Goal: Task Accomplishment & Management: Use online tool/utility

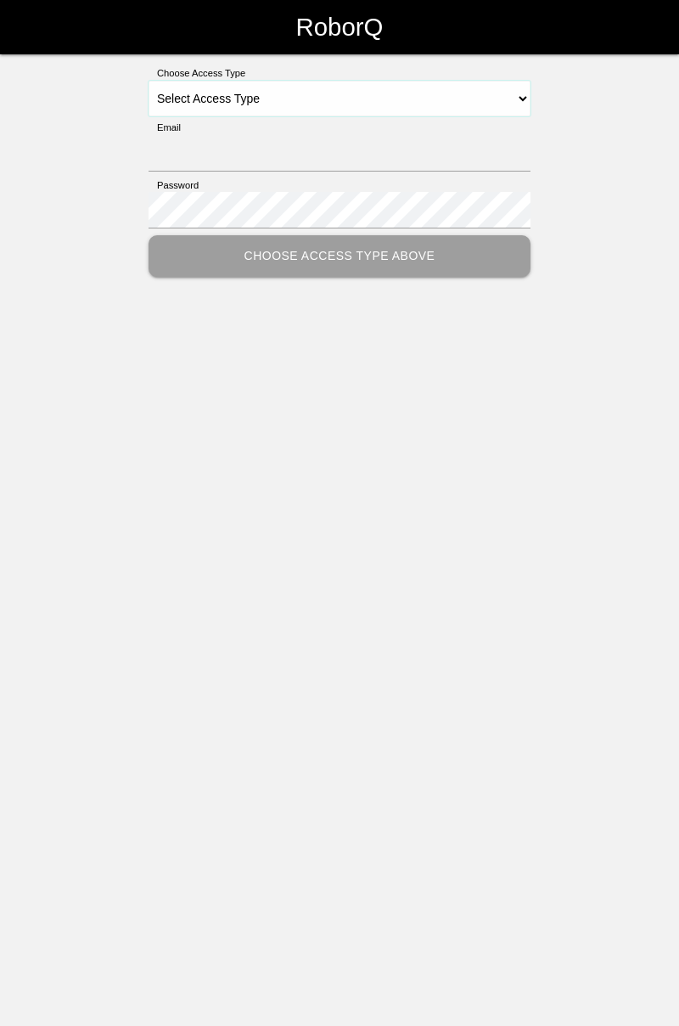
click at [524, 105] on select "Select Access Type Admin Customer Supervisor Worker" at bounding box center [340, 99] width 382 height 36
select select "Worker"
click at [149, 81] on select "Select Access Type Admin Customer Supervisor Worker" at bounding box center [340, 99] width 382 height 36
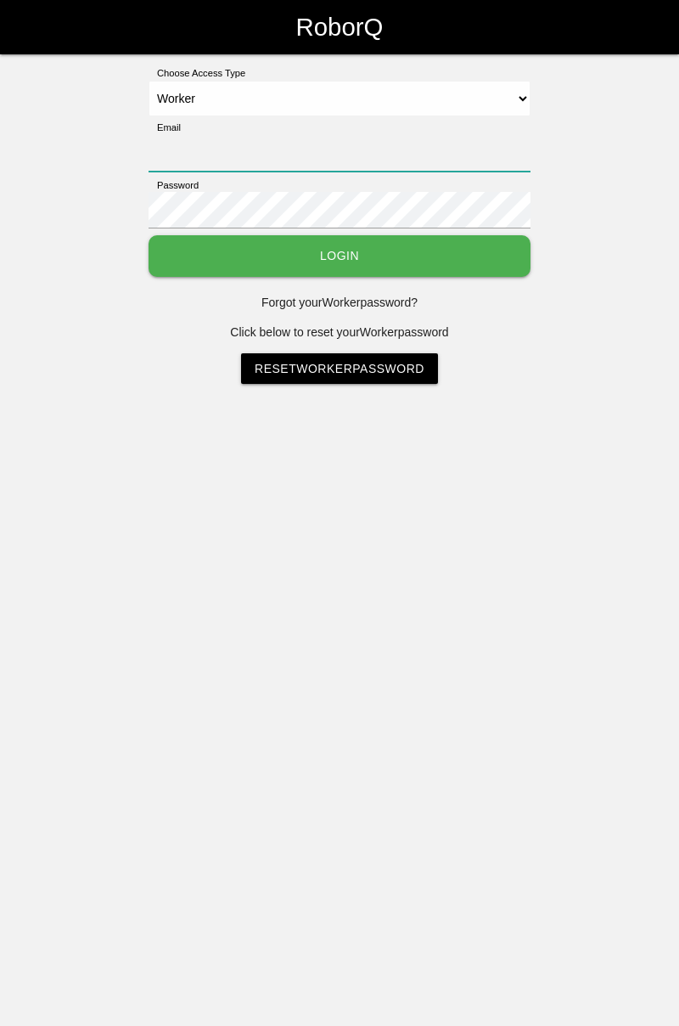
click at [433, 135] on input "Email" at bounding box center [340, 153] width 382 height 37
type input "[PERSON_NAME][EMAIL_ADDRESS][DOMAIN_NAME]"
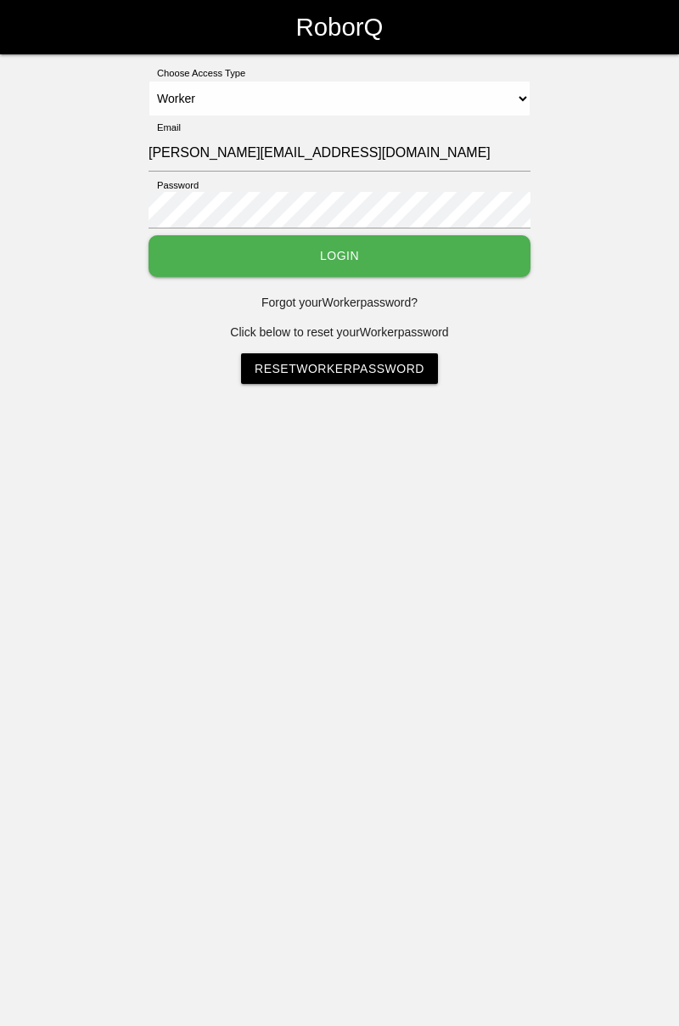
click at [149, 235] on button "Login" at bounding box center [340, 256] width 382 height 42
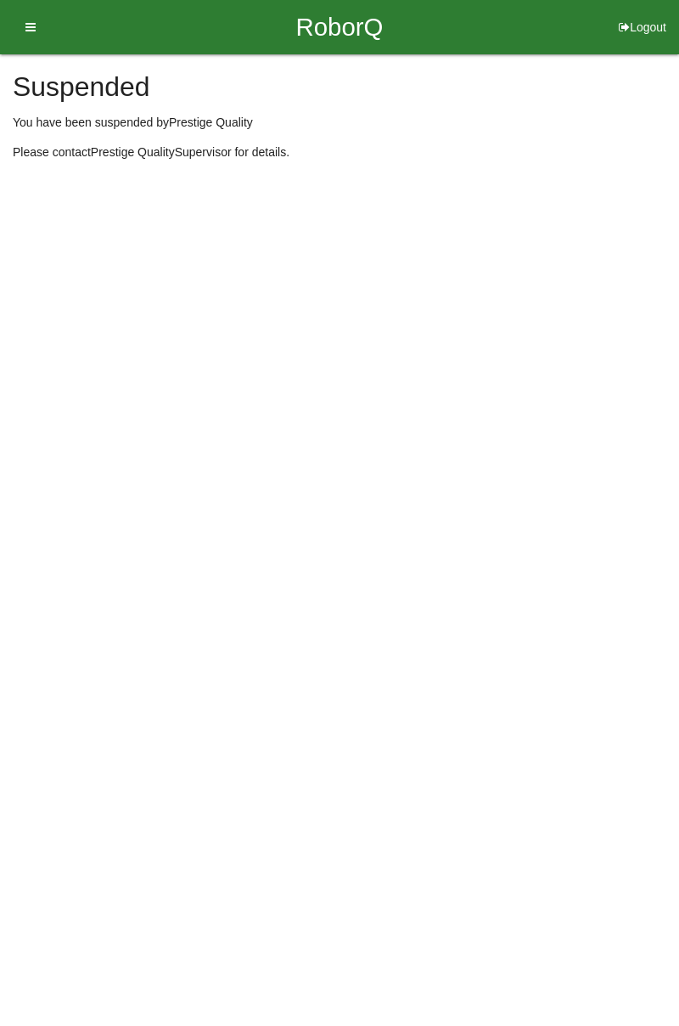
click at [639, 13] on button "Logout" at bounding box center [642, 6] width 73 height 13
select select "Worker"
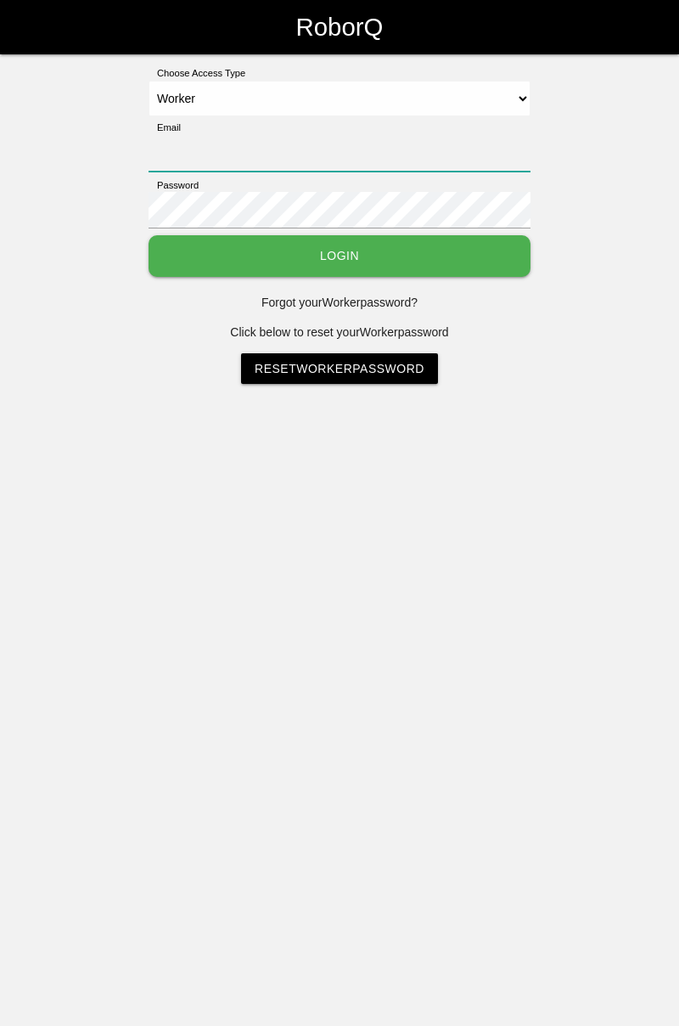
click at [368, 145] on input "Email" at bounding box center [340, 153] width 382 height 37
type input "[PERSON_NAME][EMAIL_ADDRESS][DOMAIN_NAME]"
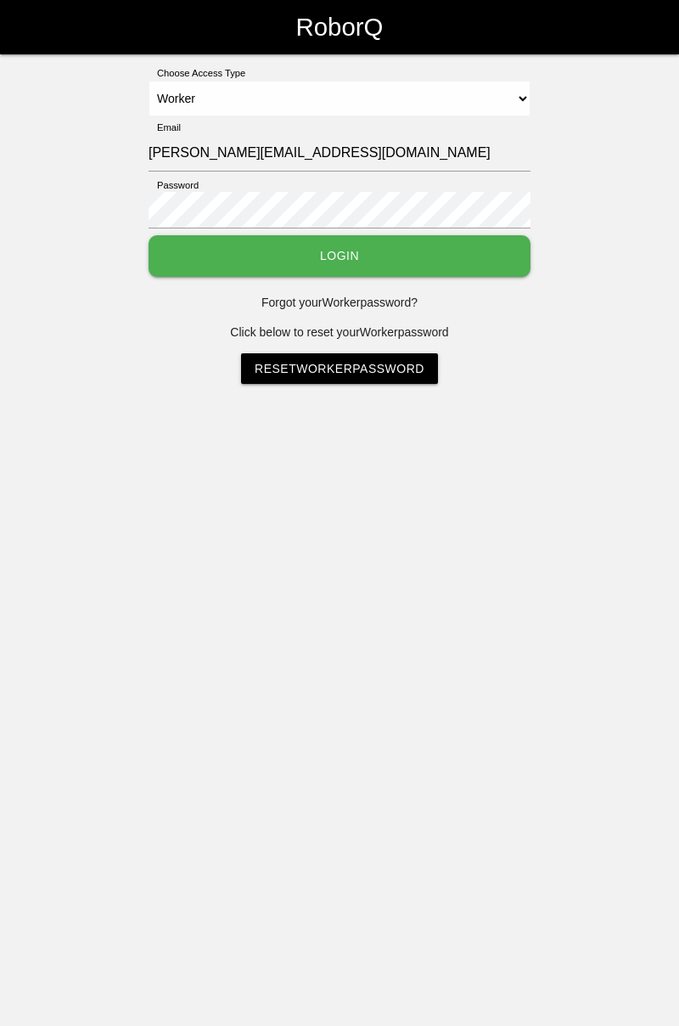
click at [383, 257] on button "Login" at bounding box center [340, 256] width 382 height 42
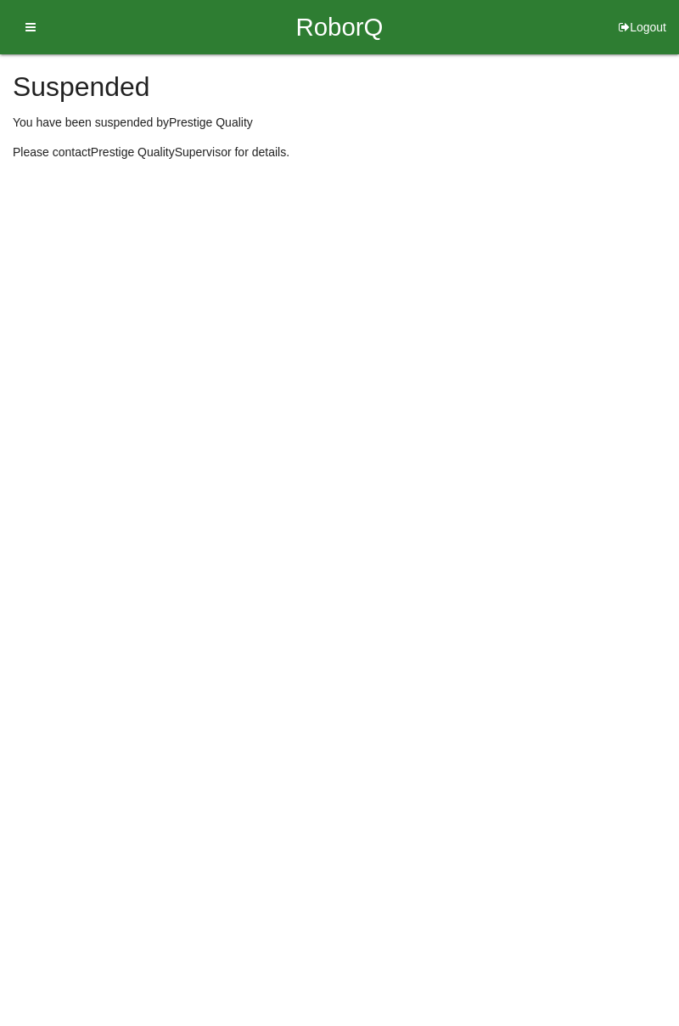
click at [639, 13] on button "Logout" at bounding box center [642, 6] width 73 height 13
select select "Worker"
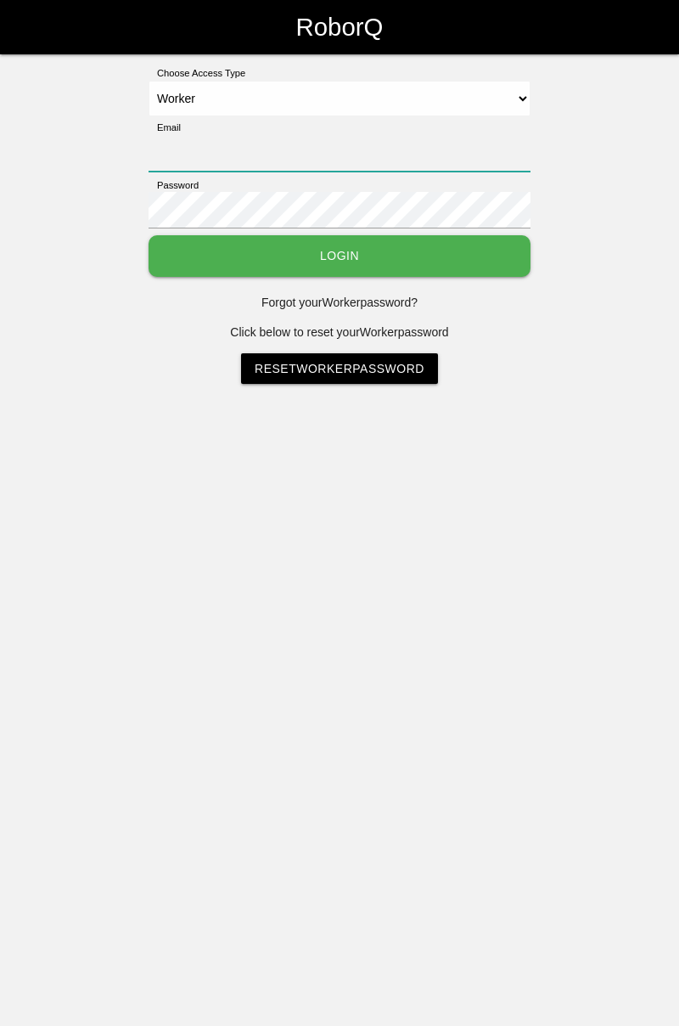
click at [341, 135] on input "Email" at bounding box center [340, 153] width 382 height 37
click at [521, 90] on select "Select Access Type Admin Customer Supervisor Worker" at bounding box center [340, 99] width 382 height 36
click at [149, 81] on select "Select Access Type Admin Customer Supervisor Worker" at bounding box center [340, 99] width 382 height 36
click at [324, 149] on input "Email" at bounding box center [340, 153] width 382 height 37
type input "[PERSON_NAME][EMAIL_ADDRESS][DOMAIN_NAME]"
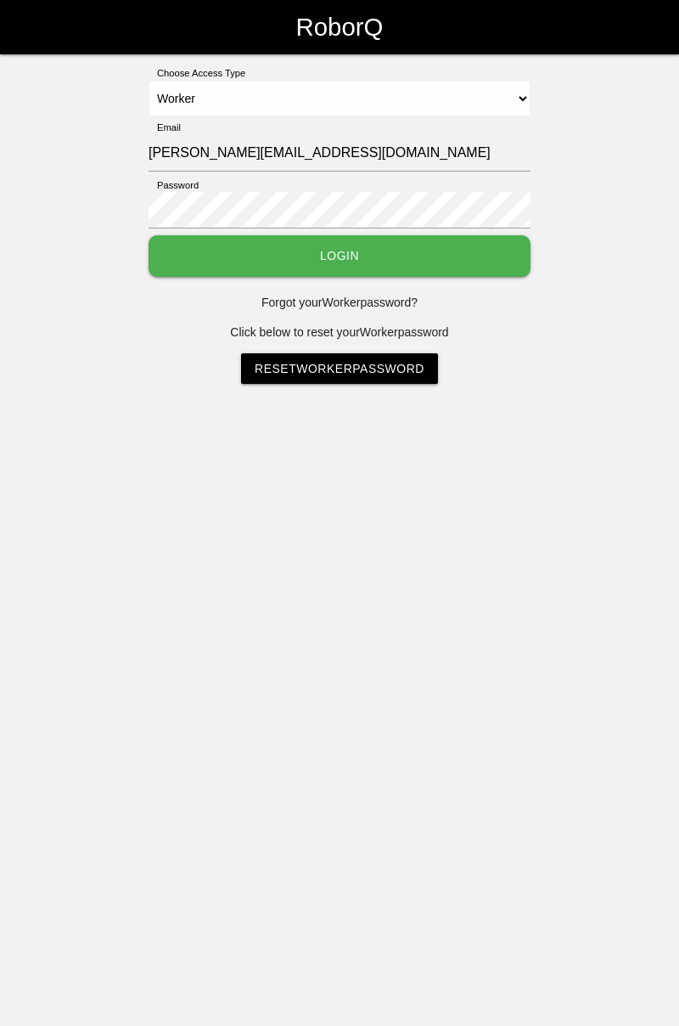
click at [431, 253] on button "Login" at bounding box center [340, 256] width 382 height 42
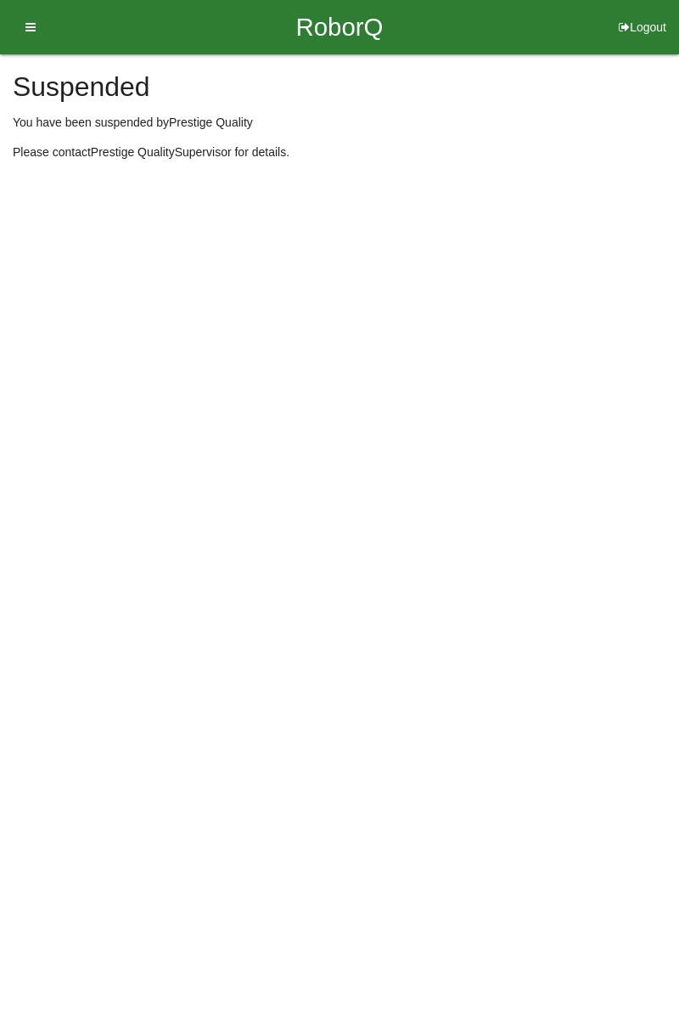
click at [647, 13] on button "Logout" at bounding box center [642, 6] width 73 height 13
select select "Worker"
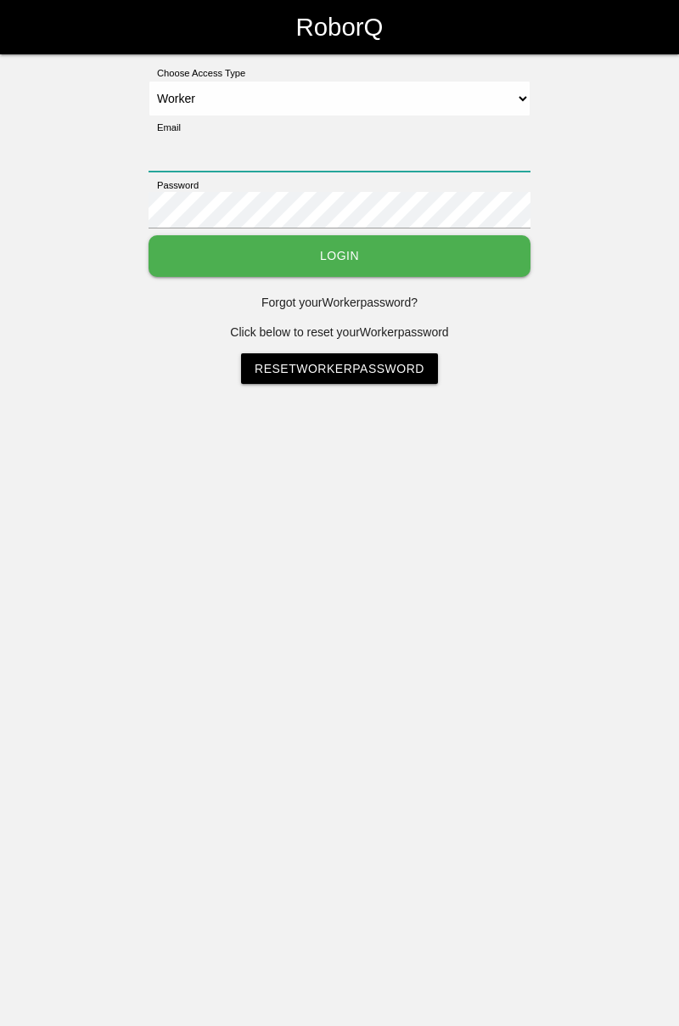
click at [401, 147] on input "Email" at bounding box center [340, 153] width 382 height 37
type input "[PERSON_NAME][EMAIL_ADDRESS][DOMAIN_NAME]"
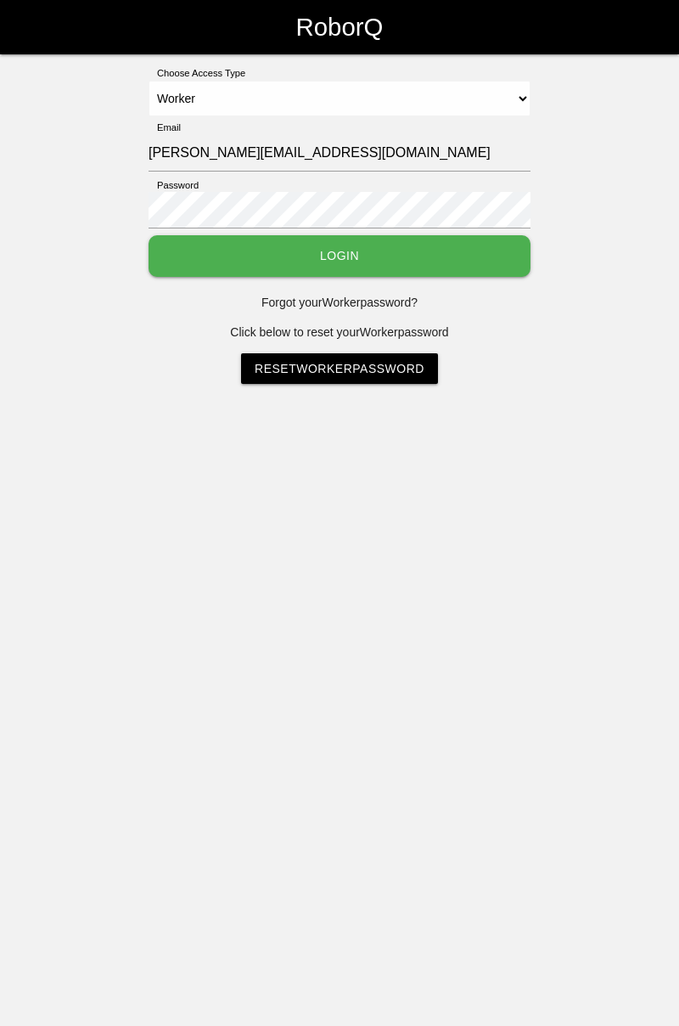
click at [399, 262] on button "Login" at bounding box center [340, 256] width 382 height 42
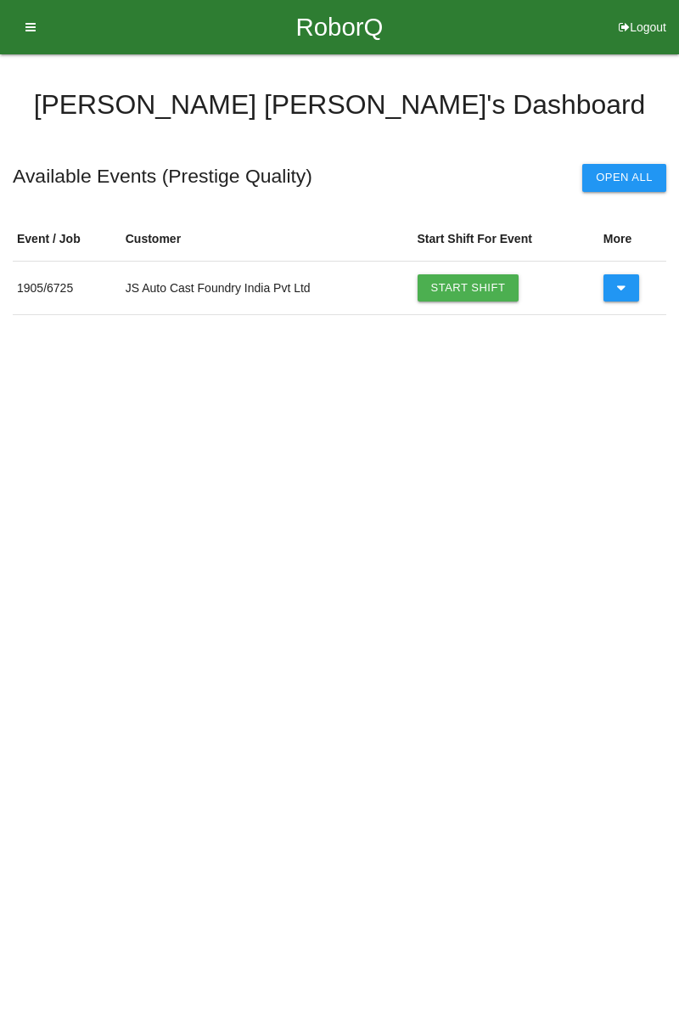
click at [482, 284] on link "Start Shift" at bounding box center [469, 287] width 102 height 27
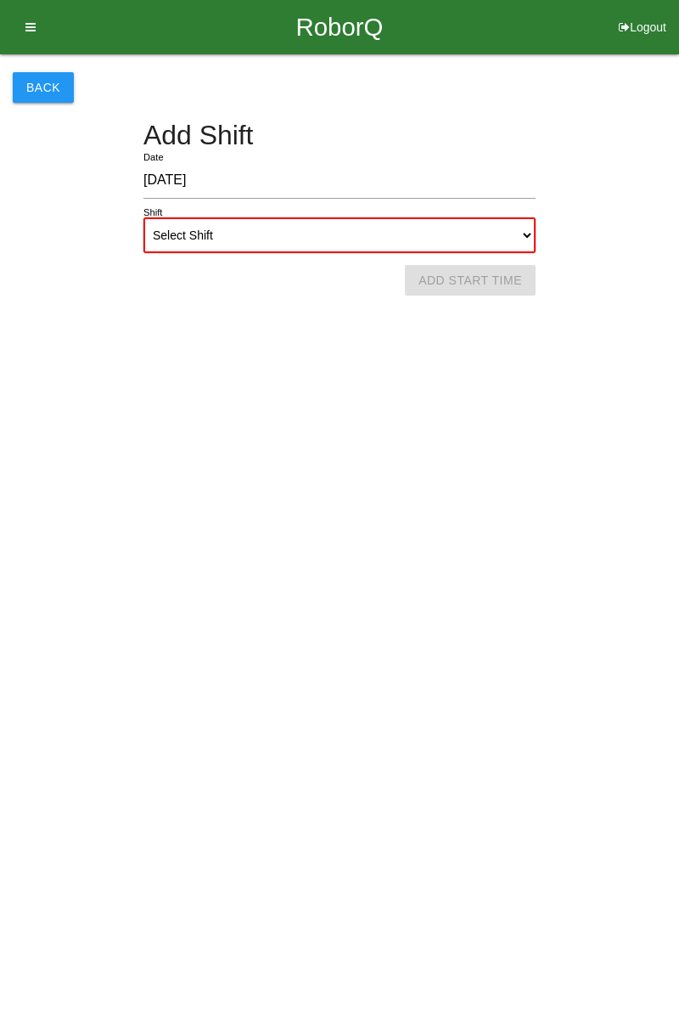
click at [531, 224] on select "Select Shift 1st Shift 2nd Shift 3rd Shift 4th Shift" at bounding box center [340, 235] width 392 height 36
select select "1"
click at [144, 217] on select "Select Shift 1st Shift 2nd Shift 3rd Shift 4th Shift" at bounding box center [340, 235] width 392 height 36
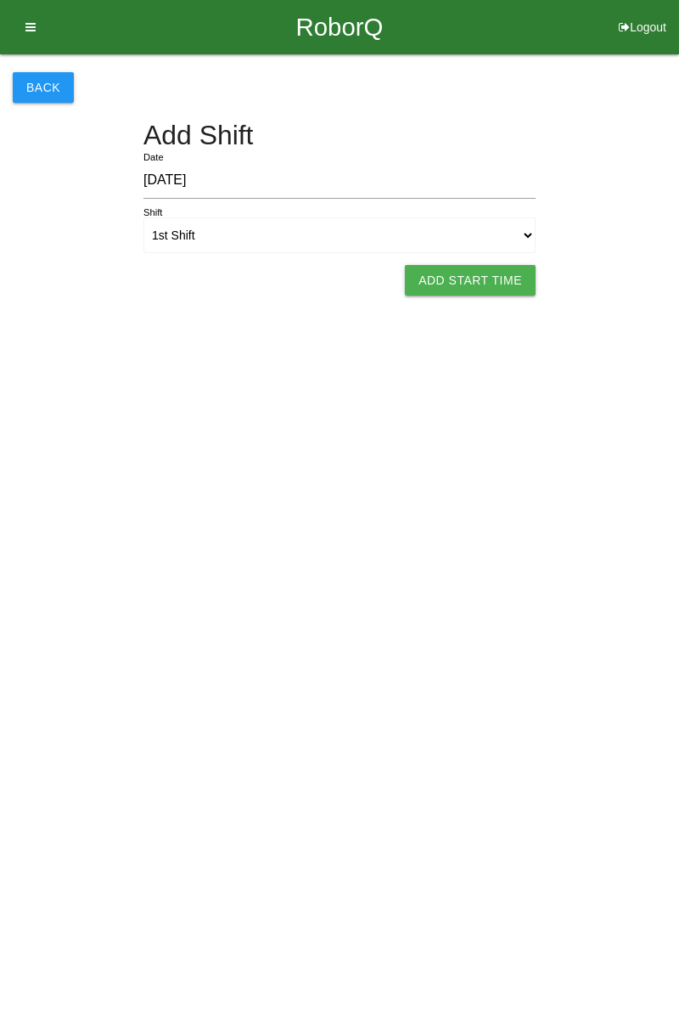
click at [486, 276] on button "Add Start Time" at bounding box center [470, 280] width 131 height 31
select select "8"
select select "1"
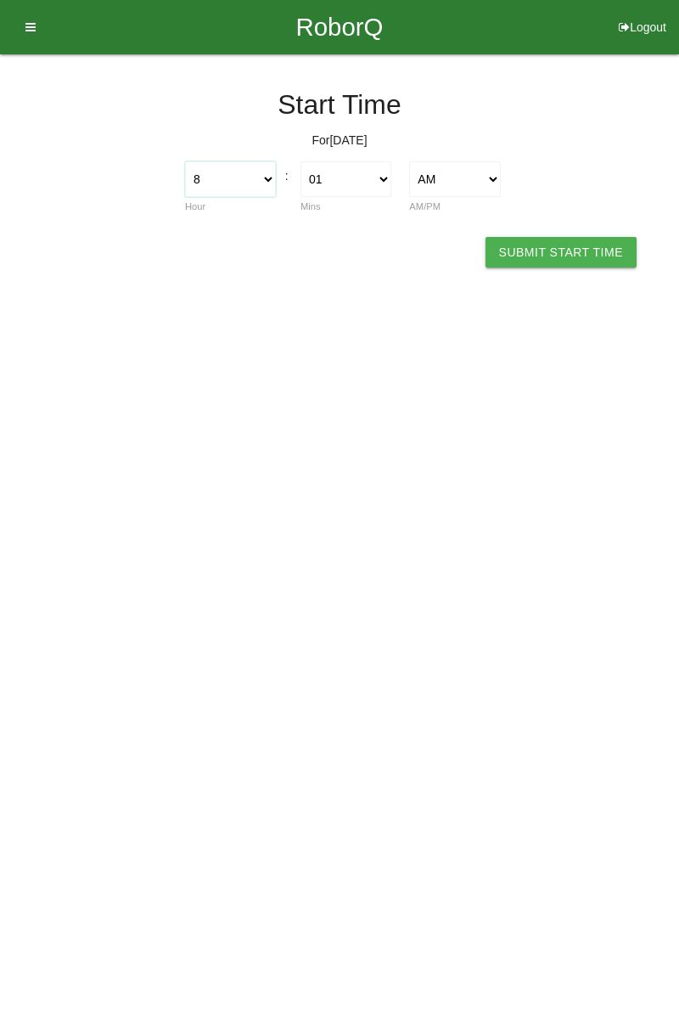
click at [272, 178] on select "1 2 3 4 5 6 7 8 9 10 11 12" at bounding box center [230, 179] width 91 height 36
select select "7"
click at [185, 161] on select "1 2 3 4 5 6 7 8 9 10 11 12" at bounding box center [230, 179] width 91 height 36
click at [388, 178] on select "00 01 02 03 04 05 06 07 08 09 10 11 12 13 14 15 16 17 18 19 20 21 22 23 24 25 2…" at bounding box center [346, 179] width 91 height 36
select select "0"
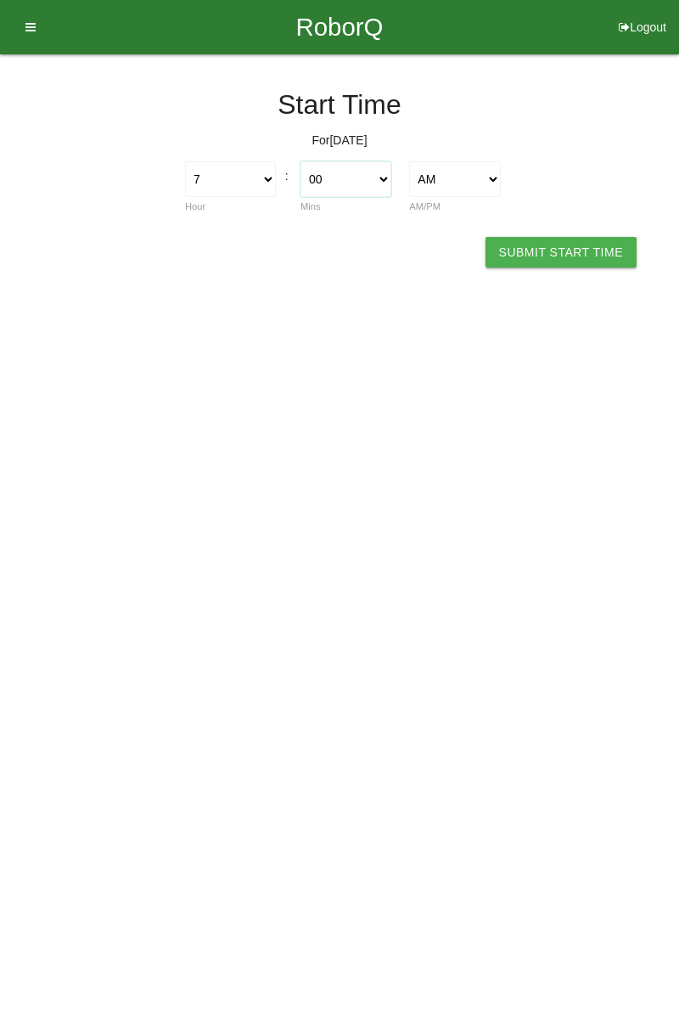
click at [301, 161] on select "00 01 02 03 04 05 06 07 08 09 10 11 12 13 14 15 16 17 18 19 20 21 22 23 24 25 2…" at bounding box center [346, 179] width 91 height 36
click at [589, 255] on button "Submit Start Time" at bounding box center [561, 252] width 151 height 31
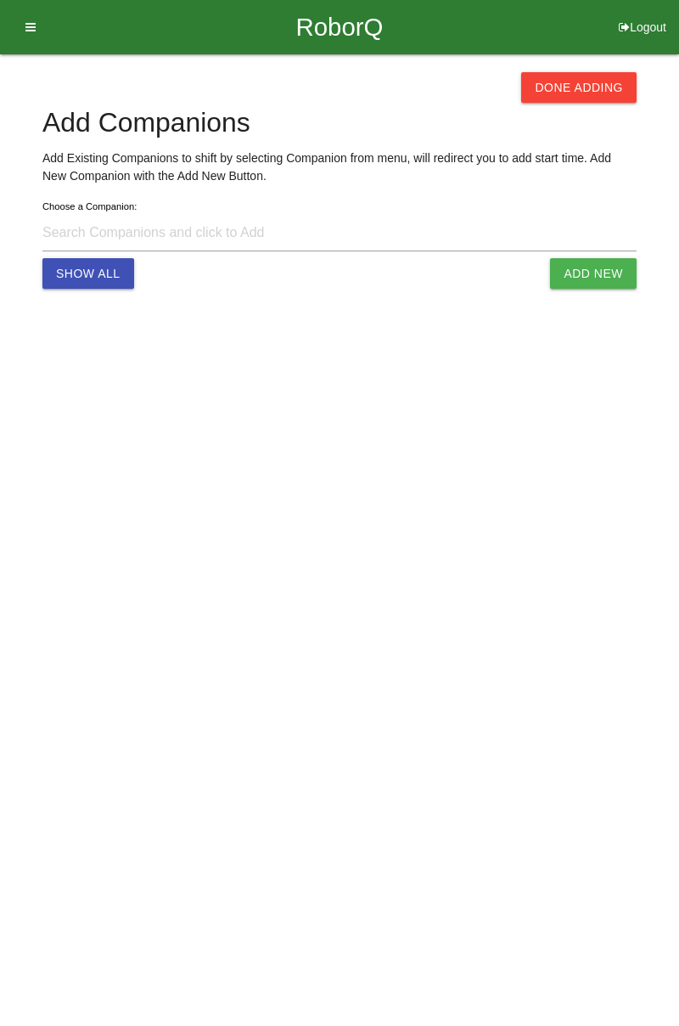
click at [600, 94] on button "Done Adding" at bounding box center [578, 87] width 115 height 31
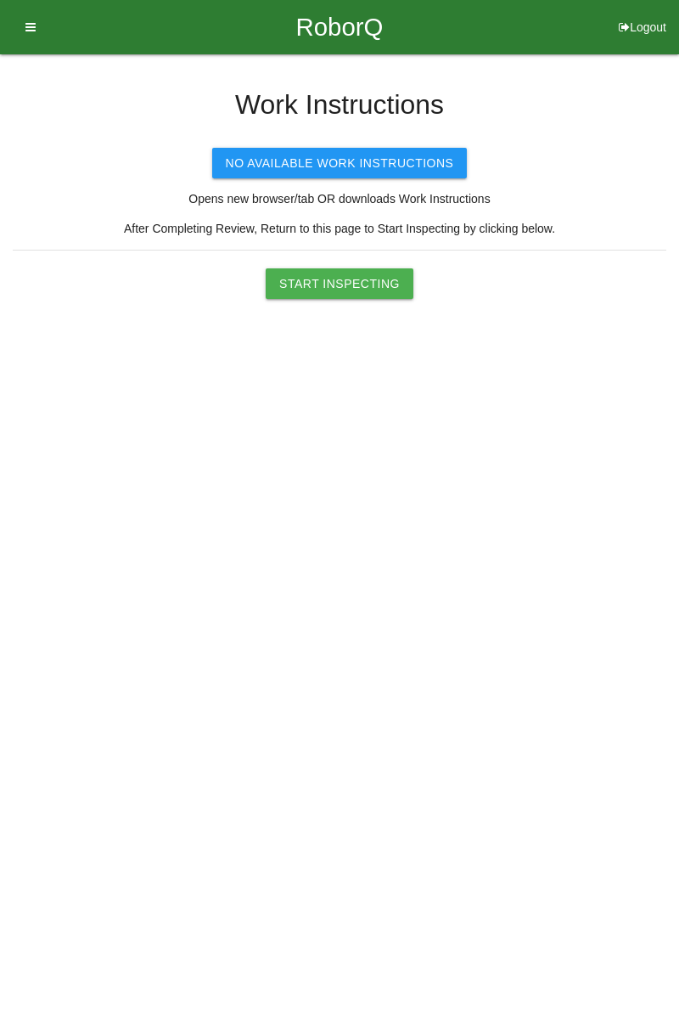
click at [358, 280] on button "Start Inspecting" at bounding box center [340, 283] width 148 height 31
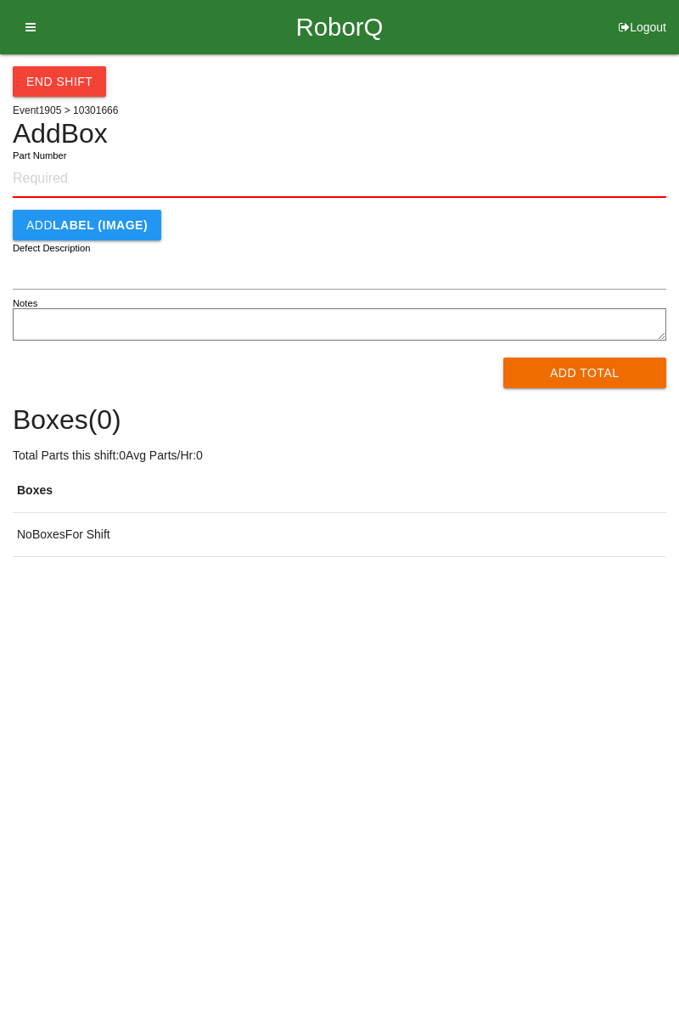
click at [67, 170] on input "Part Number" at bounding box center [340, 179] width 654 height 37
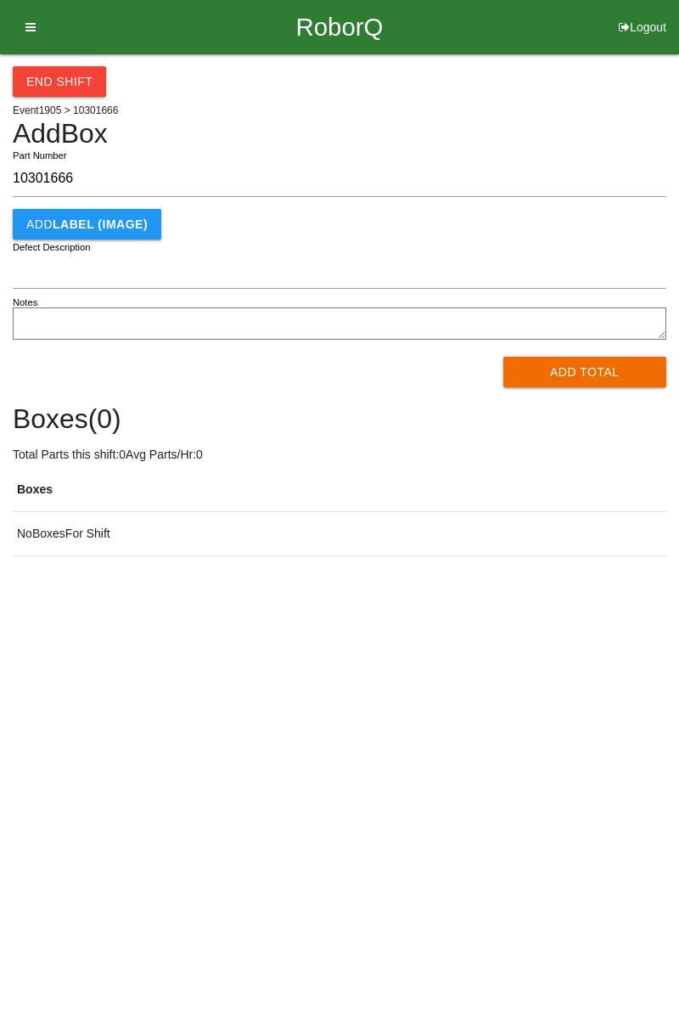
type input "10301666"
click at [592, 375] on button "Add Total" at bounding box center [586, 372] width 164 height 31
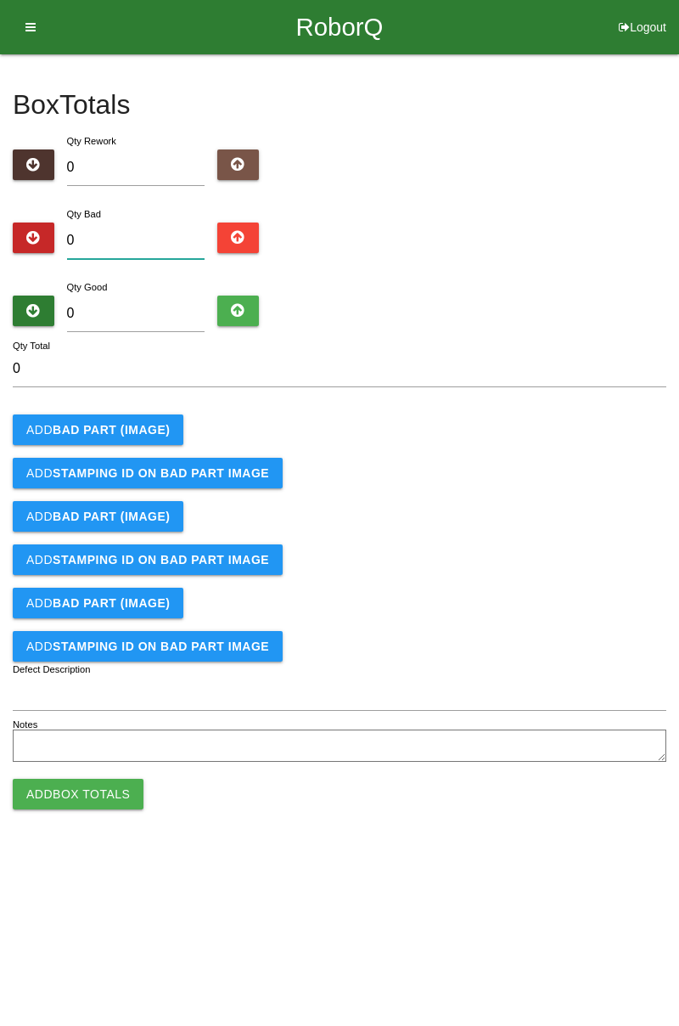
click at [144, 234] on input "0" at bounding box center [136, 241] width 138 height 37
type input "5"
click at [159, 307] on input "0" at bounding box center [136, 314] width 138 height 37
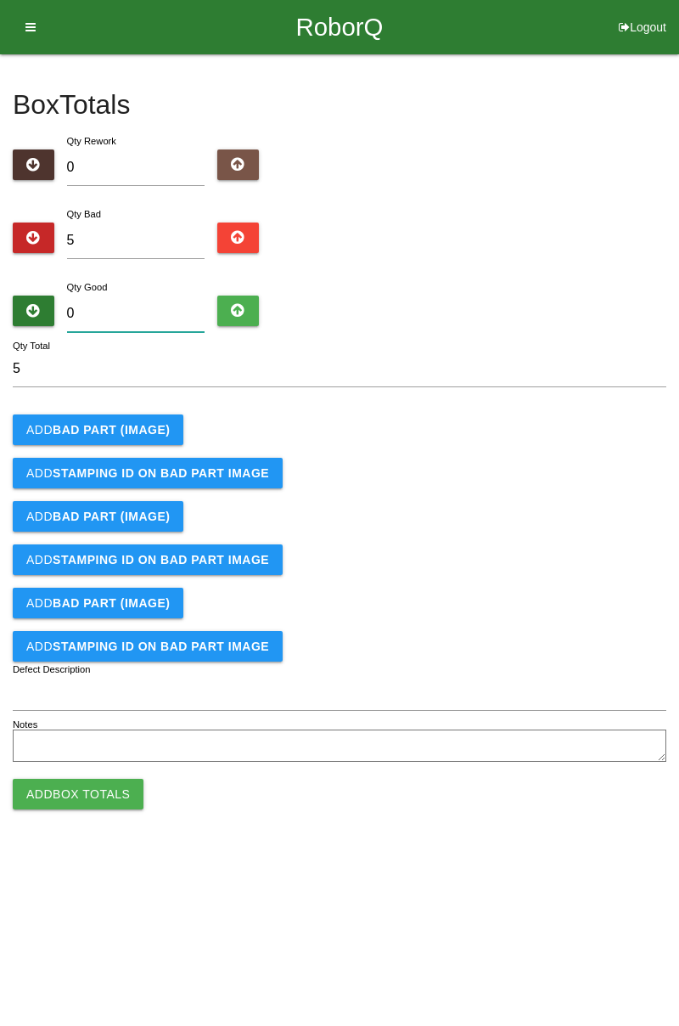
type input "7"
type input "12"
type input "79"
type input "84"
type input "79"
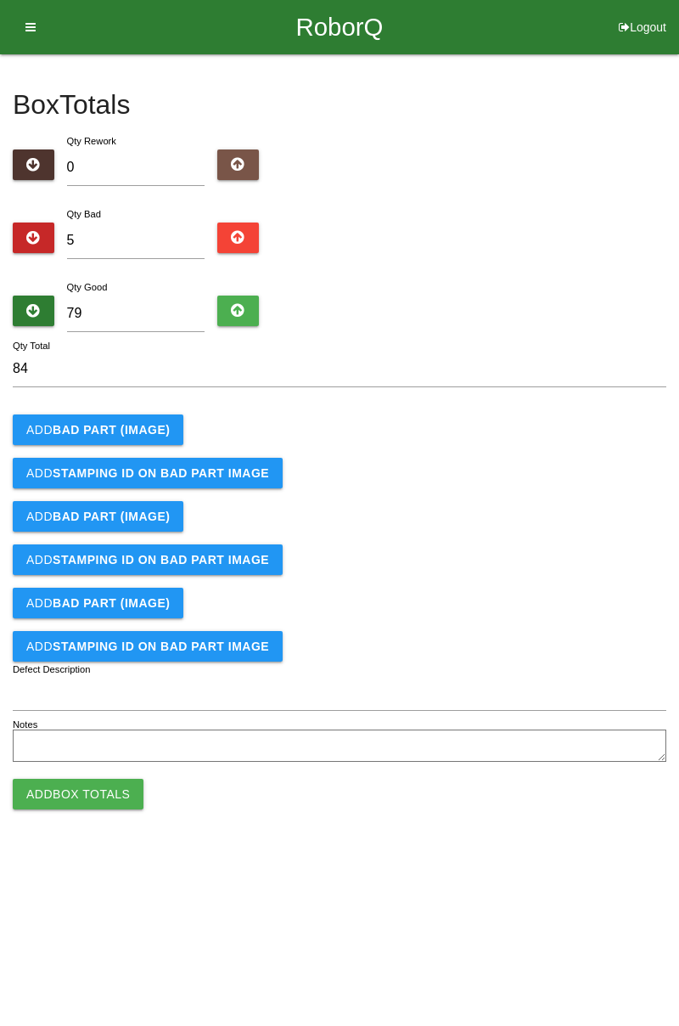
click at [172, 414] on button "Add BAD PART (IMAGE)" at bounding box center [98, 429] width 171 height 31
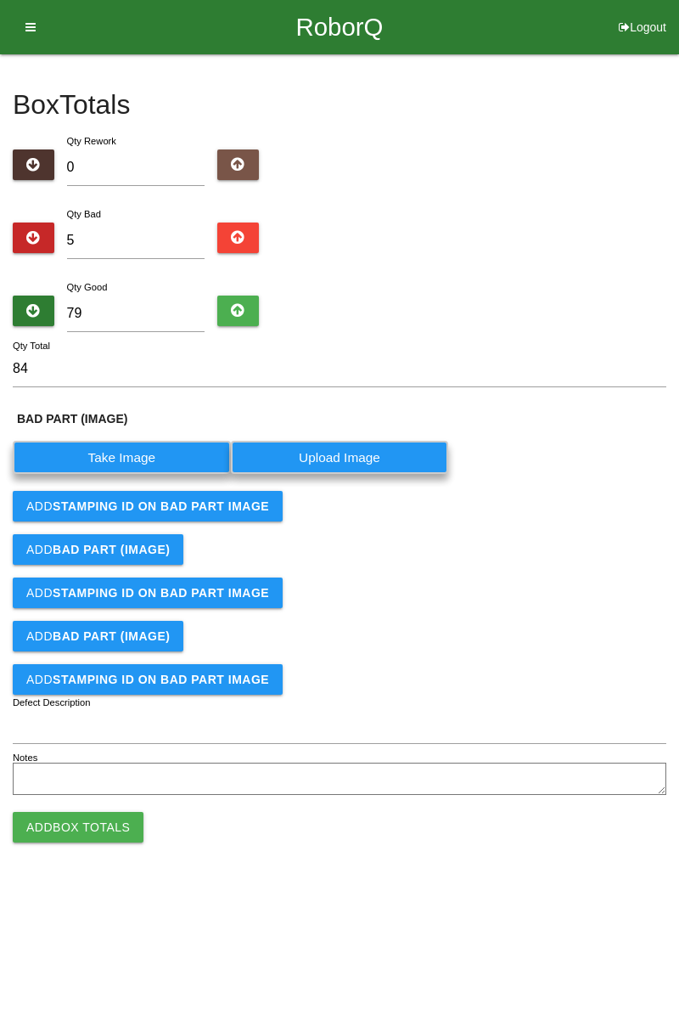
click at [140, 446] on label "Take Image" at bounding box center [122, 457] width 218 height 33
click at [0, 0] on \(IMAGE\) "Take Image" at bounding box center [0, 0] width 0 height 0
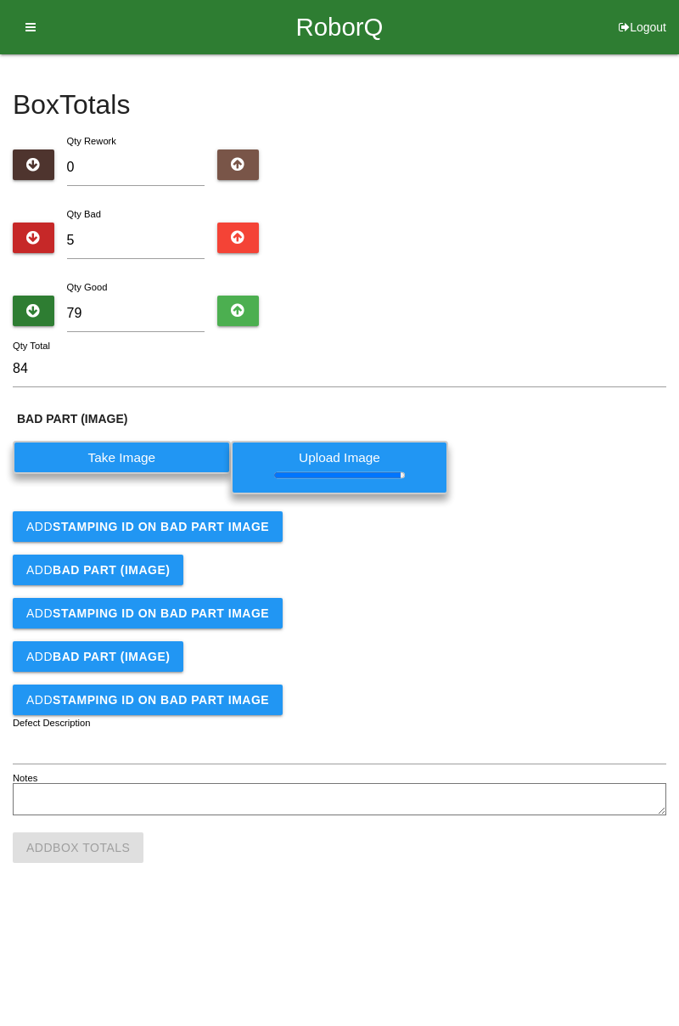
click at [245, 530] on b "STAMPING ID on BAD PART Image" at bounding box center [161, 527] width 217 height 14
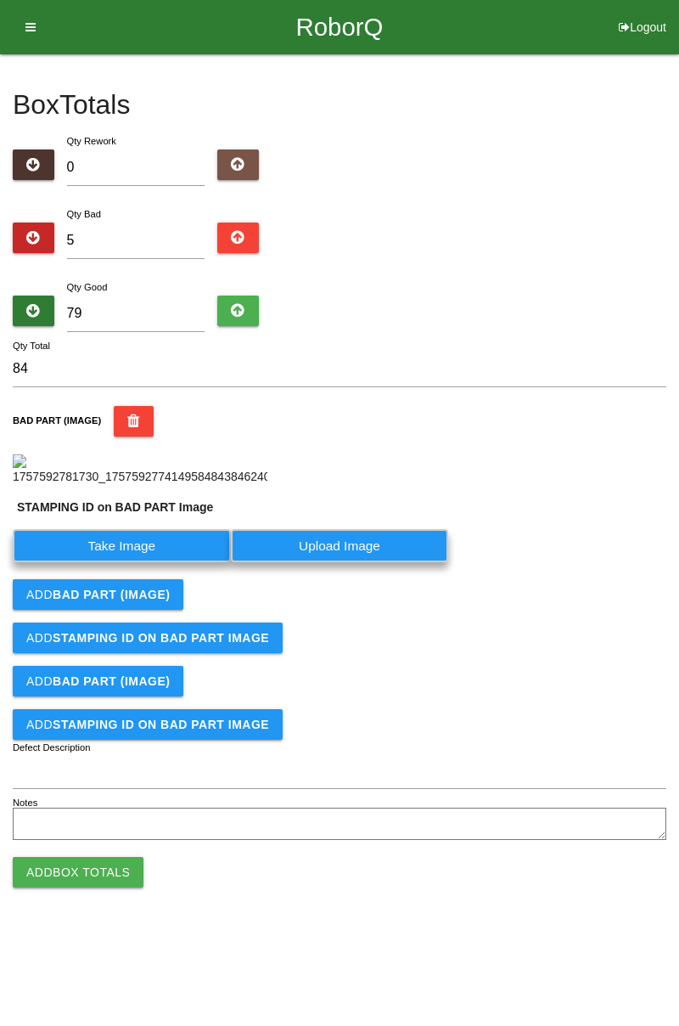
click at [153, 562] on label "Take Image" at bounding box center [122, 545] width 218 height 33
click at [0, 0] on PART "Take Image" at bounding box center [0, 0] width 0 height 0
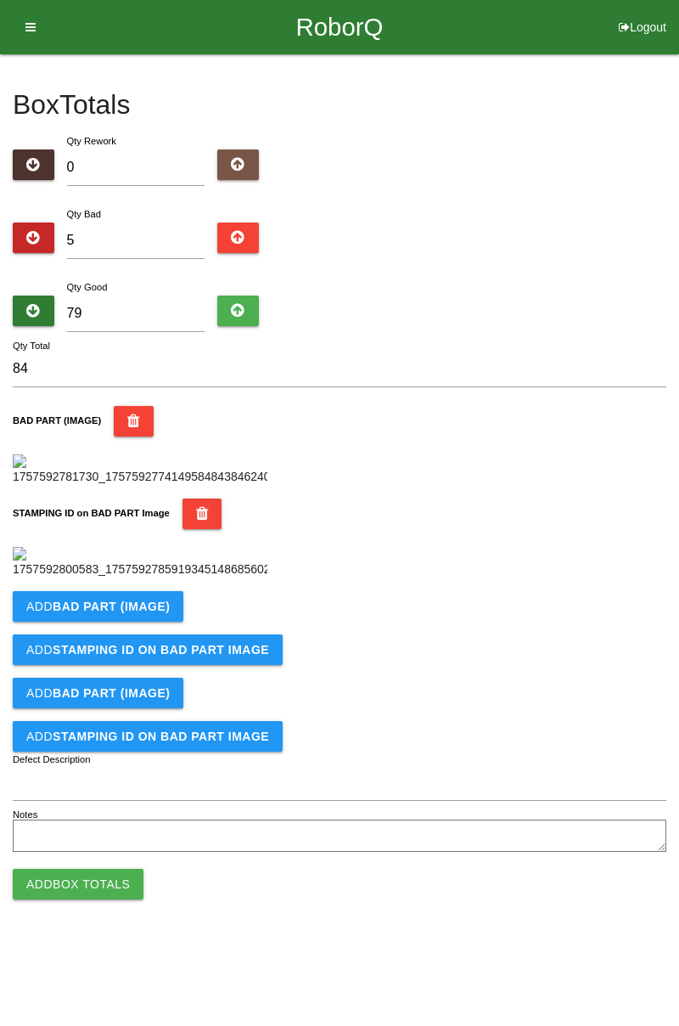
scroll to position [374, 0]
click at [171, 622] on button "Add BAD PART (IMAGE)" at bounding box center [98, 606] width 171 height 31
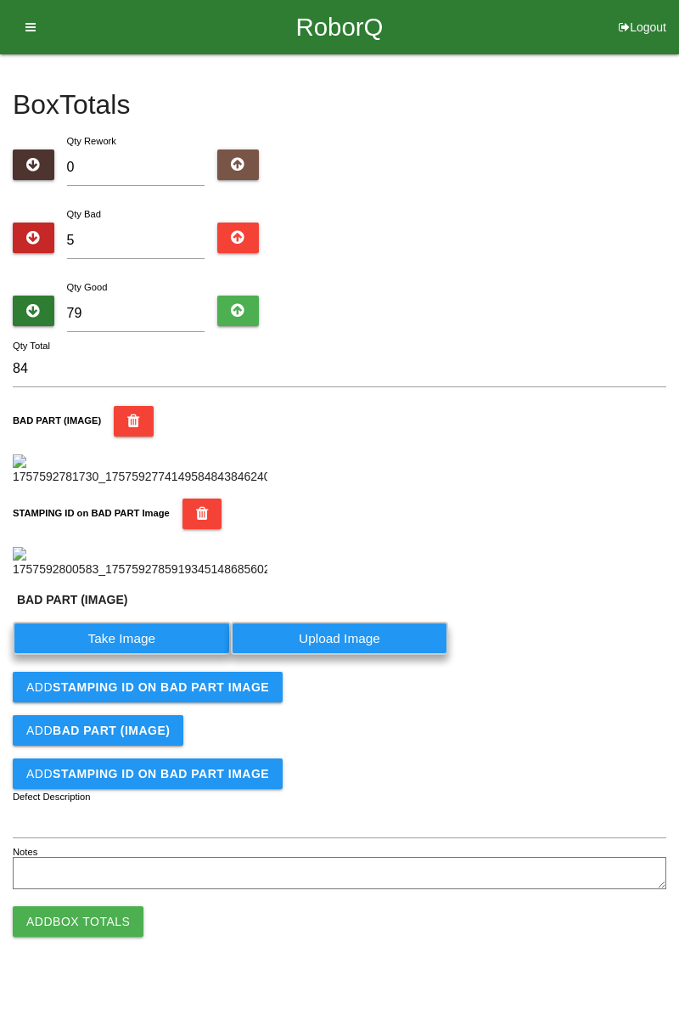
click at [144, 655] on label "Take Image" at bounding box center [122, 638] width 218 height 33
click at [0, 0] on \(IMAGE\) "Take Image" at bounding box center [0, 0] width 0 height 0
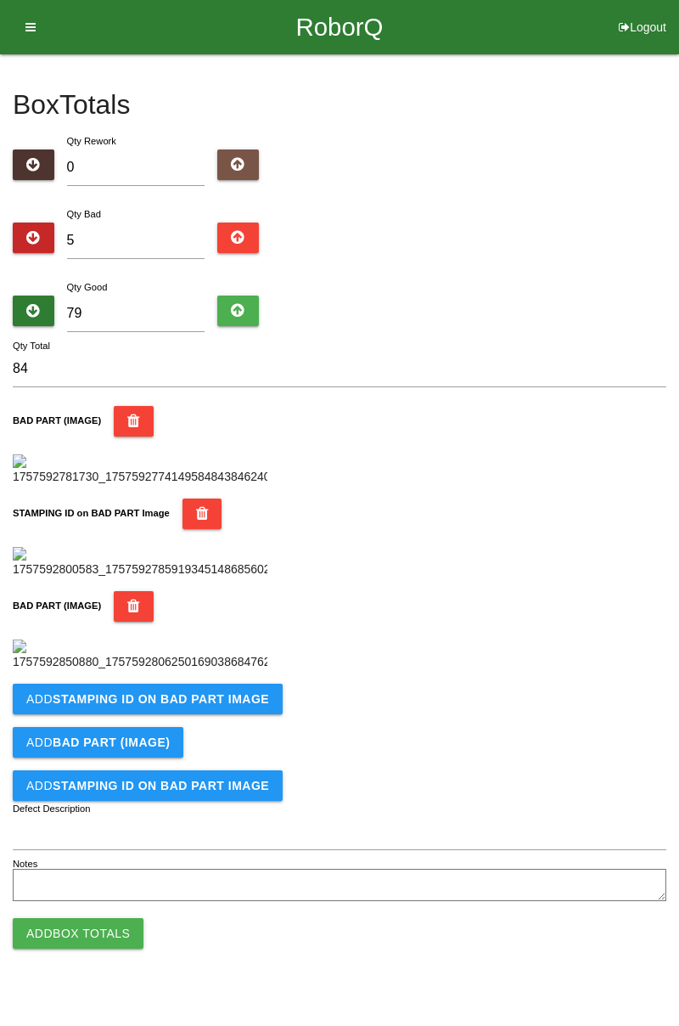
scroll to position [652, 0]
click at [127, 591] on icon "button" at bounding box center [133, 606] width 13 height 31
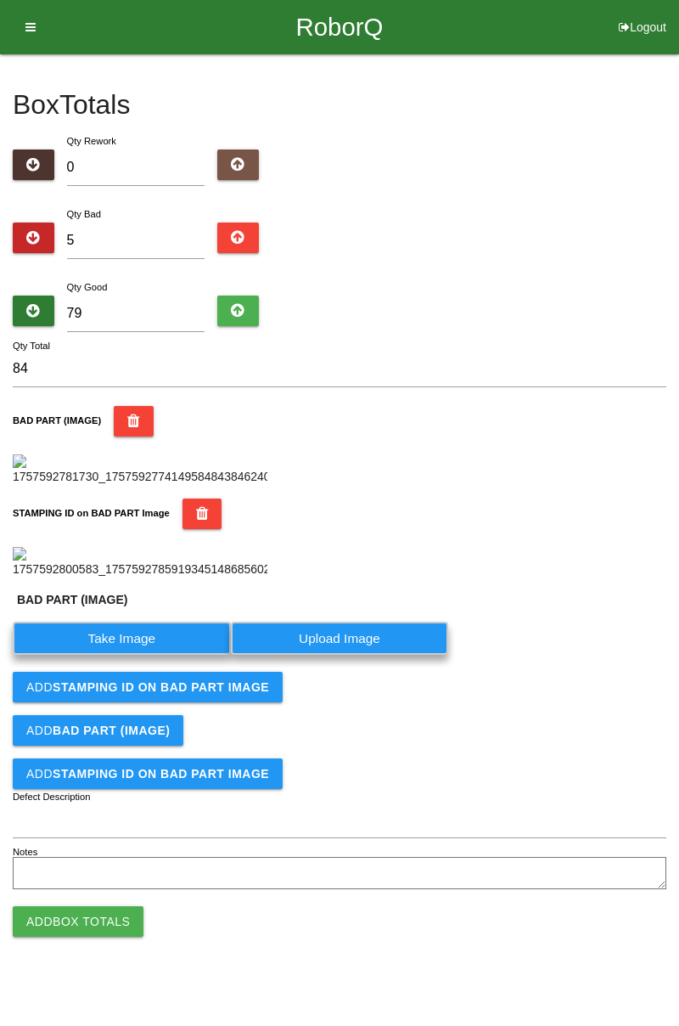
click at [146, 655] on label "Take Image" at bounding box center [122, 638] width 218 height 33
click at [0, 0] on \(IMAGE\) "Take Image" at bounding box center [0, 0] width 0 height 0
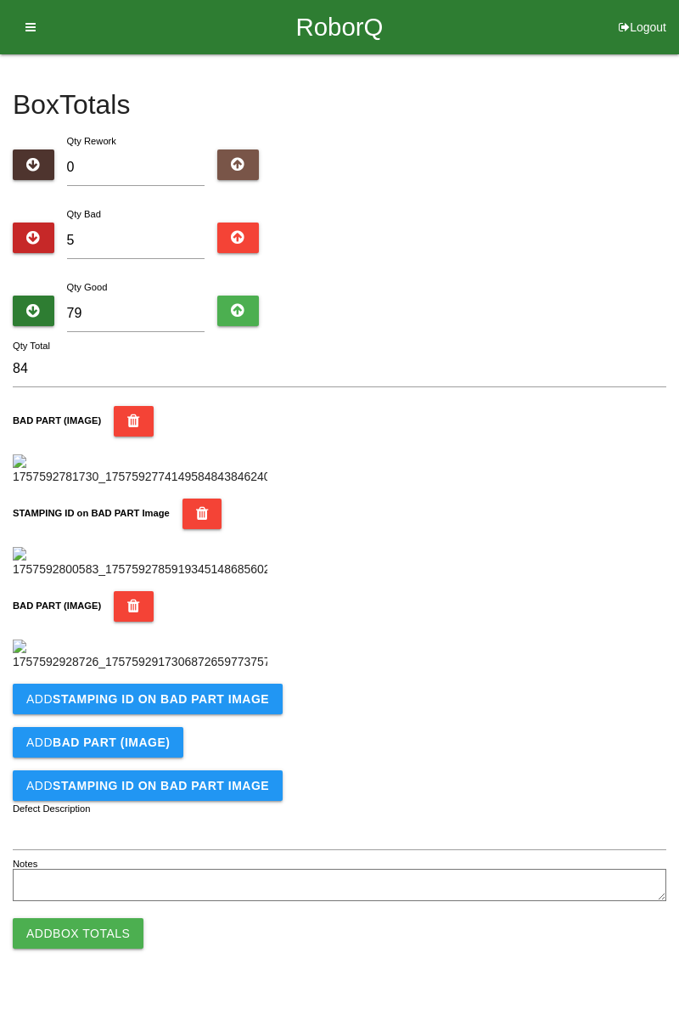
scroll to position [652, 0]
click at [204, 714] on button "Add STAMPING ID on BAD PART Image" at bounding box center [148, 699] width 270 height 31
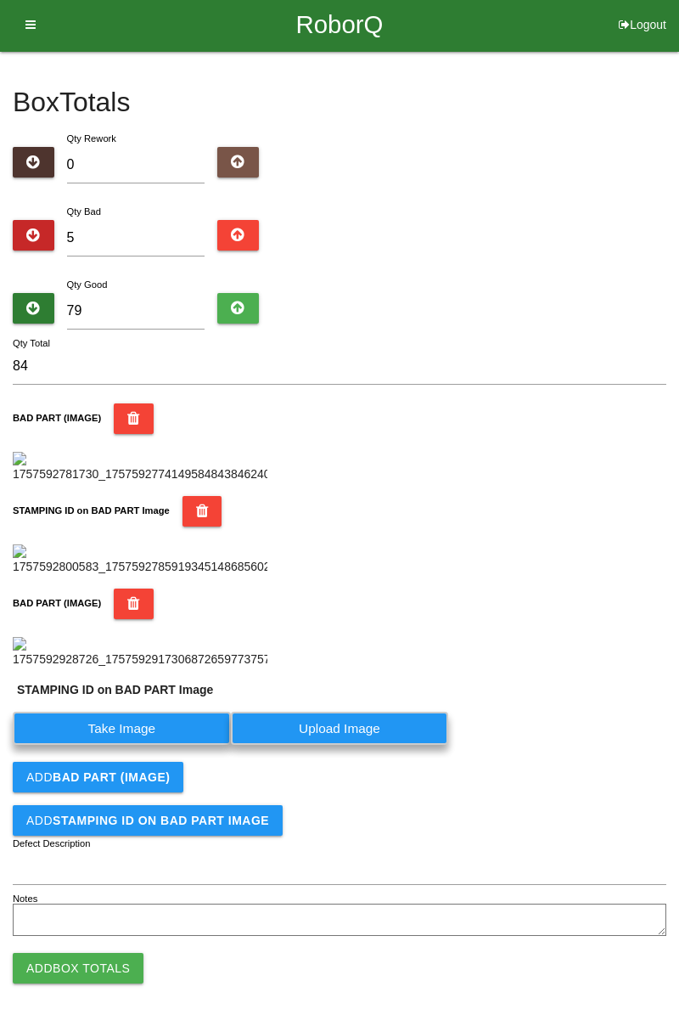
click at [150, 745] on label "Take Image" at bounding box center [122, 728] width 218 height 33
click at [0, 0] on PART "Take Image" at bounding box center [0, 0] width 0 height 0
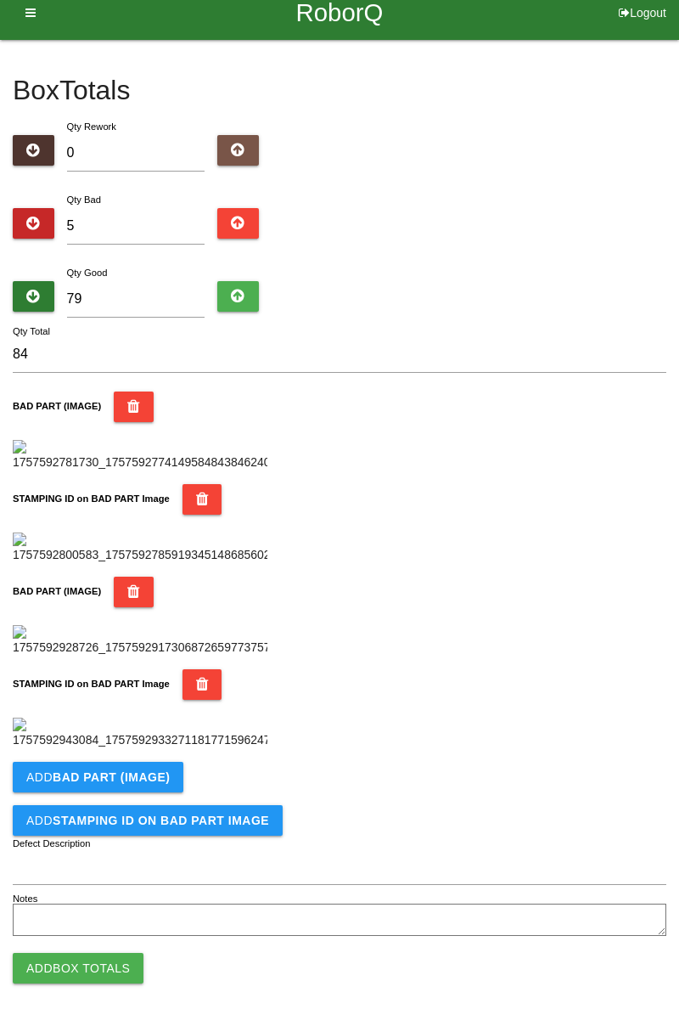
scroll to position [931, 0]
click at [135, 788] on button "Add BAD PART (IMAGE)" at bounding box center [98, 777] width 171 height 31
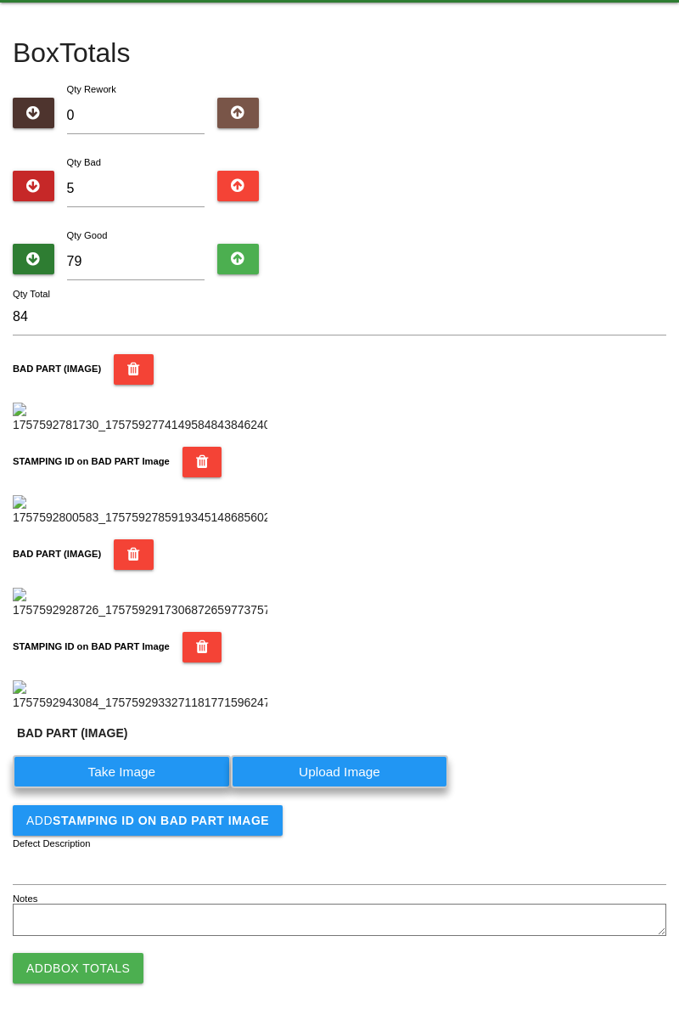
click at [149, 788] on label "Take Image" at bounding box center [122, 771] width 218 height 33
click at [0, 0] on \(IMAGE\) "Take Image" at bounding box center [0, 0] width 0 height 0
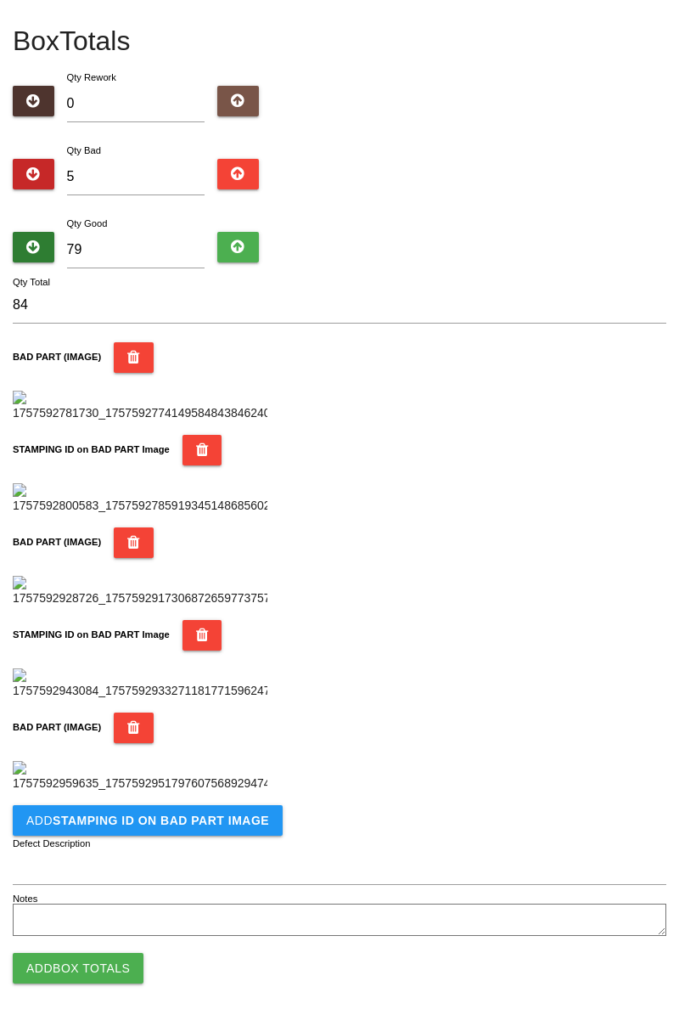
scroll to position [1209, 0]
click at [215, 825] on b "STAMPING ID on BAD PART Image" at bounding box center [161, 821] width 217 height 14
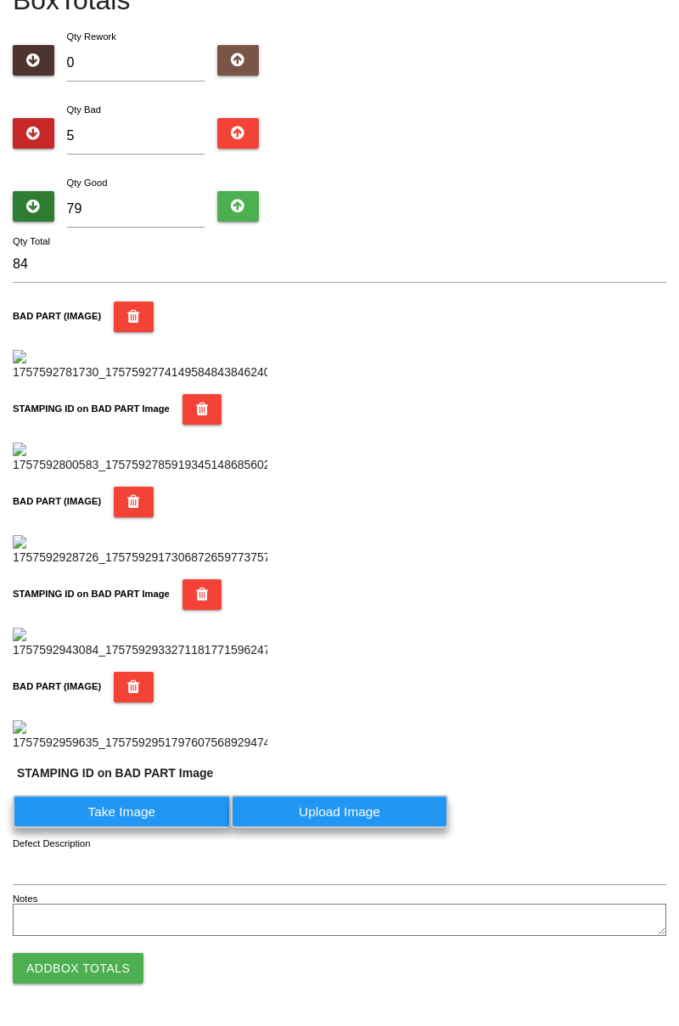
click at [152, 828] on label "Take Image" at bounding box center [122, 811] width 218 height 33
click at [0, 0] on PART "Take Image" at bounding box center [0, 0] width 0 height 0
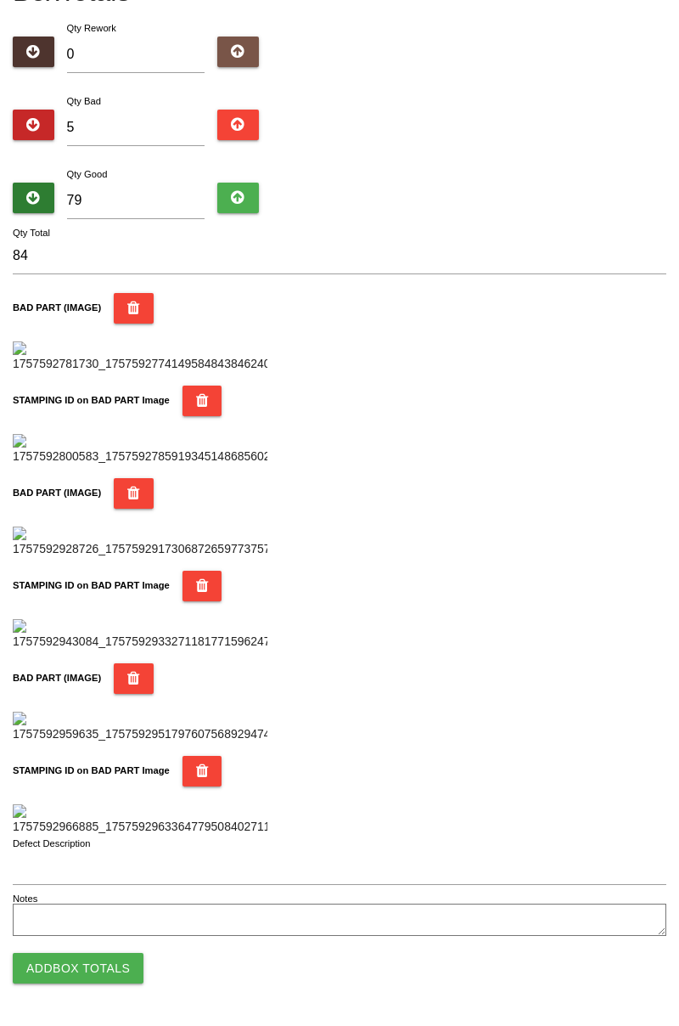
scroll to position [1488, 0]
click at [126, 961] on button "Add Box Totals" at bounding box center [78, 968] width 131 height 31
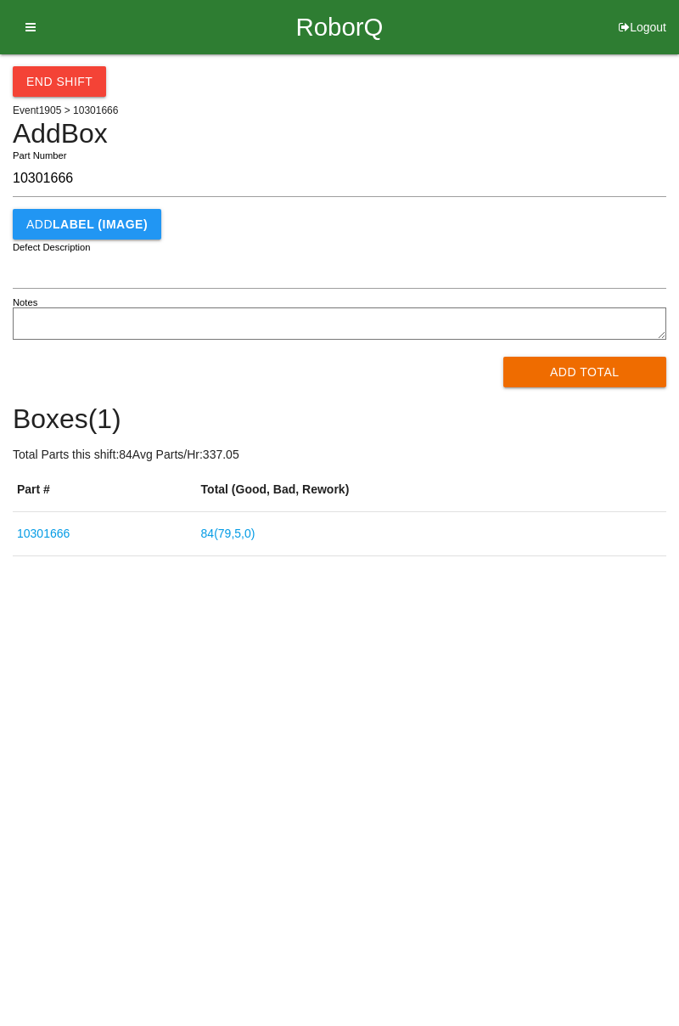
type input "10301666"
click at [585, 375] on button "Add Total" at bounding box center [586, 372] width 164 height 31
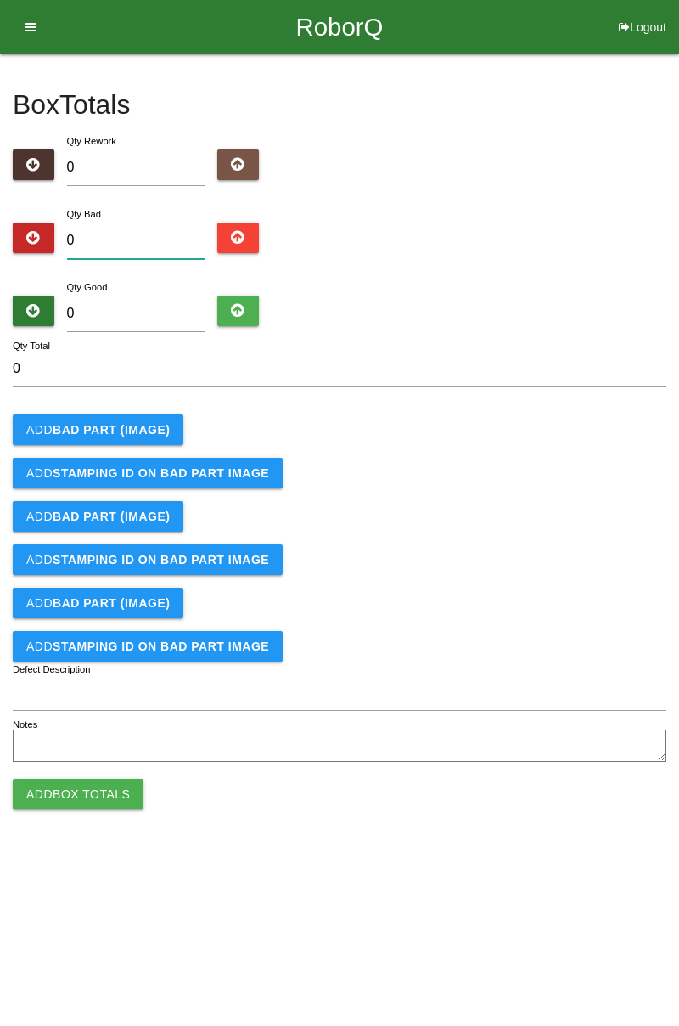
click at [149, 233] on input "0" at bounding box center [136, 241] width 138 height 37
type input "1"
type input "10"
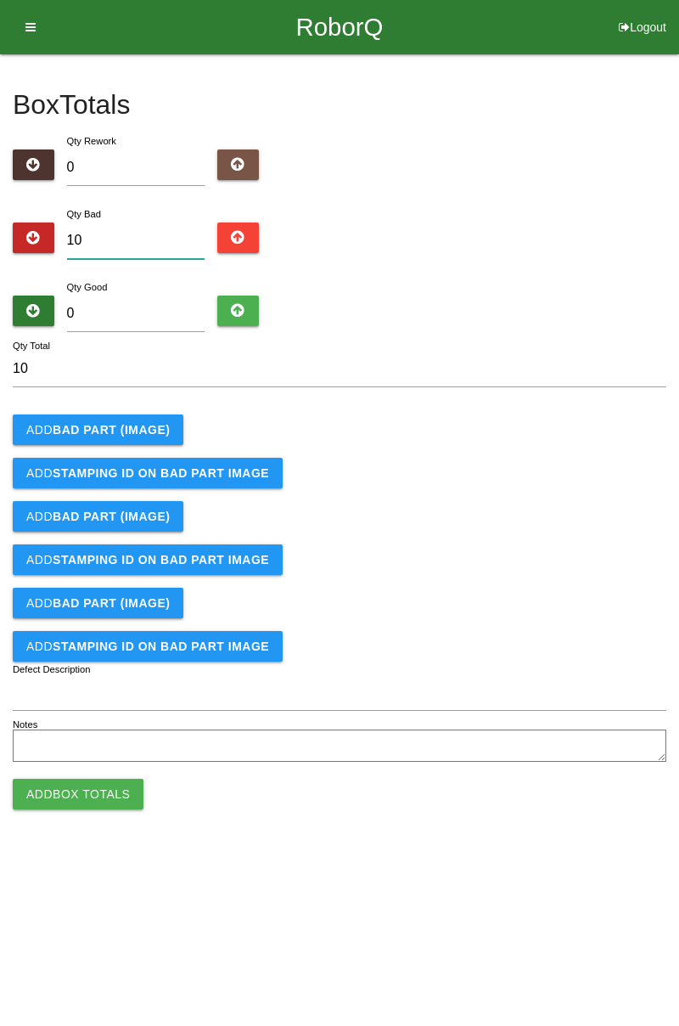
type input "10"
click at [154, 308] on input "0" at bounding box center [136, 314] width 138 height 37
type input "7"
type input "17"
type input "74"
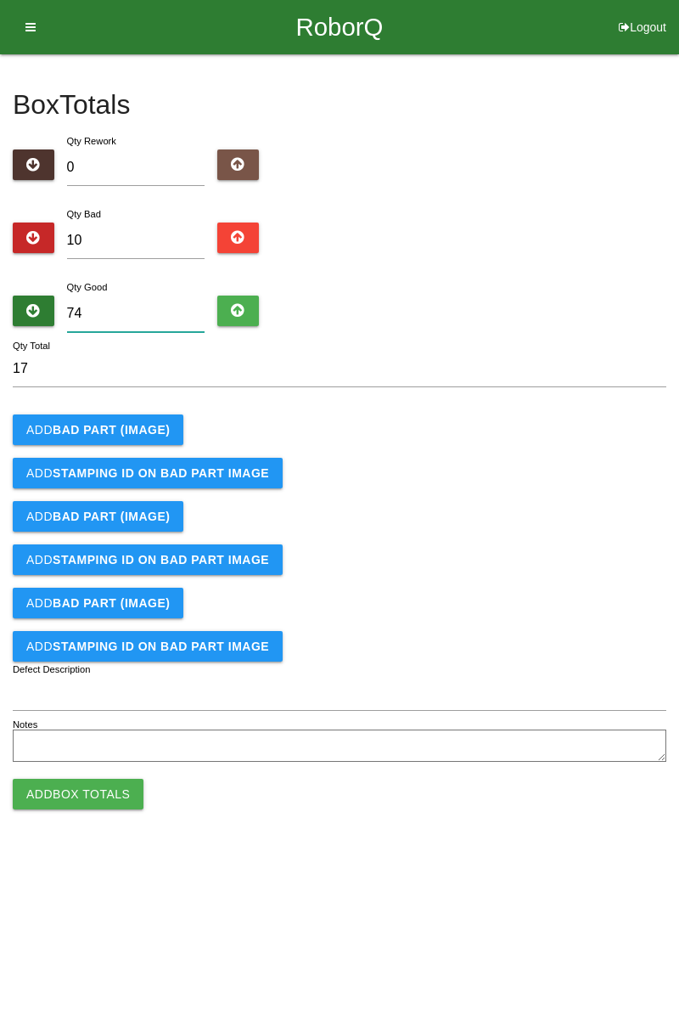
type input "84"
type input "74"
click at [144, 426] on b "BAD PART (IMAGE)" at bounding box center [111, 430] width 117 height 14
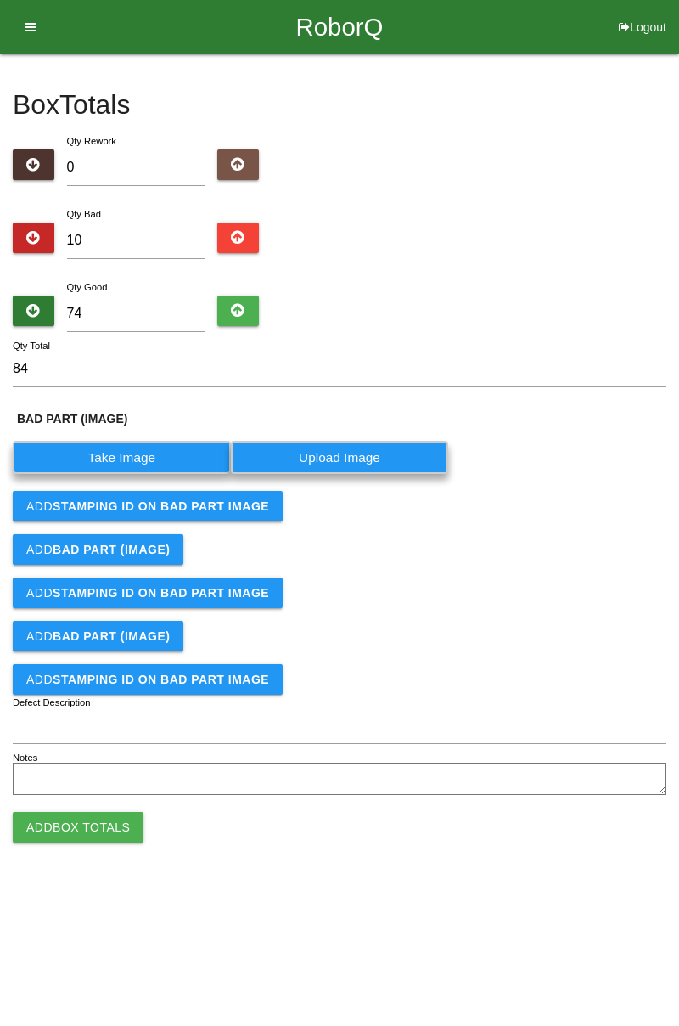
click at [138, 448] on label "Take Image" at bounding box center [122, 457] width 218 height 33
click at [0, 0] on \(IMAGE\) "Take Image" at bounding box center [0, 0] width 0 height 0
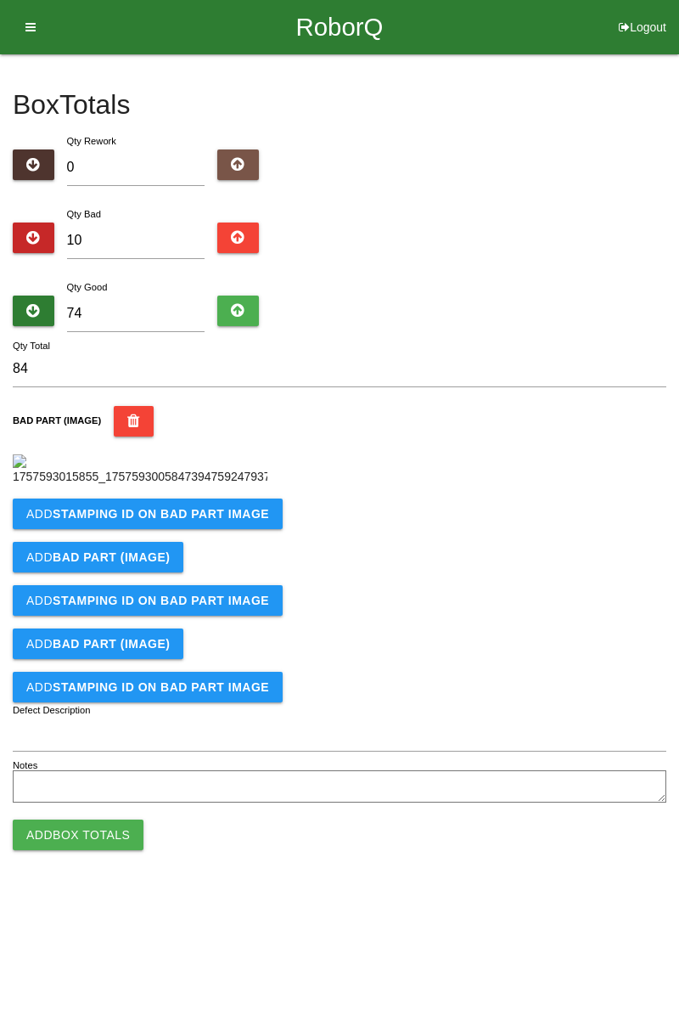
click at [225, 521] on b "STAMPING ID on BAD PART Image" at bounding box center [161, 514] width 217 height 14
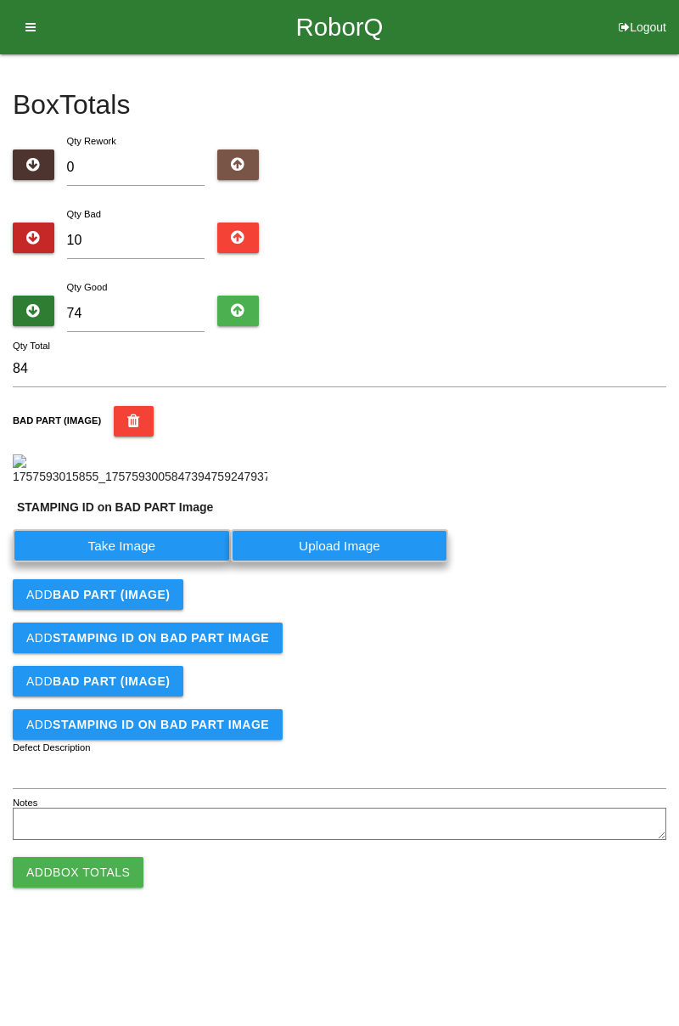
click at [160, 562] on label "Take Image" at bounding box center [122, 545] width 218 height 33
click at [0, 0] on PART "Take Image" at bounding box center [0, 0] width 0 height 0
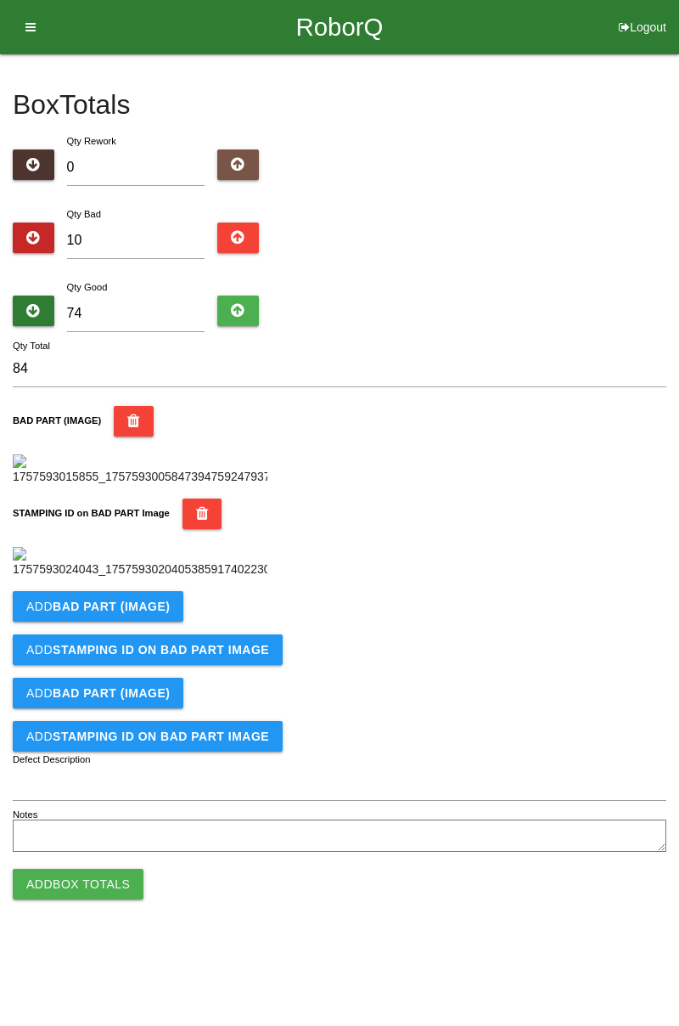
scroll to position [374, 0]
click at [163, 613] on b "BAD PART (IMAGE)" at bounding box center [111, 607] width 117 height 14
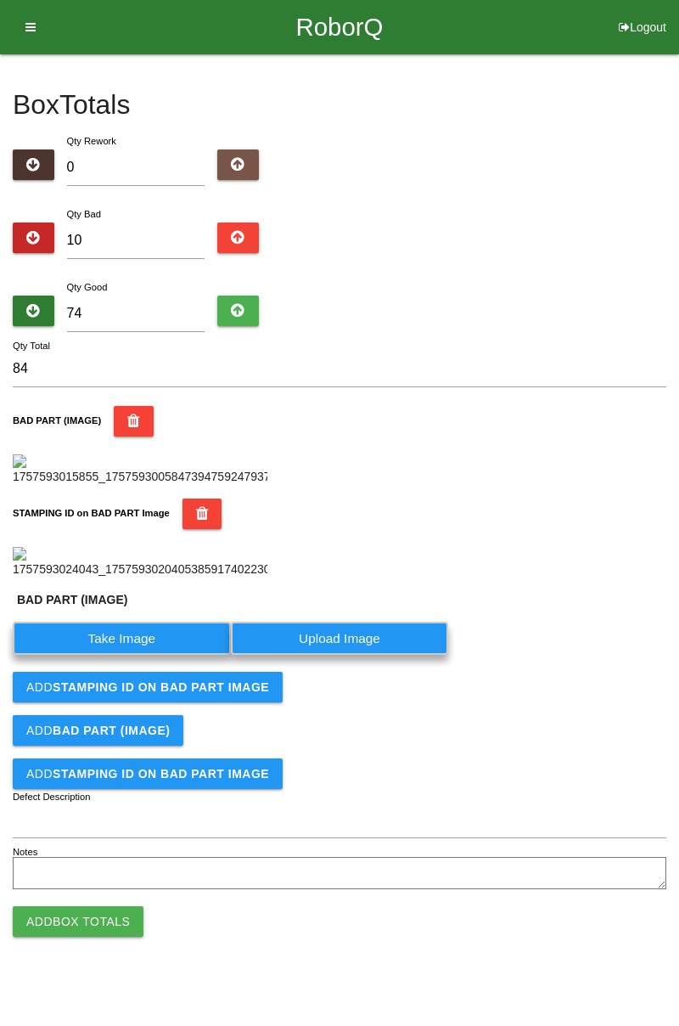
click at [153, 655] on label "Take Image" at bounding box center [122, 638] width 218 height 33
click at [0, 0] on \(IMAGE\) "Take Image" at bounding box center [0, 0] width 0 height 0
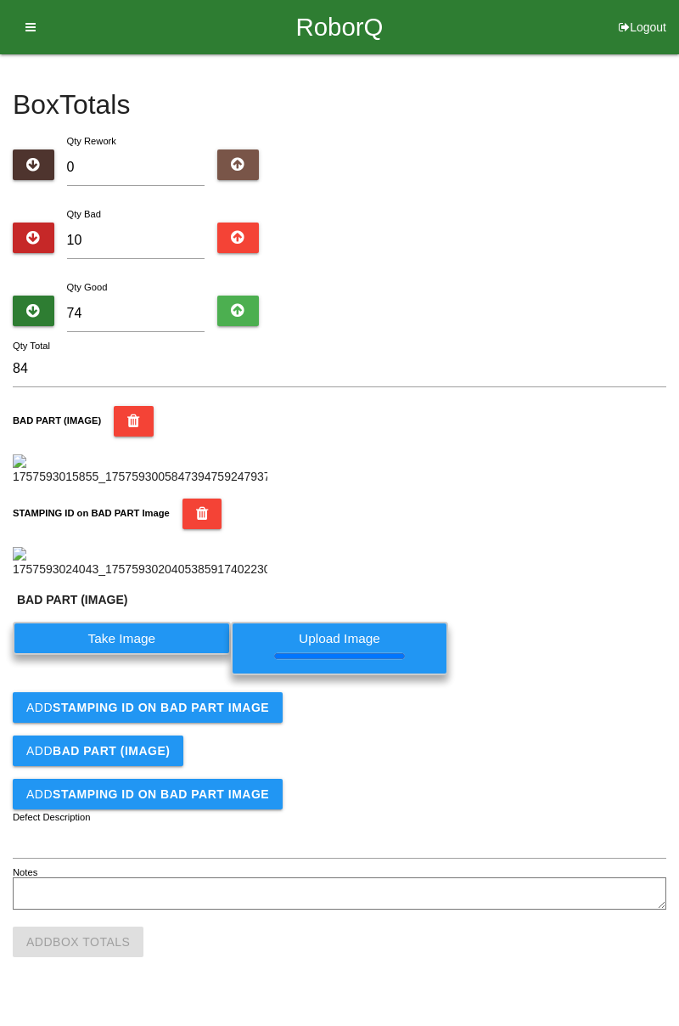
click at [214, 714] on b "STAMPING ID on BAD PART Image" at bounding box center [161, 708] width 217 height 14
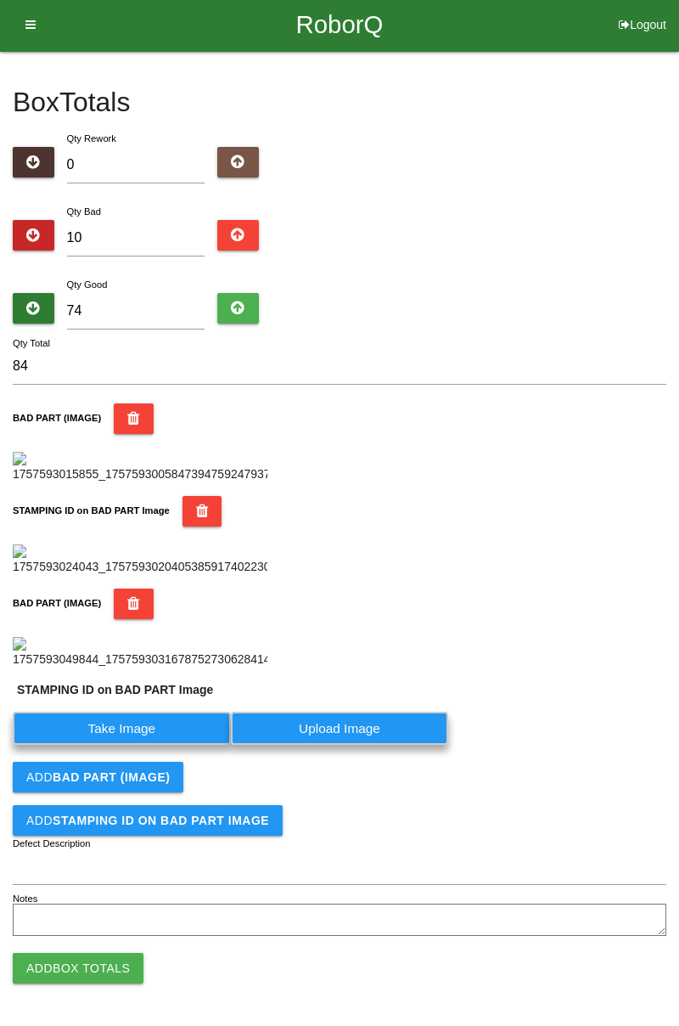
scroll to position [690, 0]
click at [187, 735] on label "Take Image" at bounding box center [122, 728] width 218 height 33
click at [0, 0] on PART "Take Image" at bounding box center [0, 0] width 0 height 0
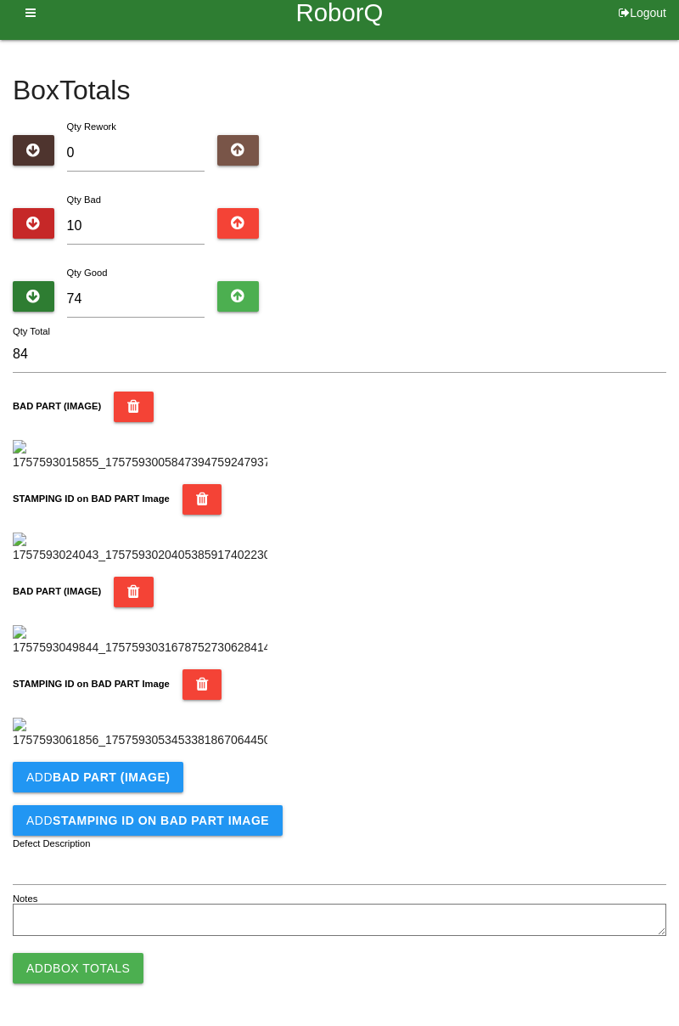
scroll to position [931, 0]
click at [176, 773] on button "Add BAD PART (IMAGE)" at bounding box center [98, 777] width 171 height 31
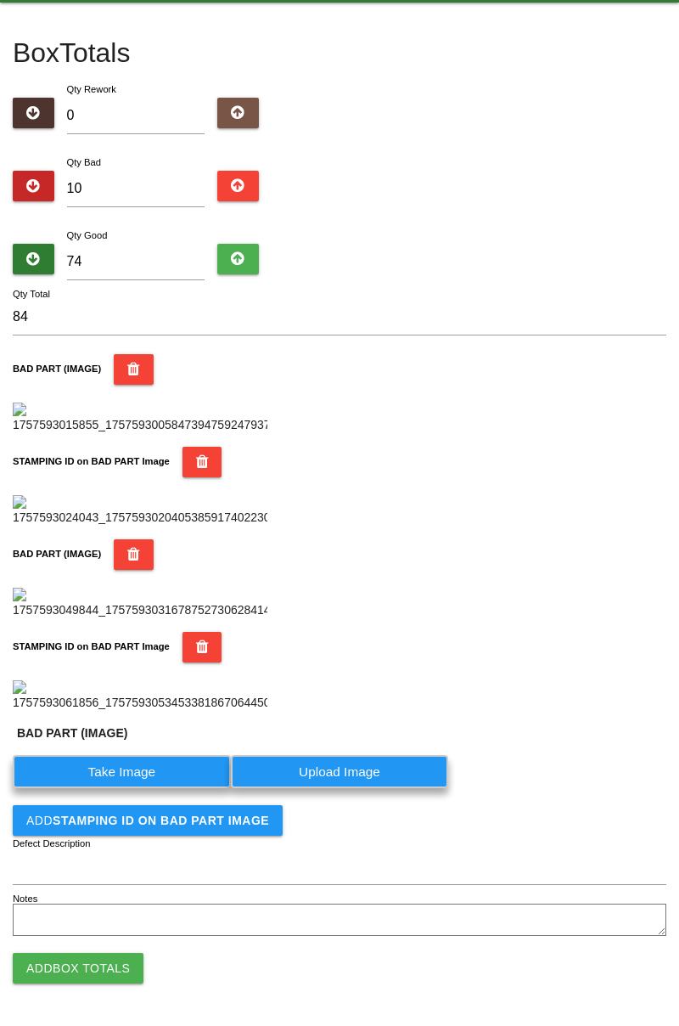
click at [142, 788] on label "Take Image" at bounding box center [122, 771] width 218 height 33
click at [0, 0] on \(IMAGE\) "Take Image" at bounding box center [0, 0] width 0 height 0
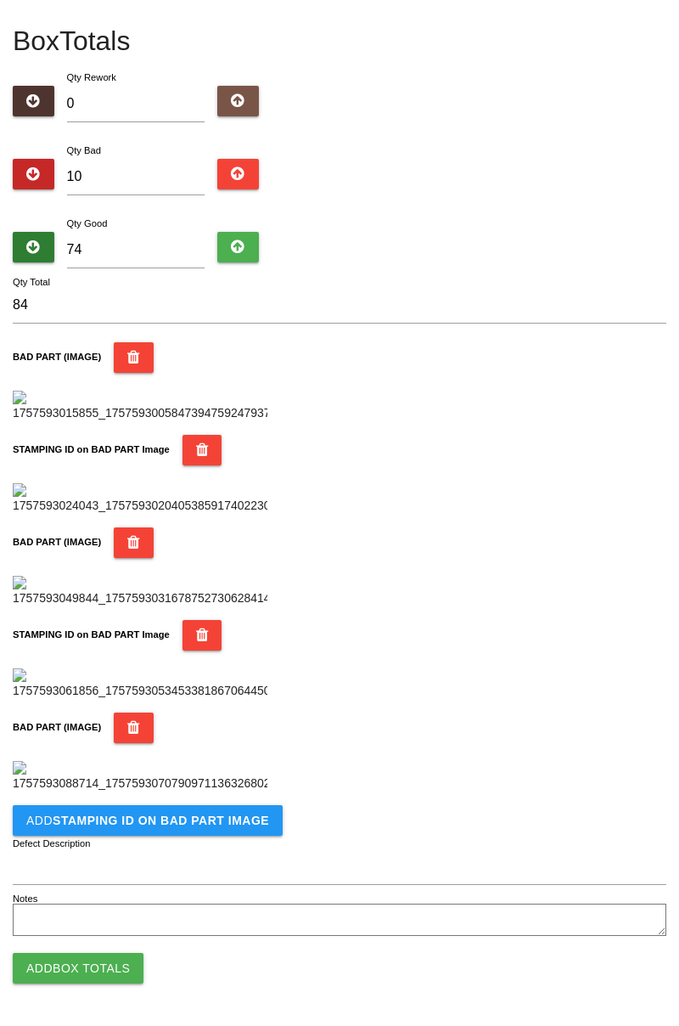
scroll to position [1209, 0]
click at [197, 829] on button "Add STAMPING ID on BAD PART Image" at bounding box center [148, 820] width 270 height 31
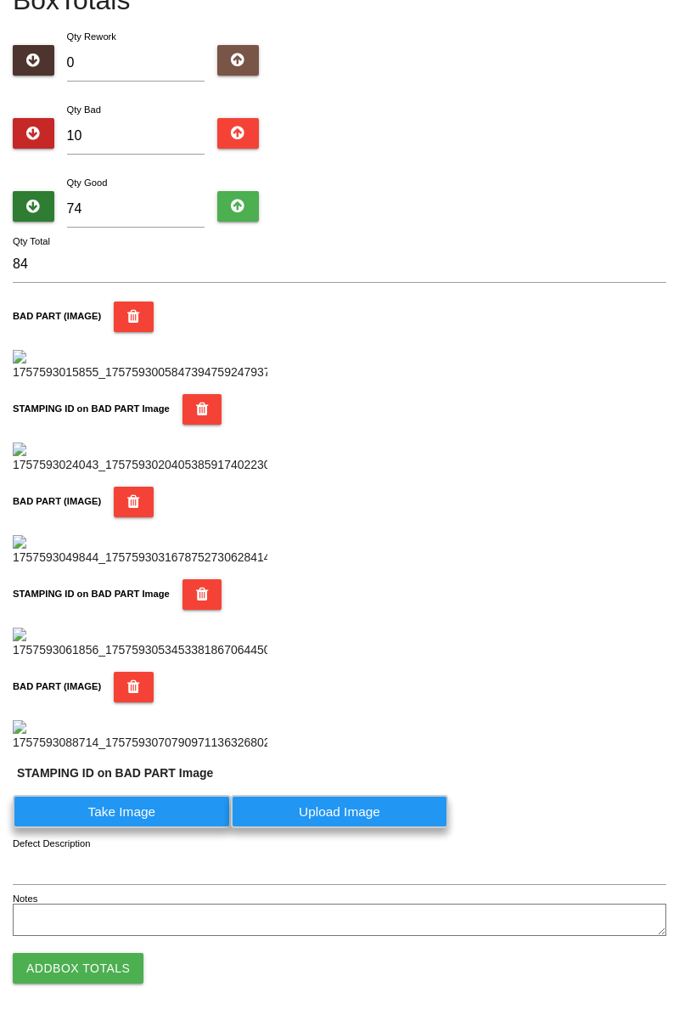
click at [127, 828] on label "Take Image" at bounding box center [122, 811] width 218 height 33
click at [0, 0] on PART "Take Image" at bounding box center [0, 0] width 0 height 0
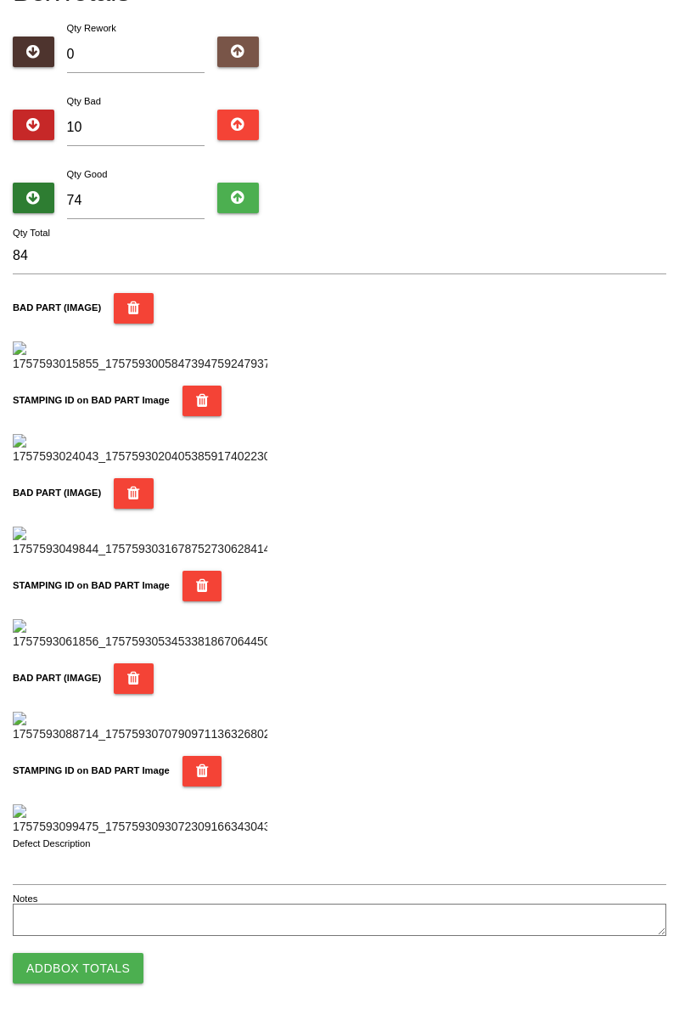
scroll to position [1488, 0]
click at [107, 973] on button "Add Box Totals" at bounding box center [78, 968] width 131 height 31
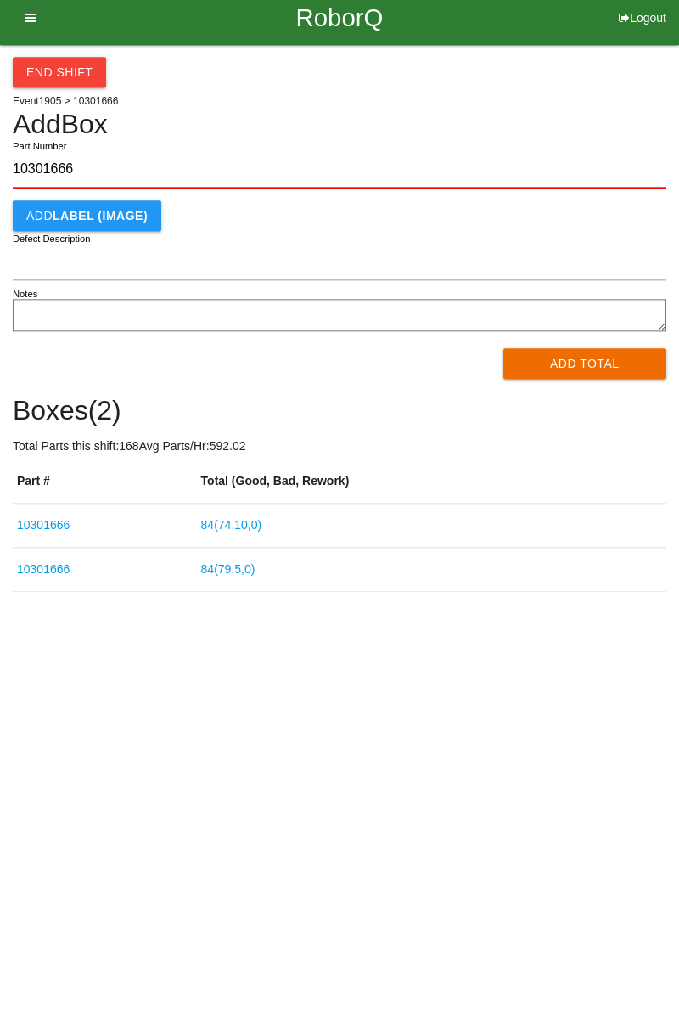
type input "10301666"
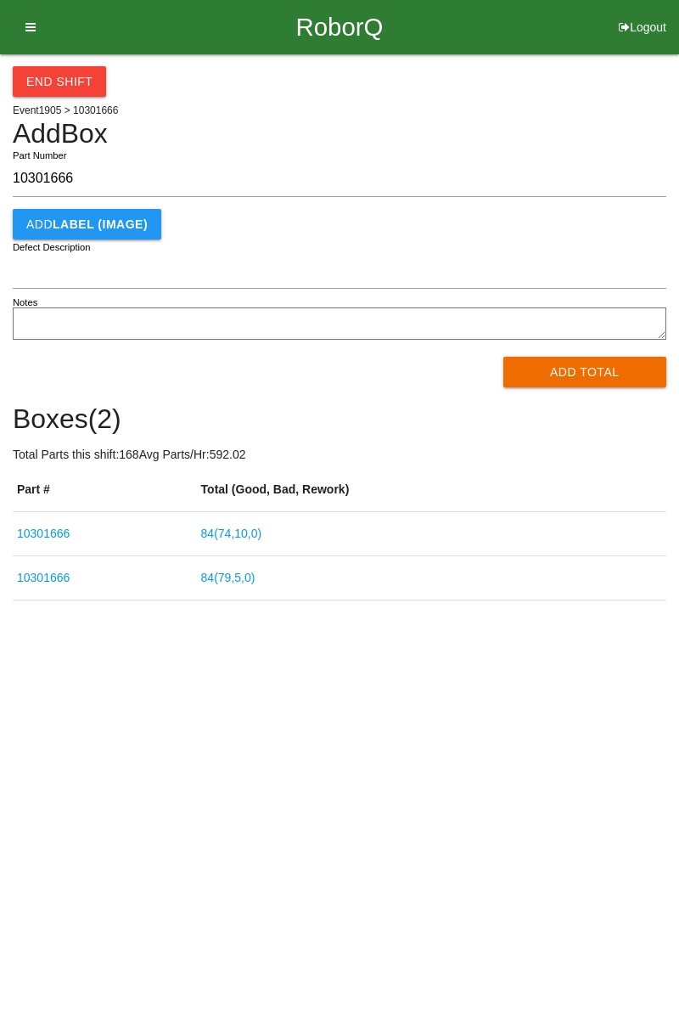
click at [579, 372] on button "Add Total" at bounding box center [586, 372] width 164 height 31
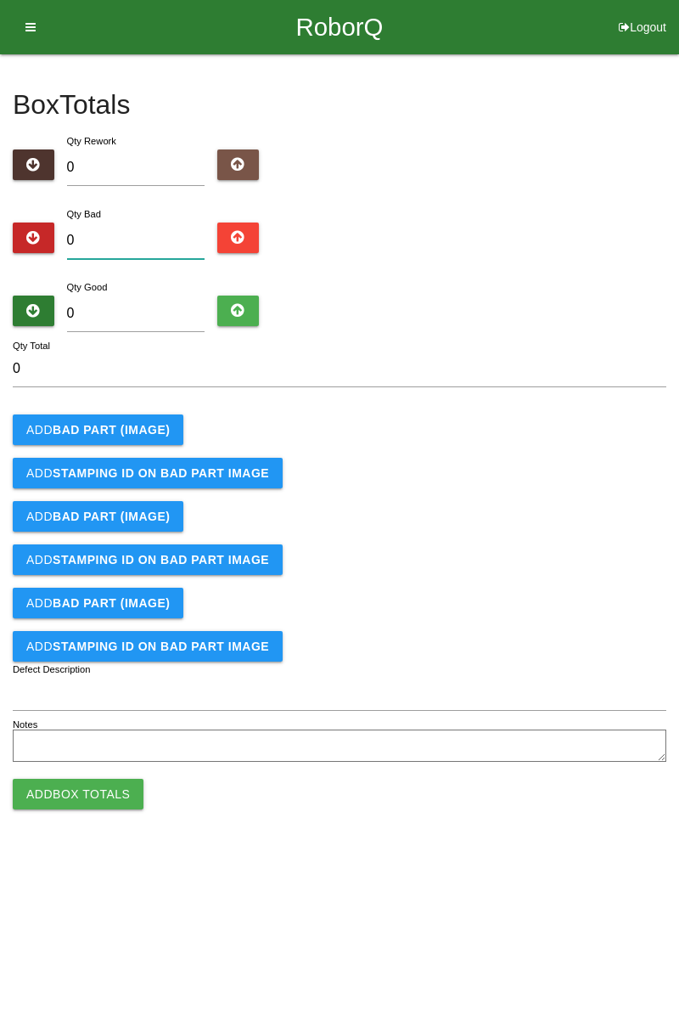
click at [137, 223] on input "0" at bounding box center [136, 241] width 138 height 37
type input "9"
click at [149, 429] on b "BAD PART (IMAGE)" at bounding box center [111, 430] width 117 height 14
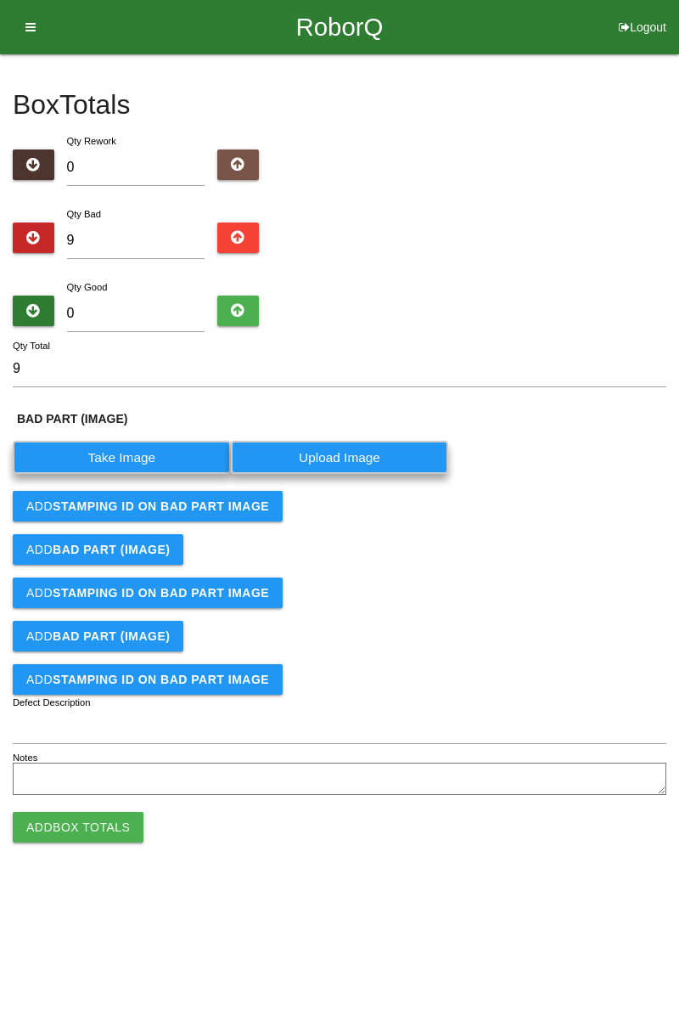
click at [143, 457] on label "Take Image" at bounding box center [122, 457] width 218 height 33
click at [0, 0] on \(IMAGE\) "Take Image" at bounding box center [0, 0] width 0 height 0
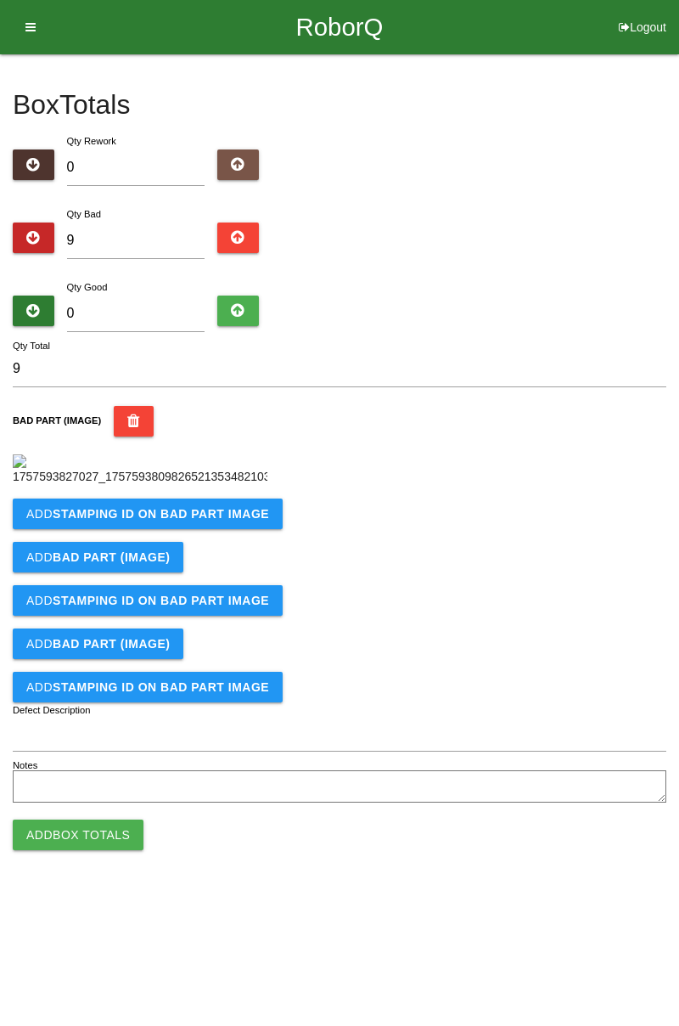
click at [223, 521] on b "STAMPING ID on BAD PART Image" at bounding box center [161, 514] width 217 height 14
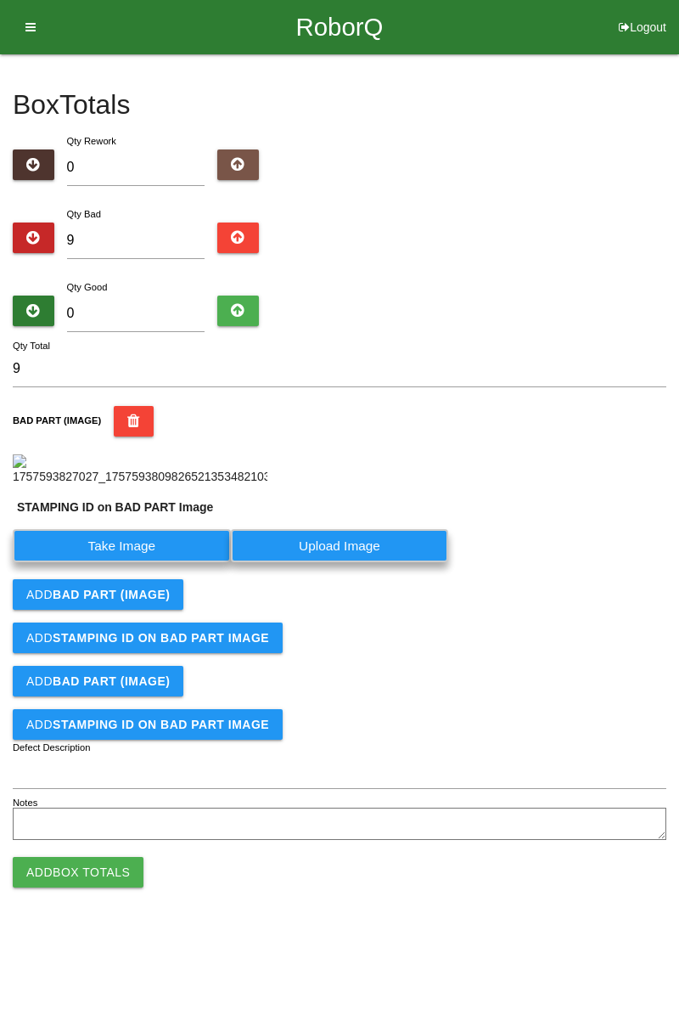
click at [172, 562] on label "Take Image" at bounding box center [122, 545] width 218 height 33
click at [0, 0] on PART "Take Image" at bounding box center [0, 0] width 0 height 0
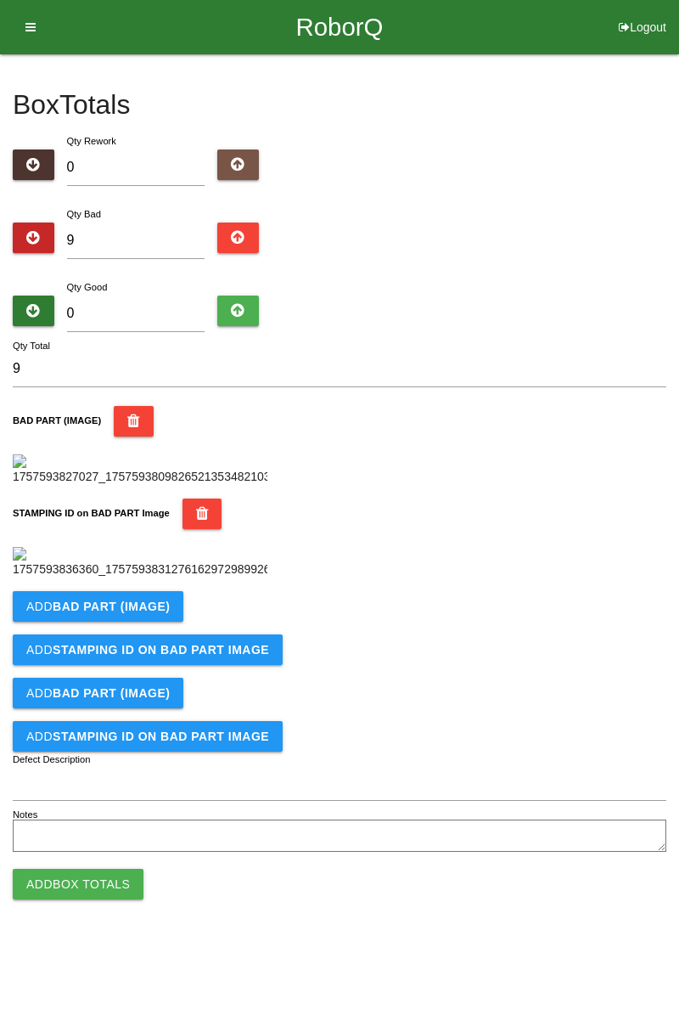
scroll to position [374, 0]
click at [146, 613] on b "BAD PART (IMAGE)" at bounding box center [111, 607] width 117 height 14
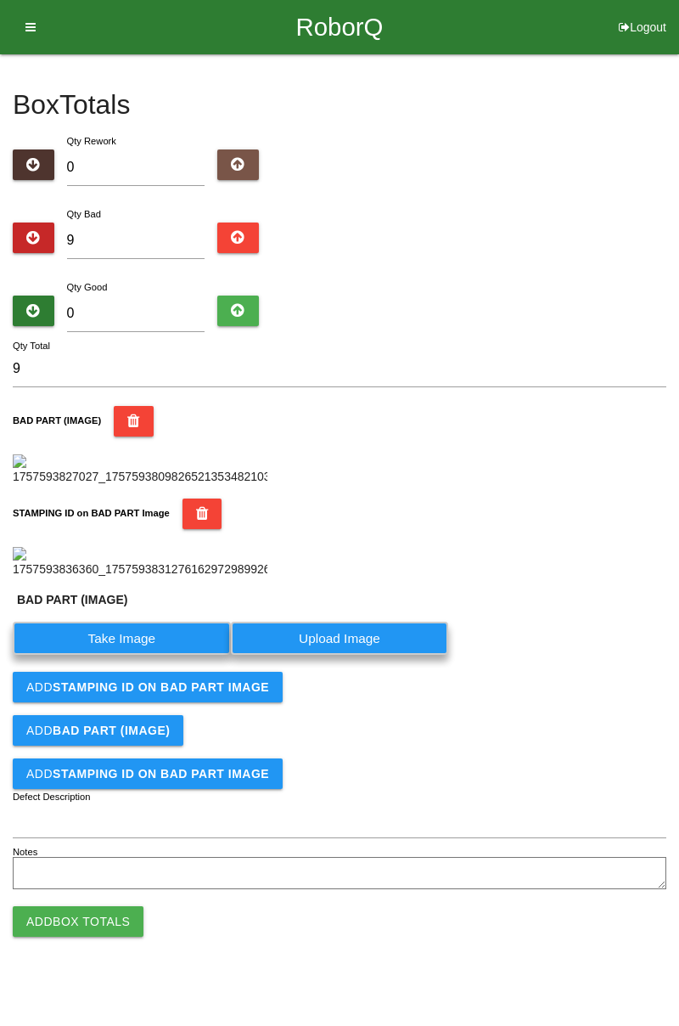
click at [144, 655] on label "Take Image" at bounding box center [122, 638] width 218 height 33
click at [0, 0] on \(IMAGE\) "Take Image" at bounding box center [0, 0] width 0 height 0
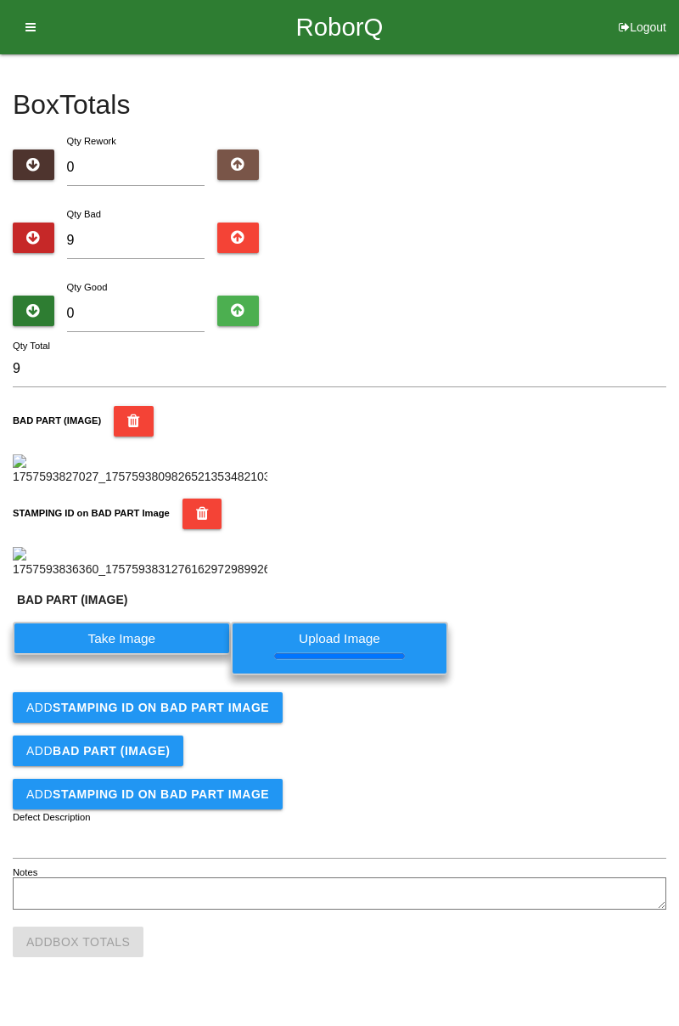
click at [248, 723] on button "Add STAMPING ID on BAD PART Image" at bounding box center [148, 707] width 270 height 31
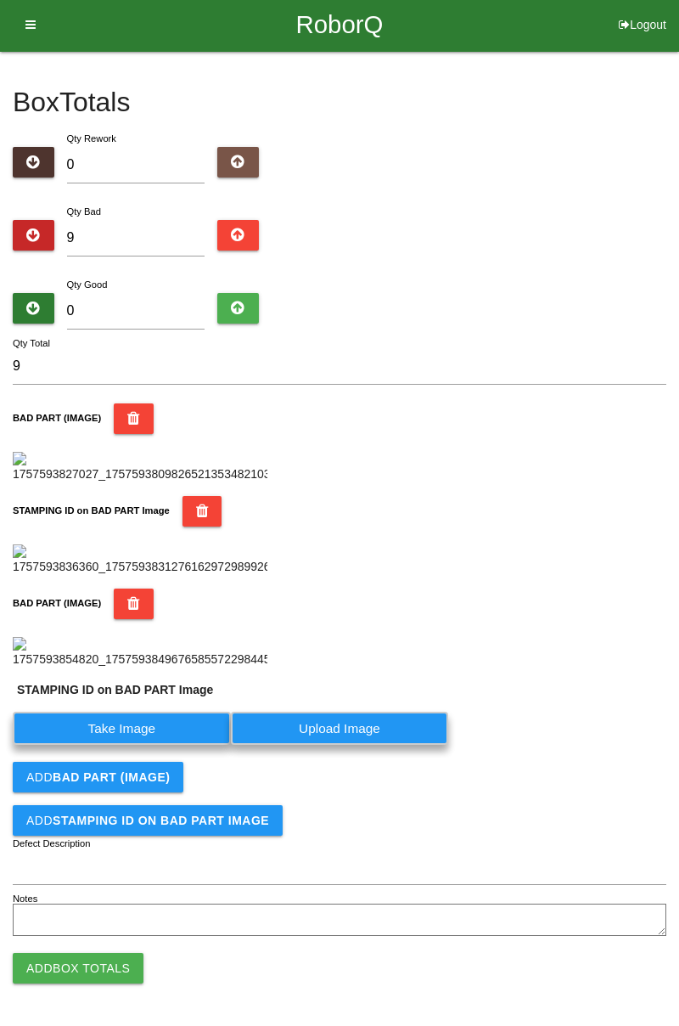
scroll to position [690, 0]
click at [197, 735] on label "Take Image" at bounding box center [122, 728] width 218 height 33
click at [0, 0] on PART "Take Image" at bounding box center [0, 0] width 0 height 0
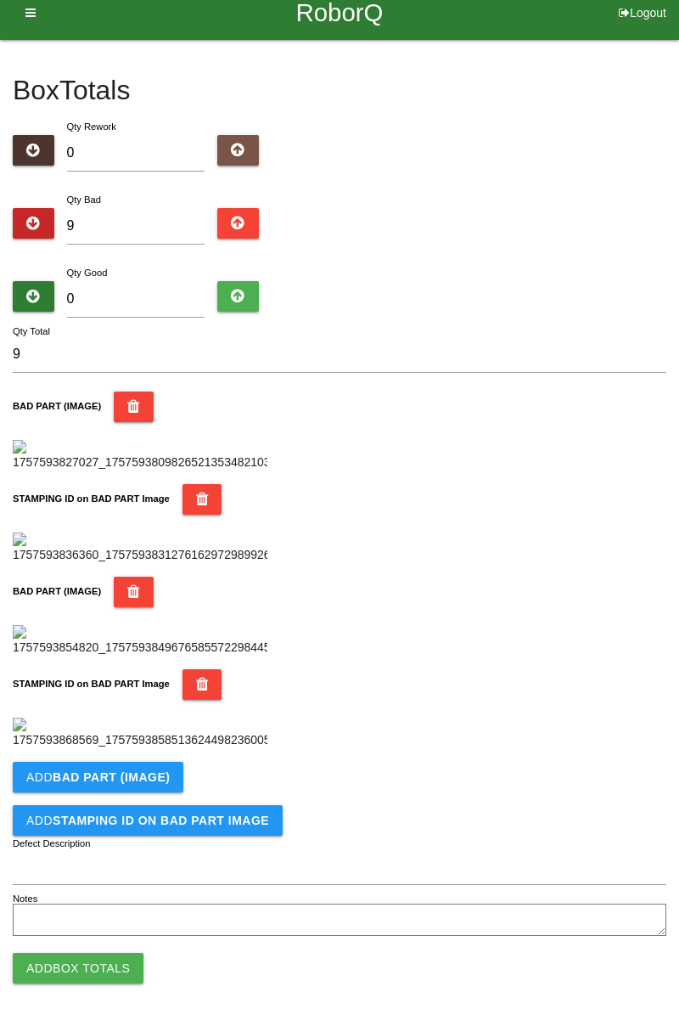
scroll to position [931, 0]
click at [170, 763] on button "Add BAD PART (IMAGE)" at bounding box center [98, 777] width 171 height 31
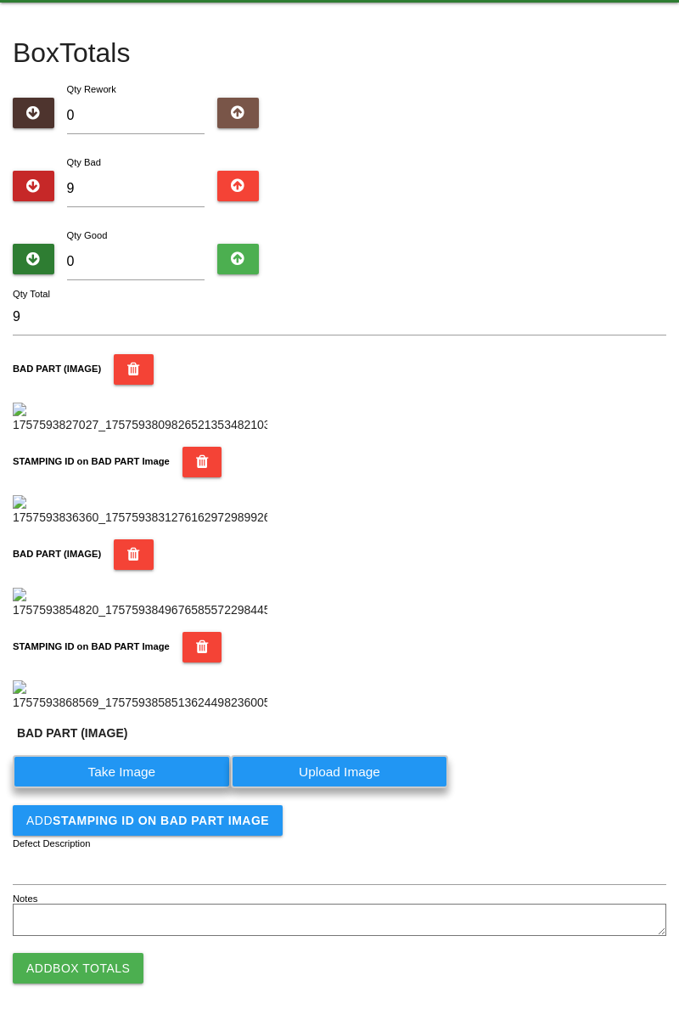
click at [139, 788] on label "Take Image" at bounding box center [122, 771] width 218 height 33
click at [0, 0] on \(IMAGE\) "Take Image" at bounding box center [0, 0] width 0 height 0
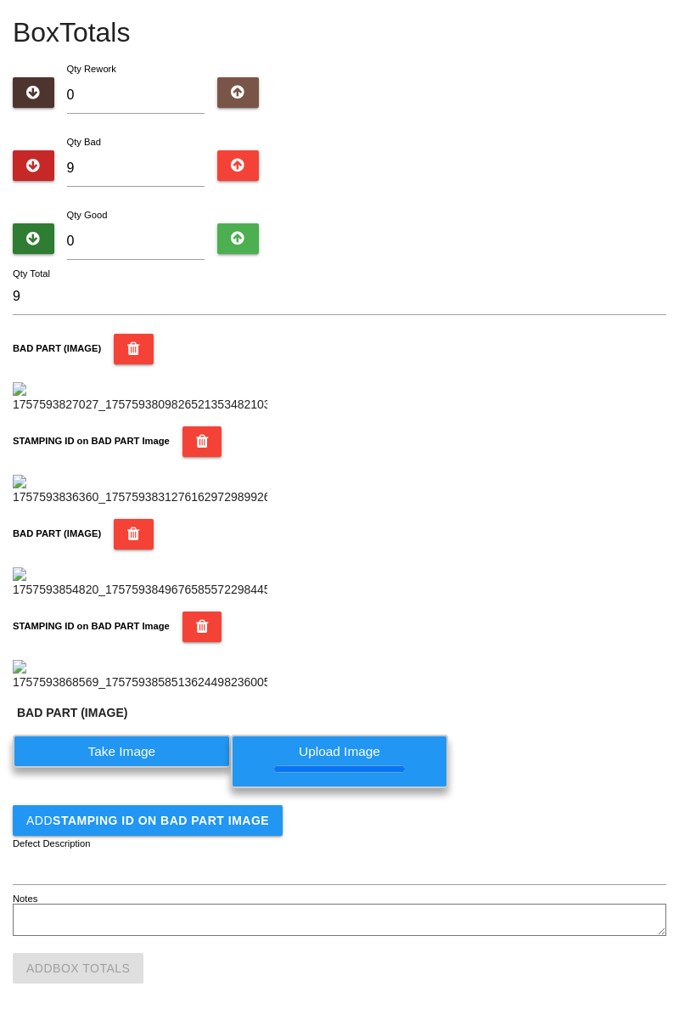
click at [236, 827] on b "STAMPING ID on BAD PART Image" at bounding box center [161, 821] width 217 height 14
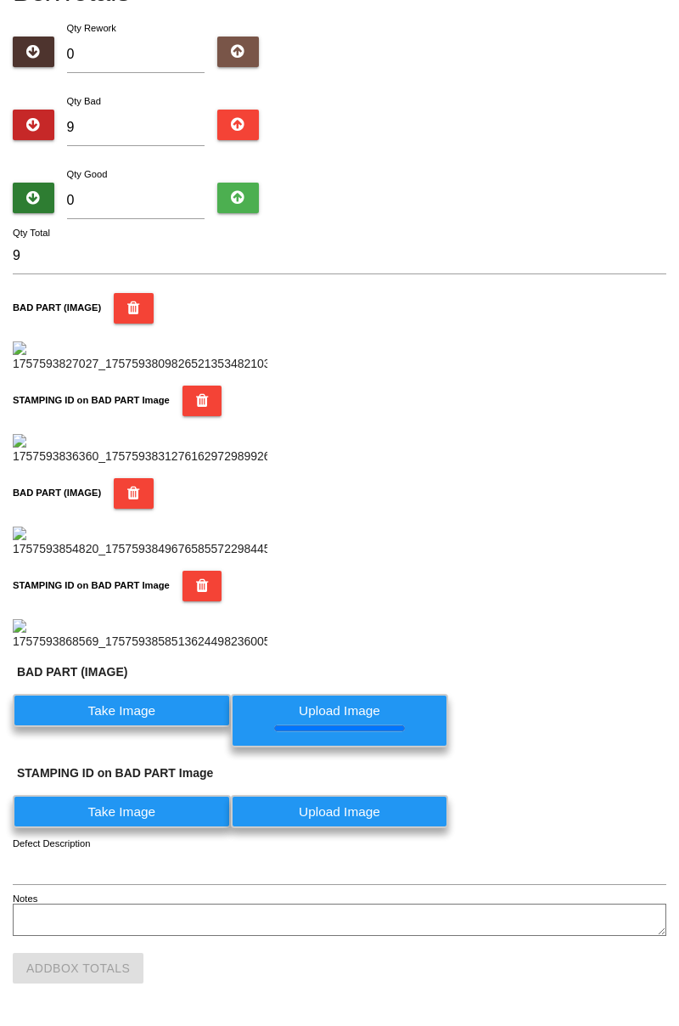
click at [183, 828] on label "Take Image" at bounding box center [122, 811] width 218 height 33
click at [0, 0] on PART "Take Image" at bounding box center [0, 0] width 0 height 0
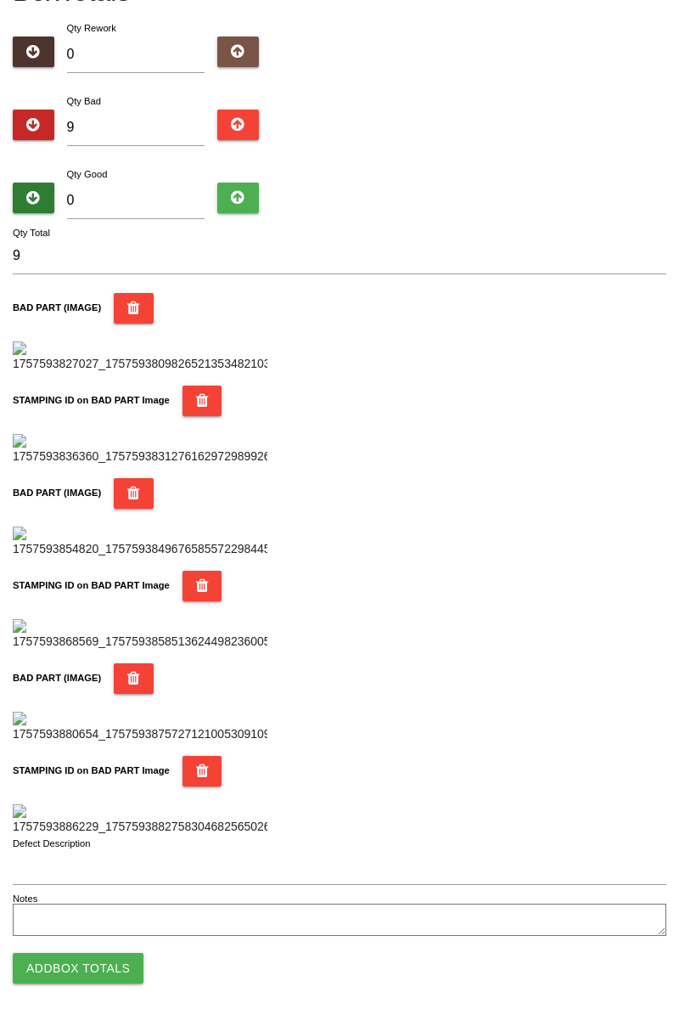
scroll to position [1488, 0]
click at [121, 960] on button "Add Box Totals" at bounding box center [78, 968] width 131 height 31
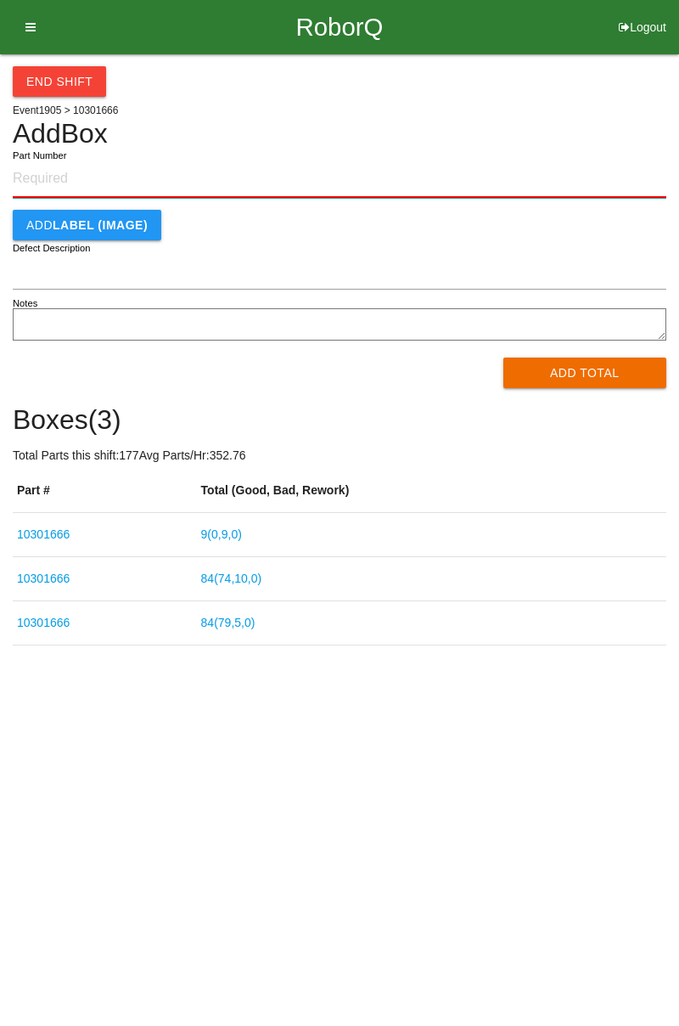
paste input "10301666"
type input "10301666"
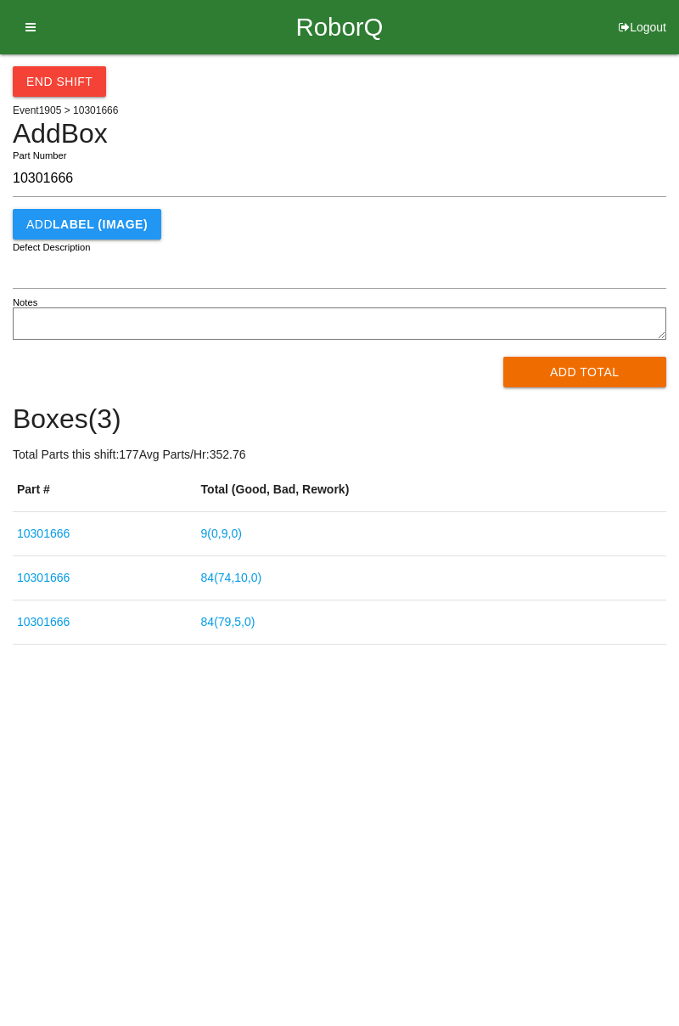
click at [242, 535] on link "9 ( 0 , 9 , 0 )" at bounding box center [221, 534] width 41 height 14
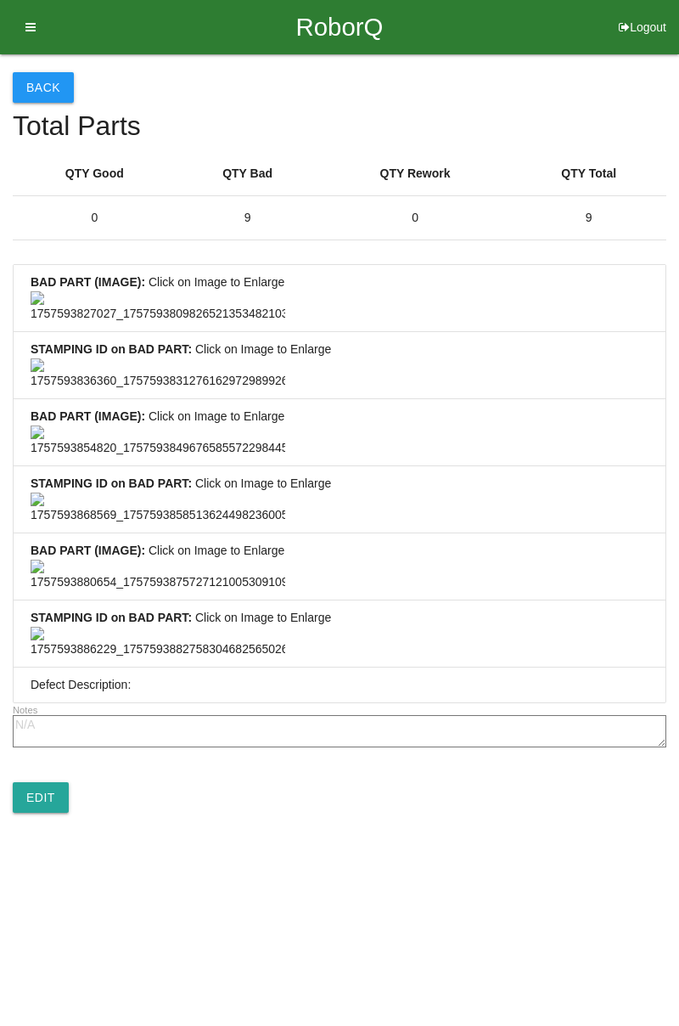
scroll to position [1263, 0]
click at [58, 813] on link "Edit" at bounding box center [41, 797] width 56 height 31
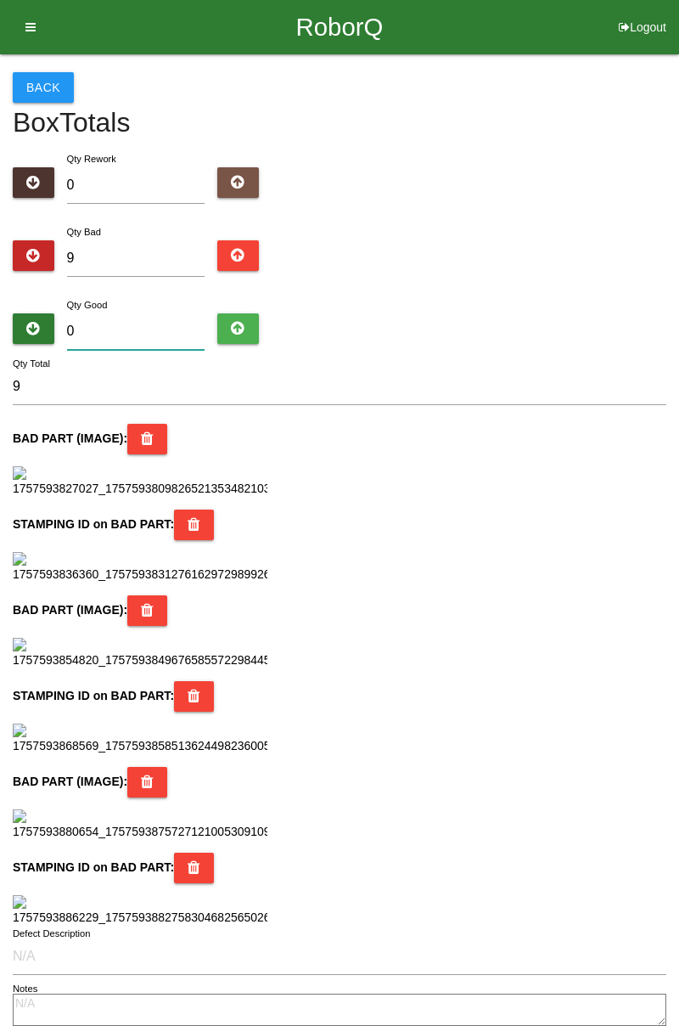
click at [128, 331] on input "0" at bounding box center [136, 331] width 138 height 37
type input "7"
type input "16"
type input "75"
type input "84"
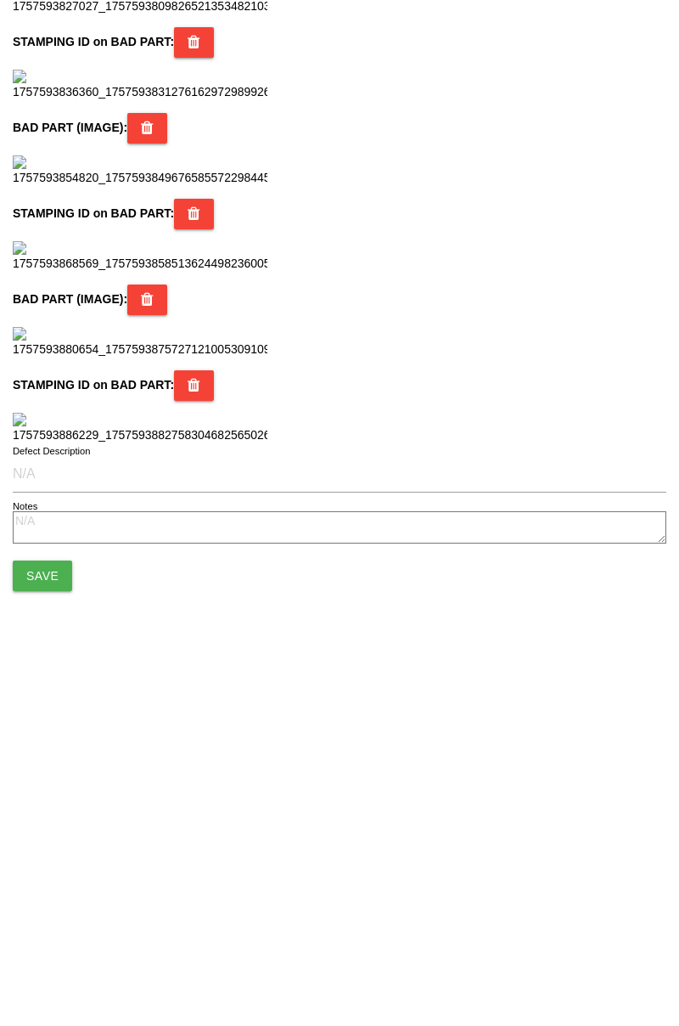
scroll to position [1508, 0]
type input "75"
click at [68, 932] on button "Save" at bounding box center [42, 925] width 59 height 31
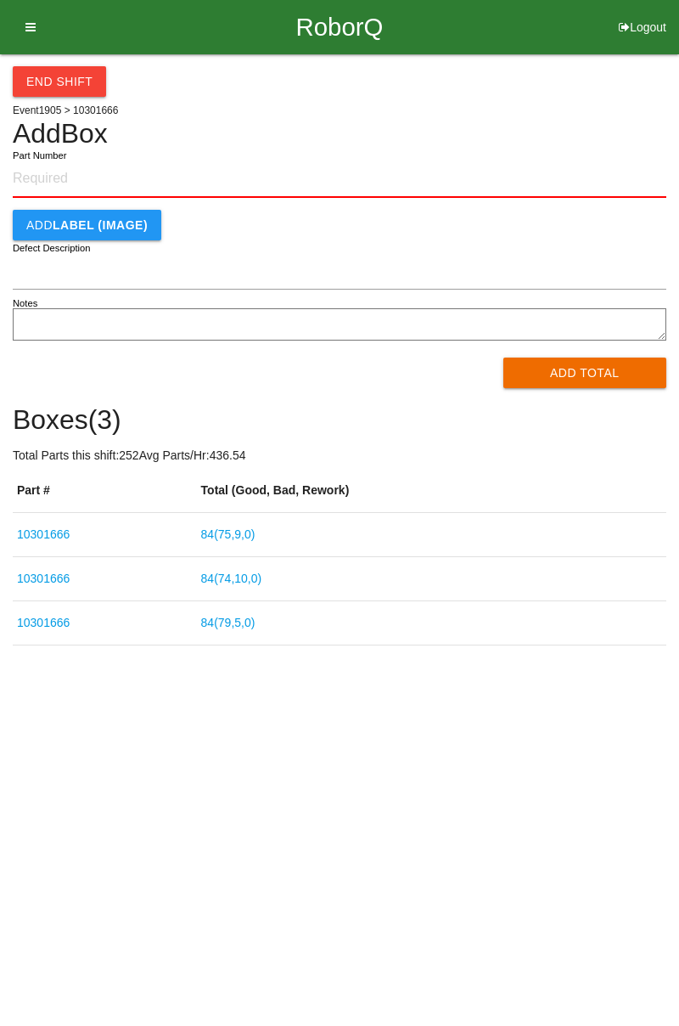
click at [50, 182] on input "Part Number" at bounding box center [340, 179] width 654 height 37
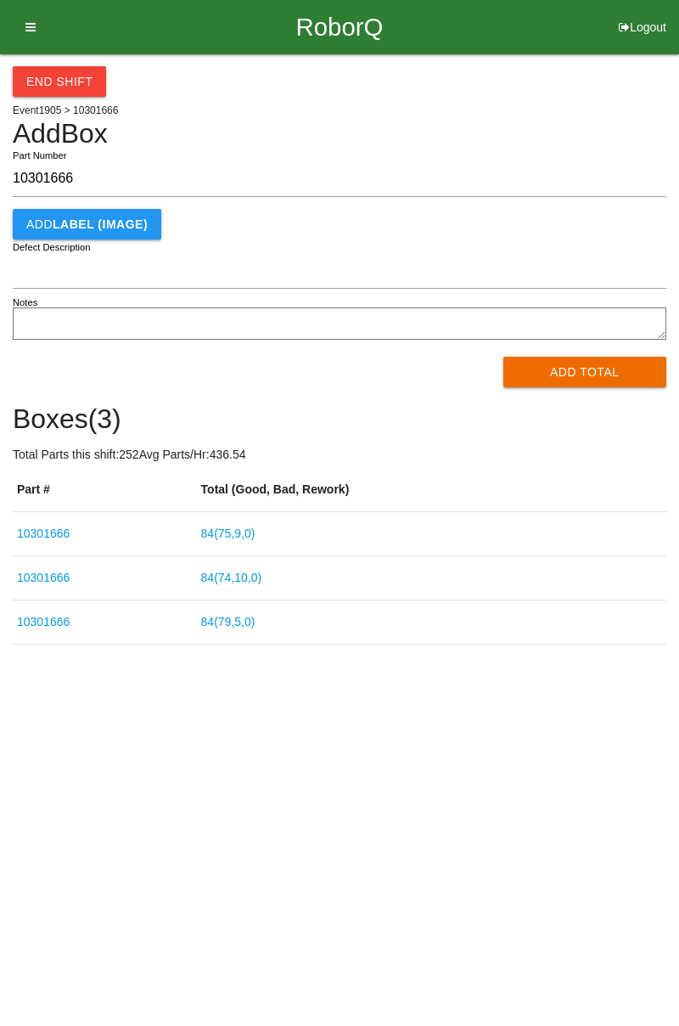
type input "10301666"
click at [588, 373] on button "Add Total" at bounding box center [586, 372] width 164 height 31
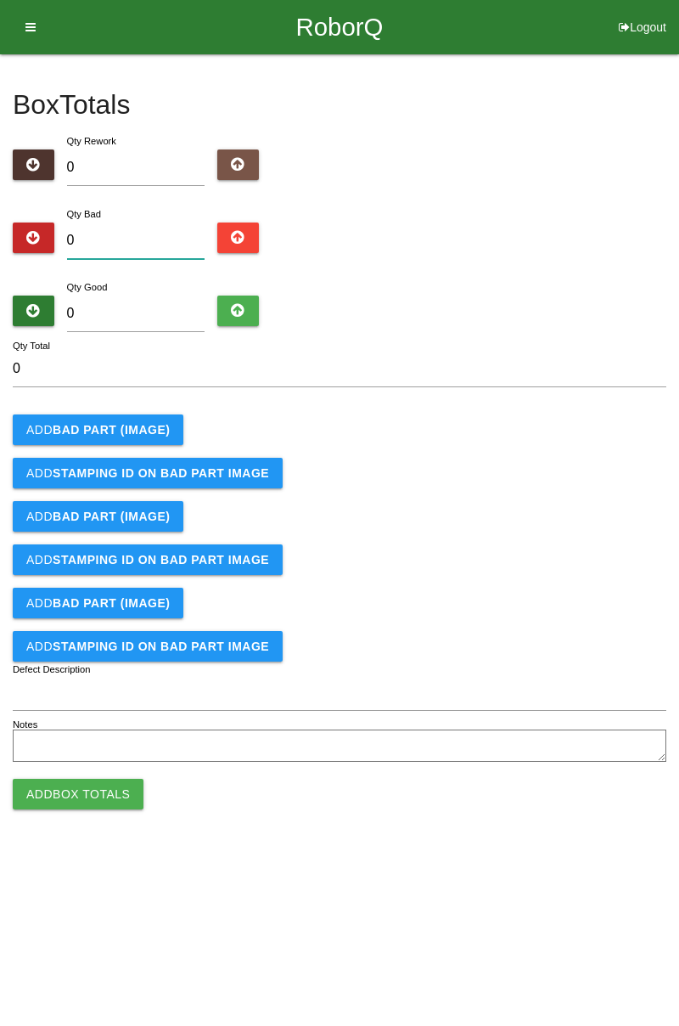
click at [136, 248] on input "0" at bounding box center [136, 241] width 138 height 37
type input "5"
click at [157, 425] on b "BAD PART (IMAGE)" at bounding box center [111, 430] width 117 height 14
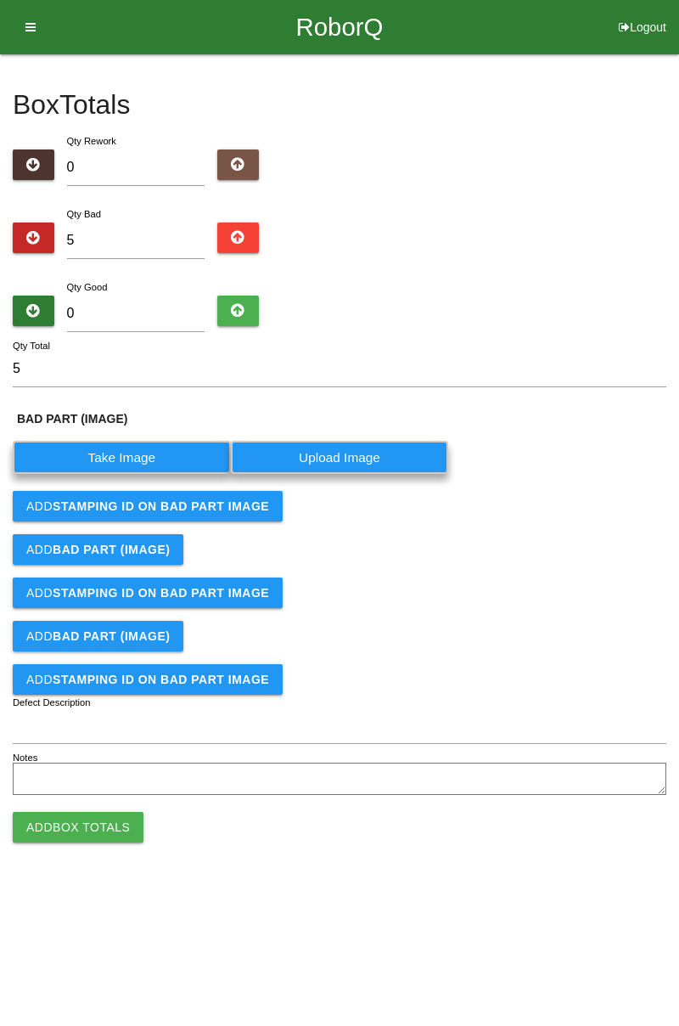
click at [138, 457] on label "Take Image" at bounding box center [122, 457] width 218 height 33
click at [0, 0] on \(IMAGE\) "Take Image" at bounding box center [0, 0] width 0 height 0
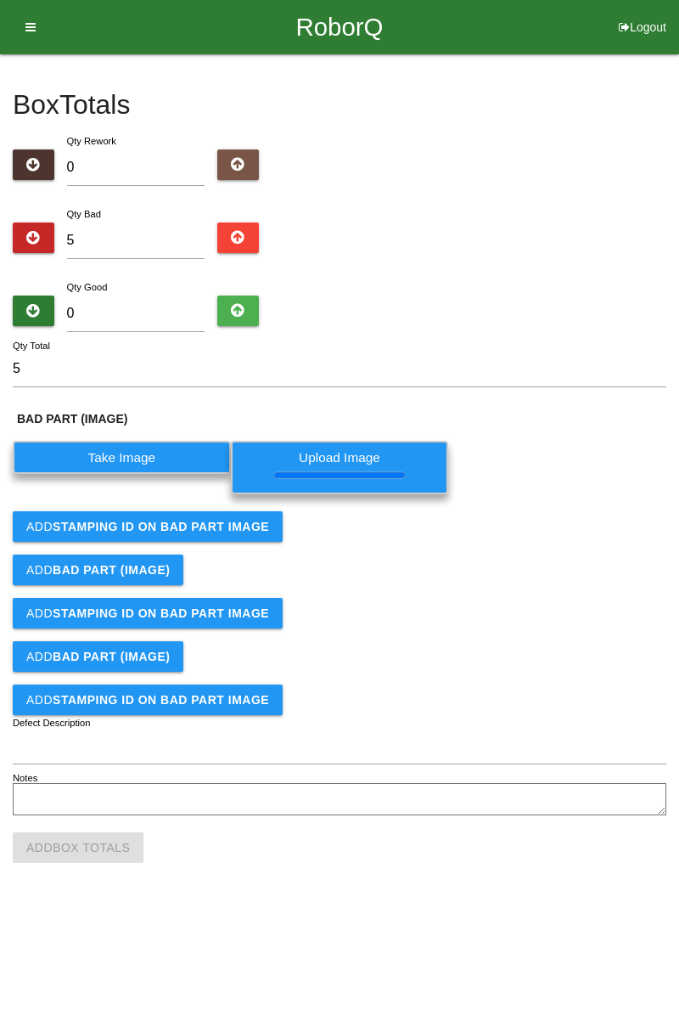
click at [220, 538] on button "Add STAMPING ID on BAD PART Image" at bounding box center [148, 526] width 270 height 31
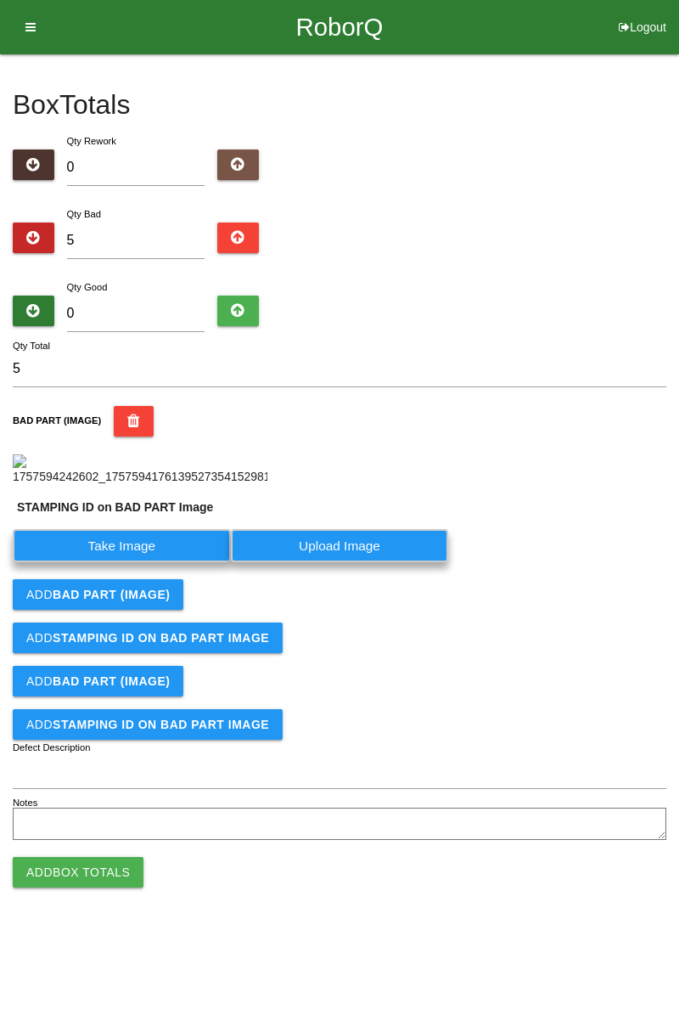
click at [156, 562] on label "Take Image" at bounding box center [122, 545] width 218 height 33
click at [0, 0] on PART "Take Image" at bounding box center [0, 0] width 0 height 0
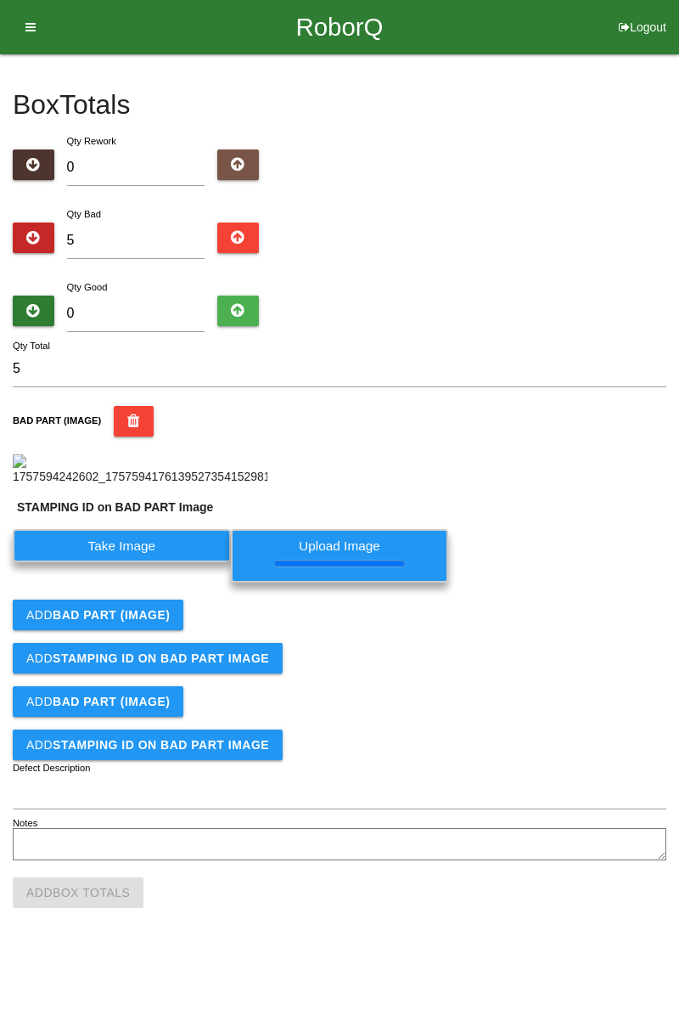
click at [149, 630] on button "Add BAD PART (IMAGE)" at bounding box center [98, 615] width 171 height 31
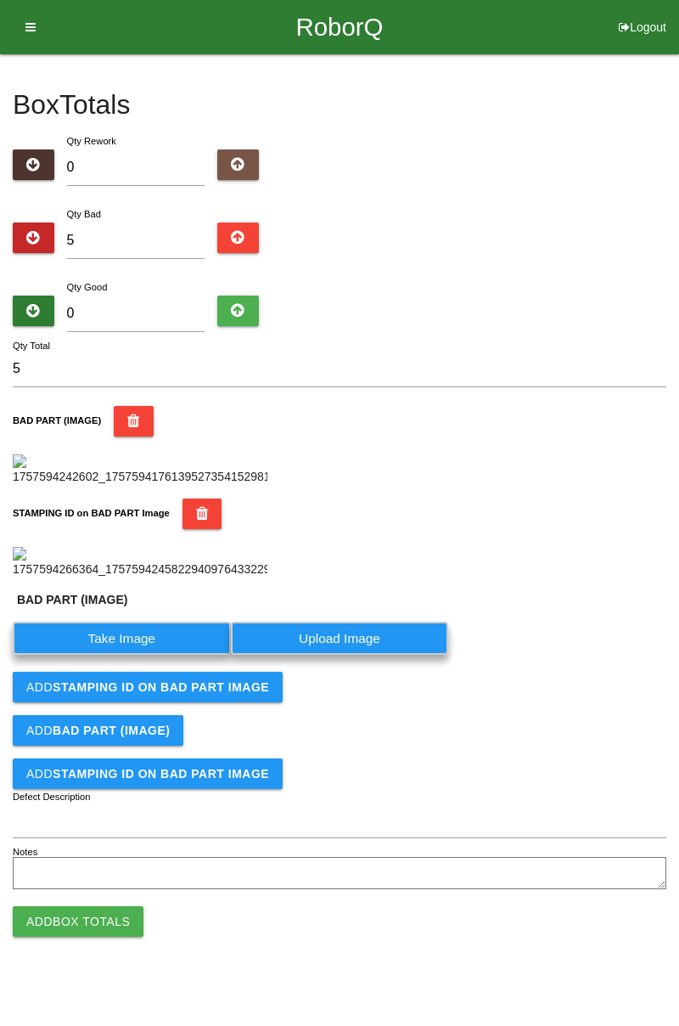
scroll to position [411, 0]
click at [165, 655] on label "Take Image" at bounding box center [122, 638] width 218 height 33
click at [0, 0] on \(IMAGE\) "Take Image" at bounding box center [0, 0] width 0 height 0
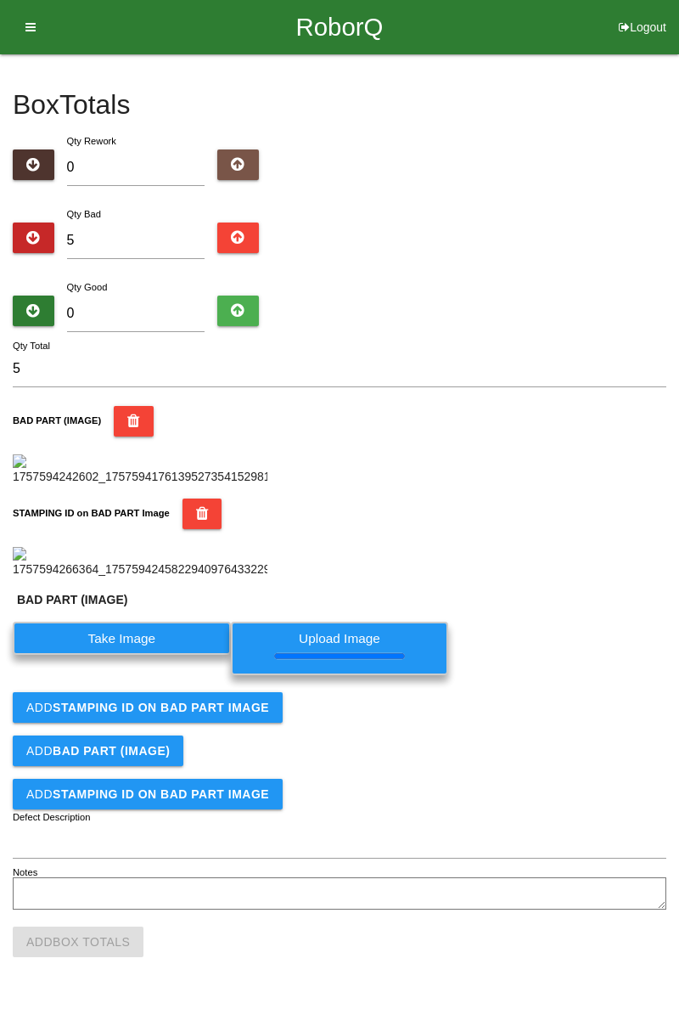
click at [209, 723] on button "Add STAMPING ID on BAD PART Image" at bounding box center [148, 707] width 270 height 31
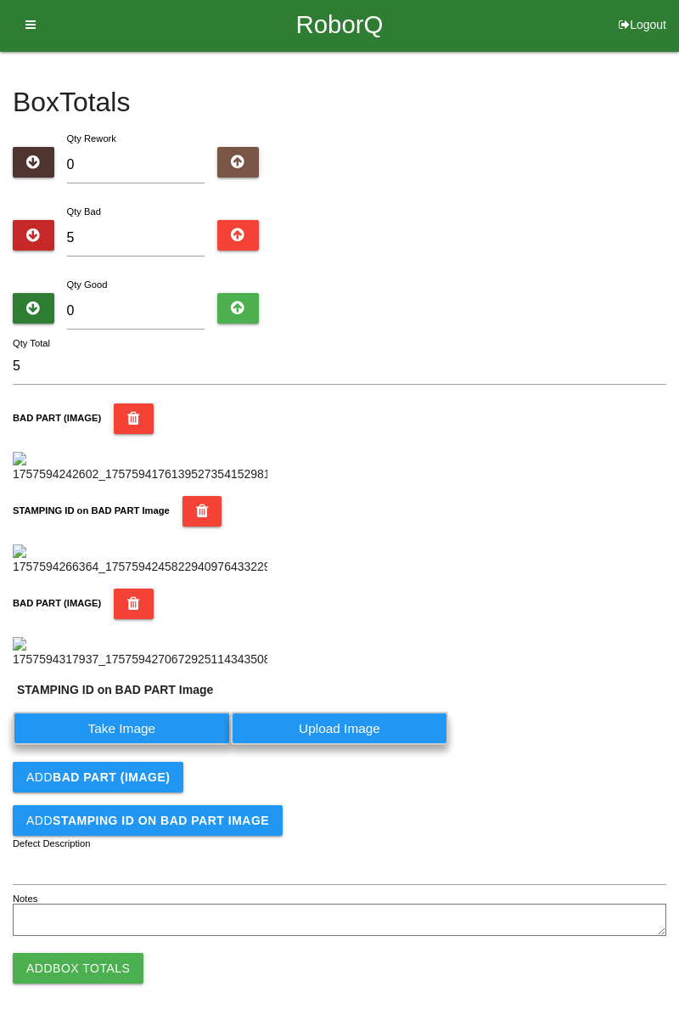
scroll to position [690, 0]
click at [172, 732] on label "Take Image" at bounding box center [122, 728] width 218 height 33
click at [0, 0] on PART "Take Image" at bounding box center [0, 0] width 0 height 0
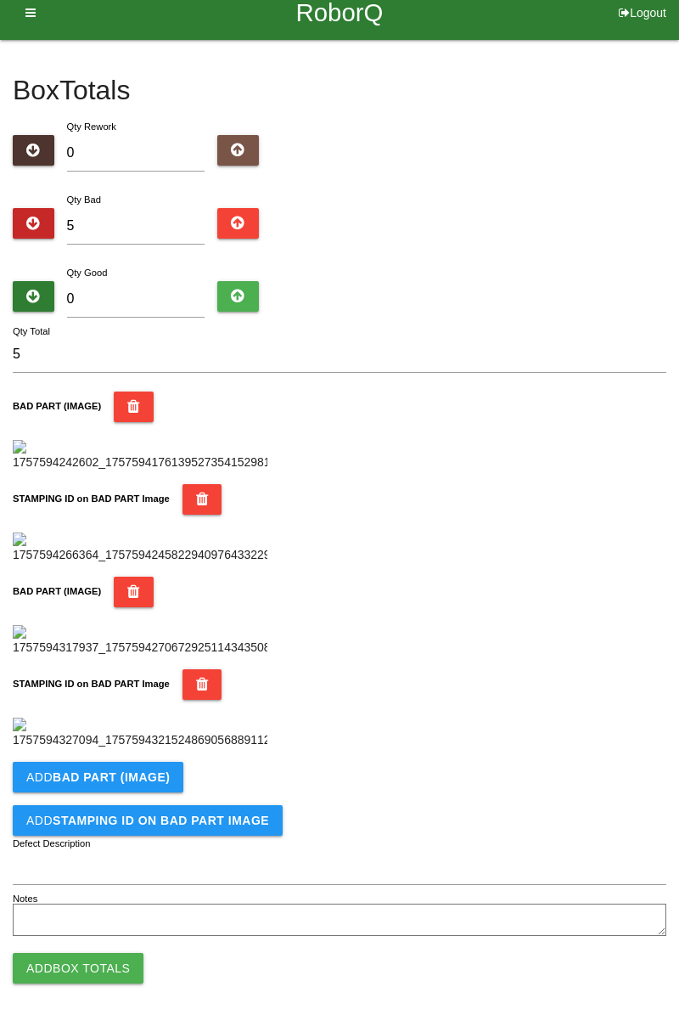
scroll to position [931, 0]
click at [150, 786] on button "Add BAD PART (IMAGE)" at bounding box center [98, 777] width 171 height 31
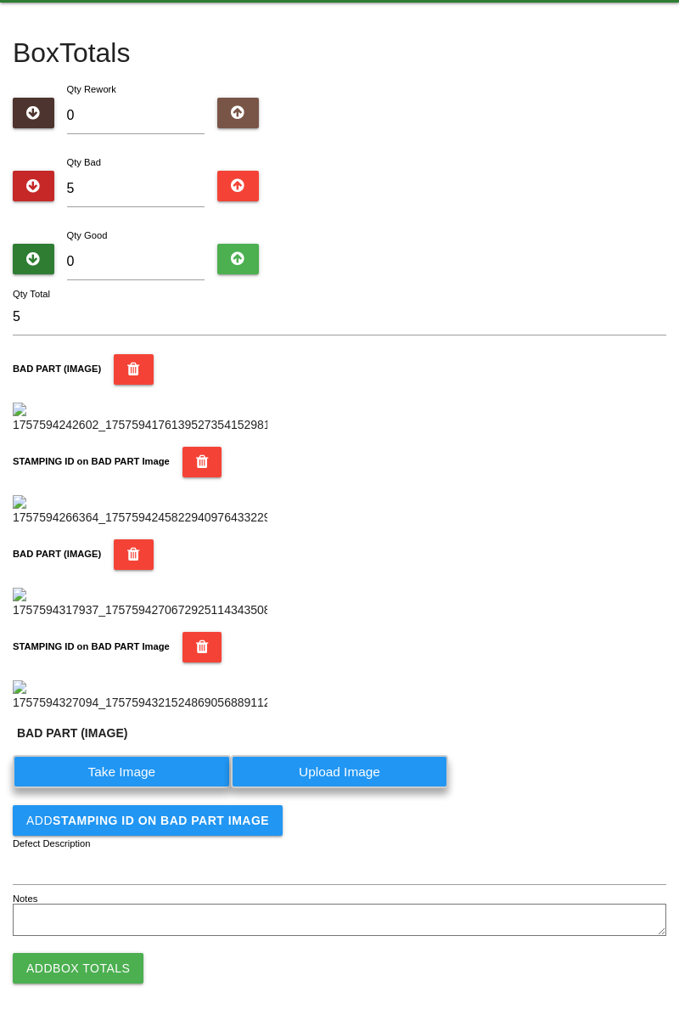
click at [144, 788] on label "Take Image" at bounding box center [122, 771] width 218 height 33
click at [0, 0] on \(IMAGE\) "Take Image" at bounding box center [0, 0] width 0 height 0
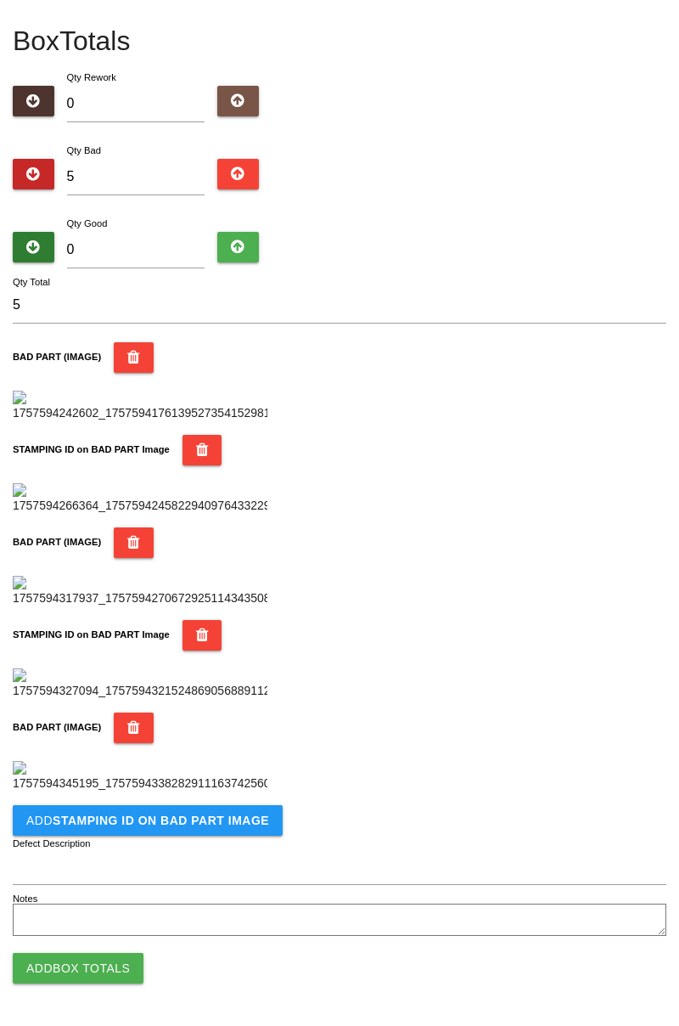
scroll to position [1209, 0]
click at [180, 818] on b "STAMPING ID on BAD PART Image" at bounding box center [161, 821] width 217 height 14
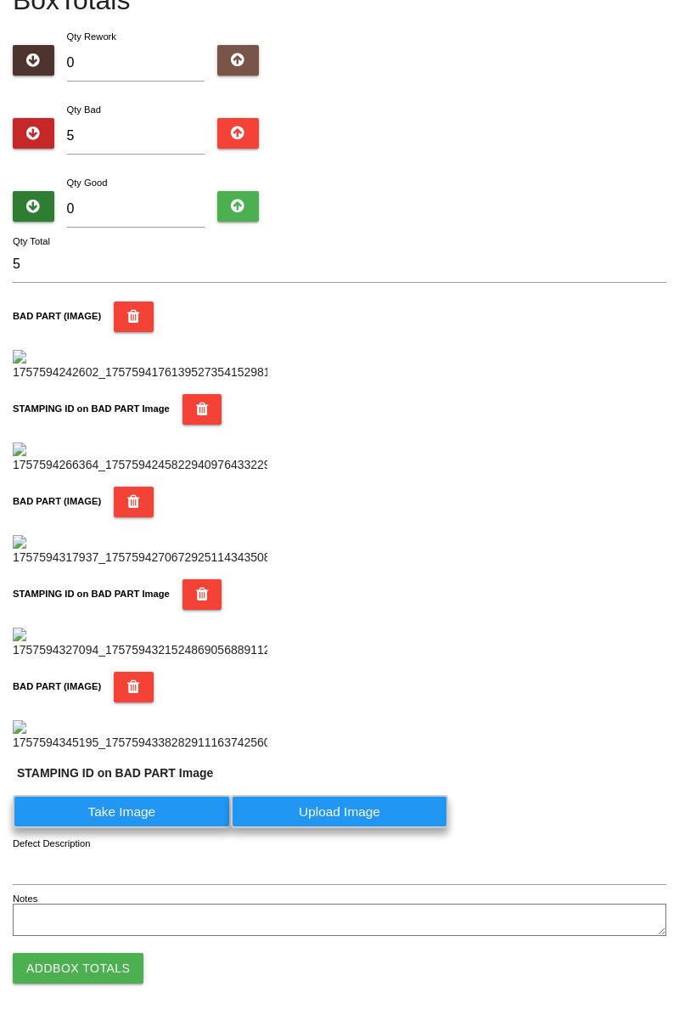
click at [155, 828] on label "Take Image" at bounding box center [122, 811] width 218 height 33
click at [0, 0] on PART "Take Image" at bounding box center [0, 0] width 0 height 0
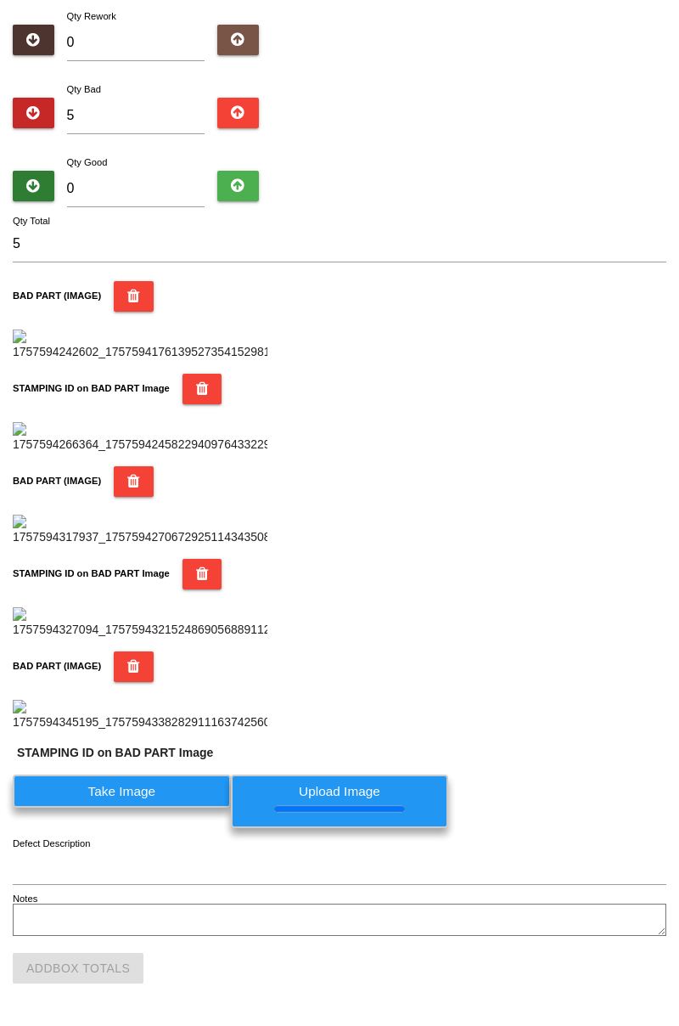
scroll to position [0, 0]
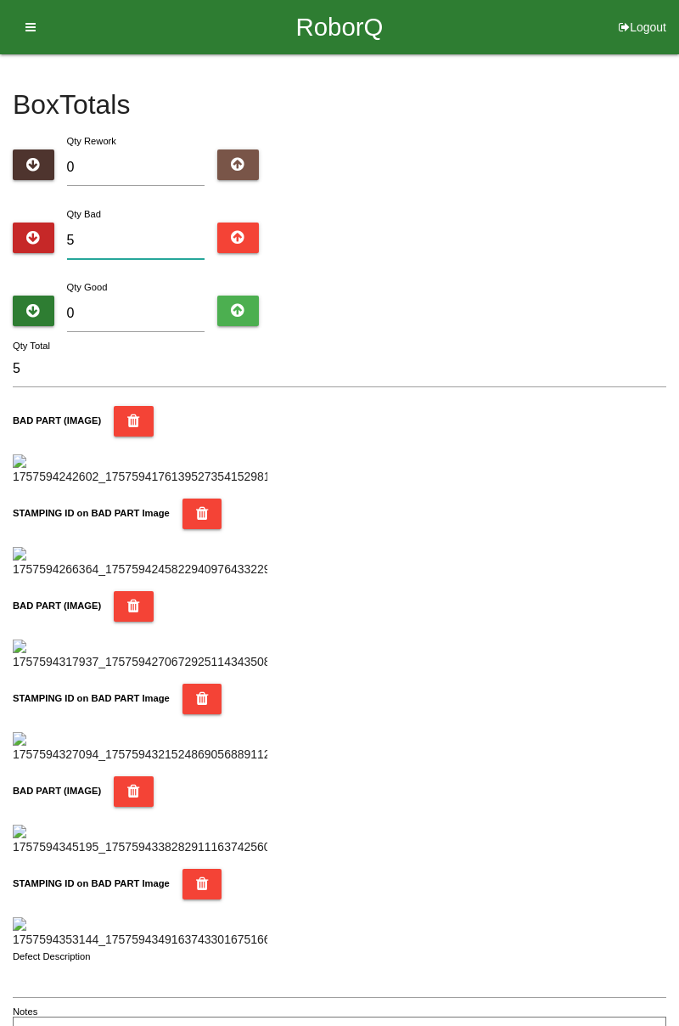
click at [161, 237] on input "5" at bounding box center [136, 241] width 138 height 37
click at [146, 234] on input "5" at bounding box center [136, 241] width 138 height 37
type input "0"
type input "9"
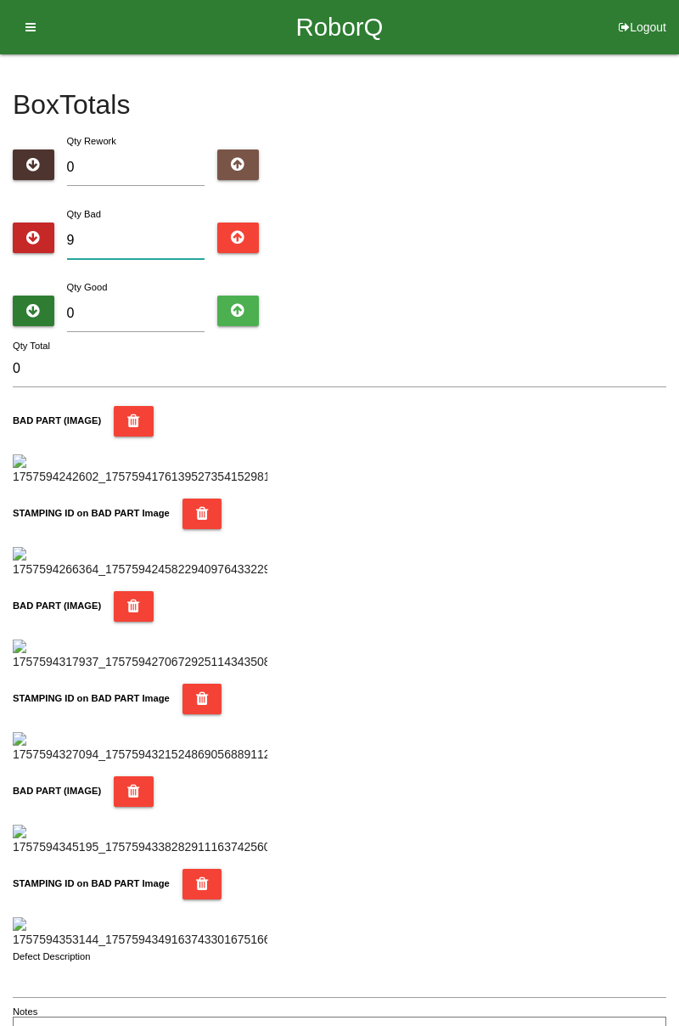
type input "9"
click at [678, 134] on div "Box Totals Translate Weight Weight unit: Rework Weight Bad Weight Good Weight 0…" at bounding box center [339, 554] width 679 height 1000
click at [122, 309] on input "0" at bounding box center [136, 314] width 138 height 37
type input "7"
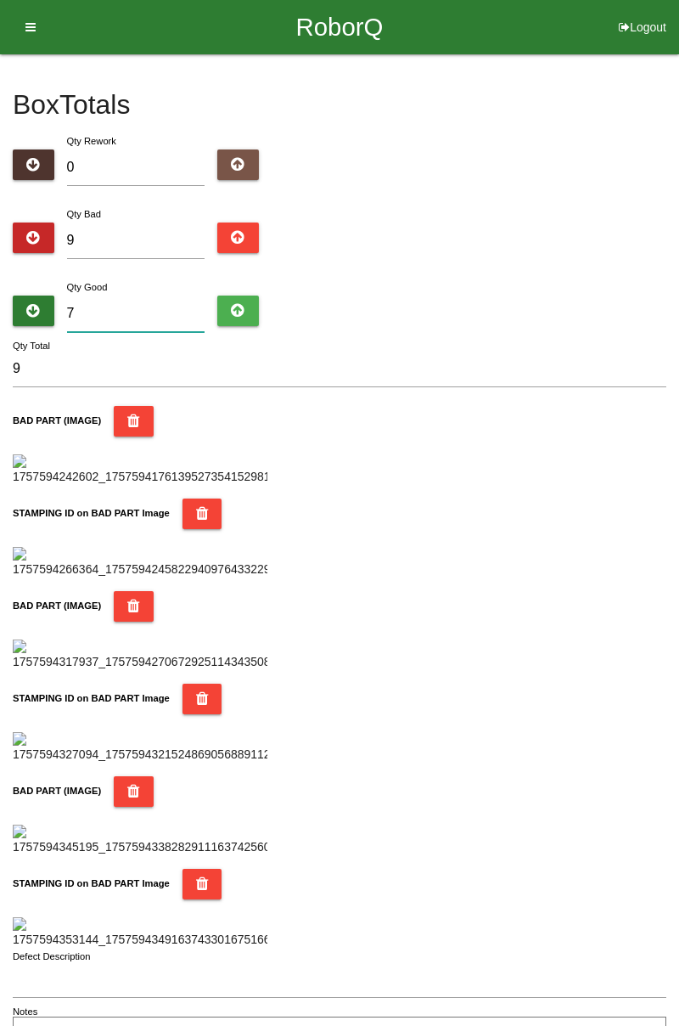
type input "16"
type input "75"
type input "84"
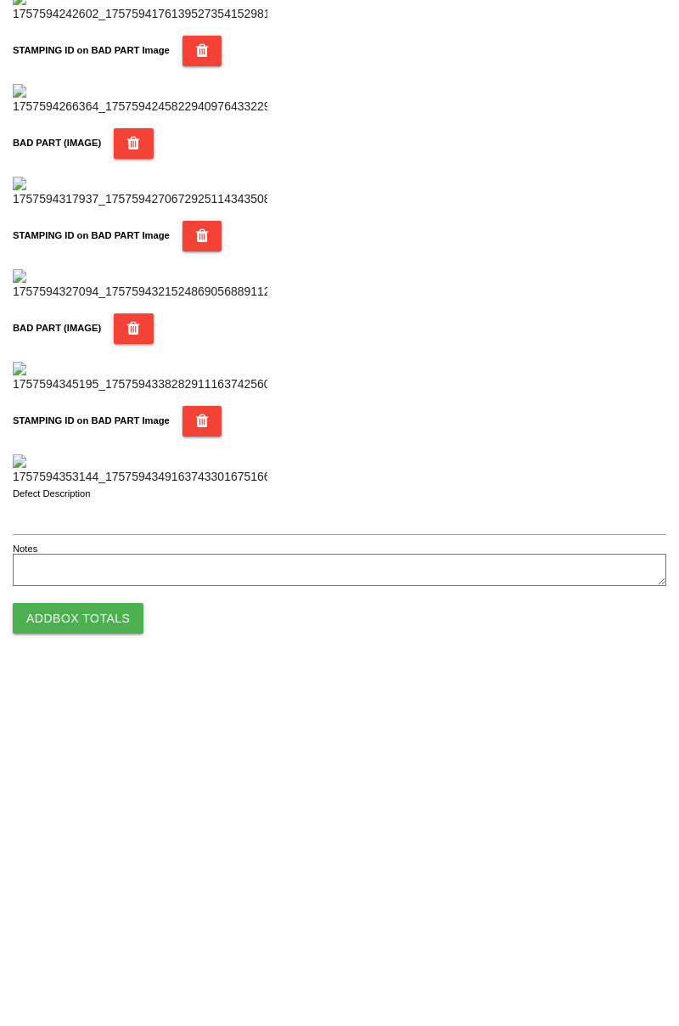
type input "75"
click at [116, 968] on button "Add Box Totals" at bounding box center [78, 968] width 131 height 31
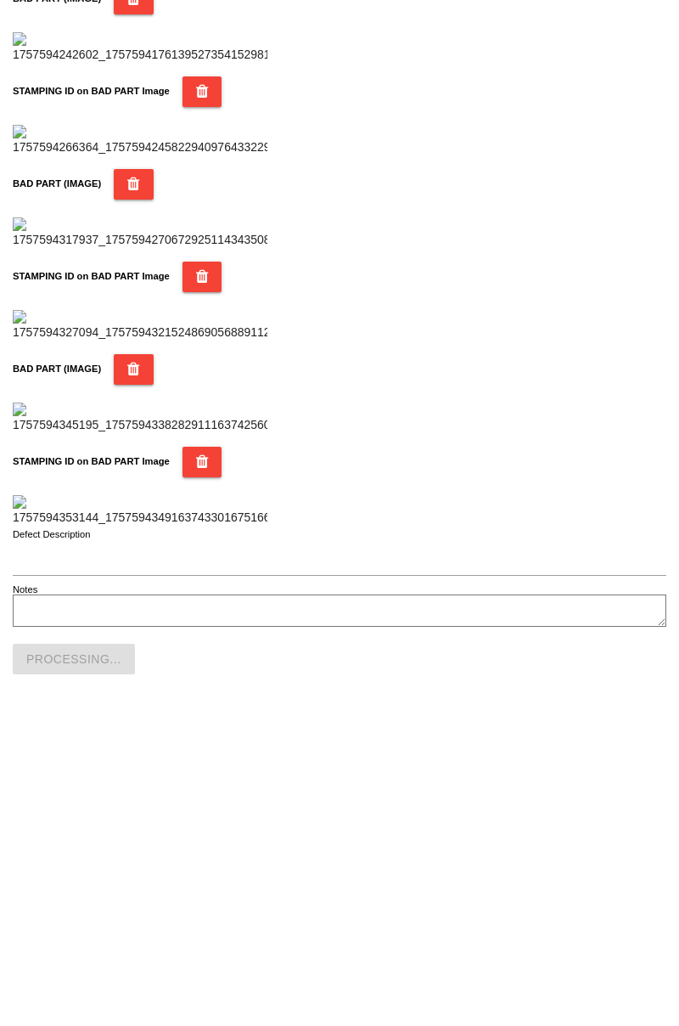
scroll to position [1488, 0]
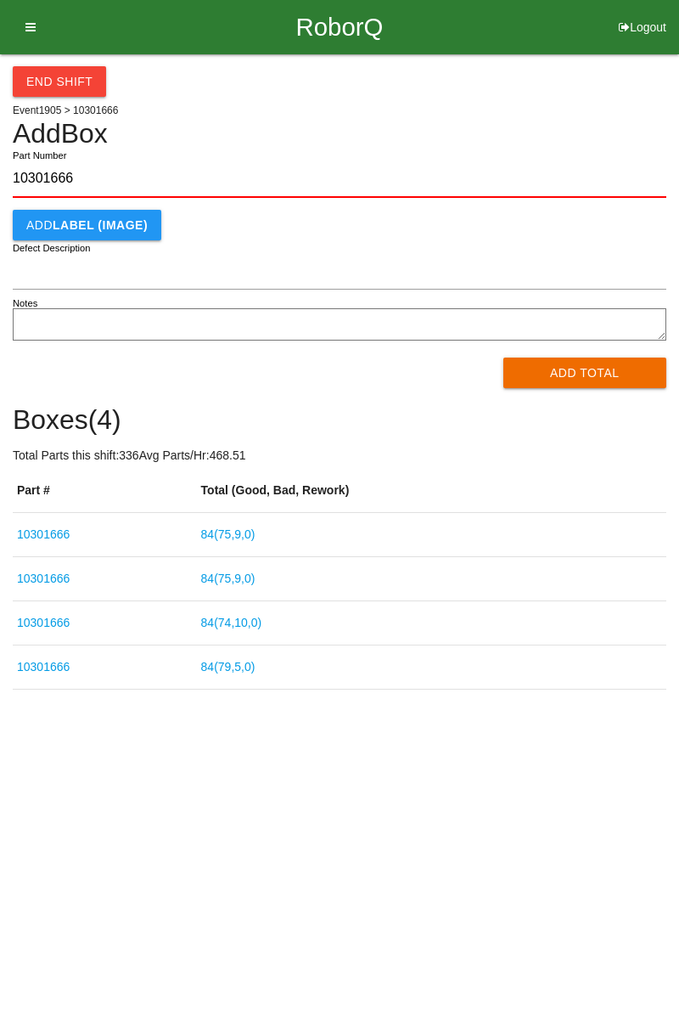
type input "10301666"
click at [673, 228] on div "End Shift Event 1905 > 10301666 Add Box 10301666 Part Number Add LABEL (IMAGE) …" at bounding box center [339, 371] width 679 height 635
click at [592, 369] on button "Add Total" at bounding box center [586, 373] width 164 height 31
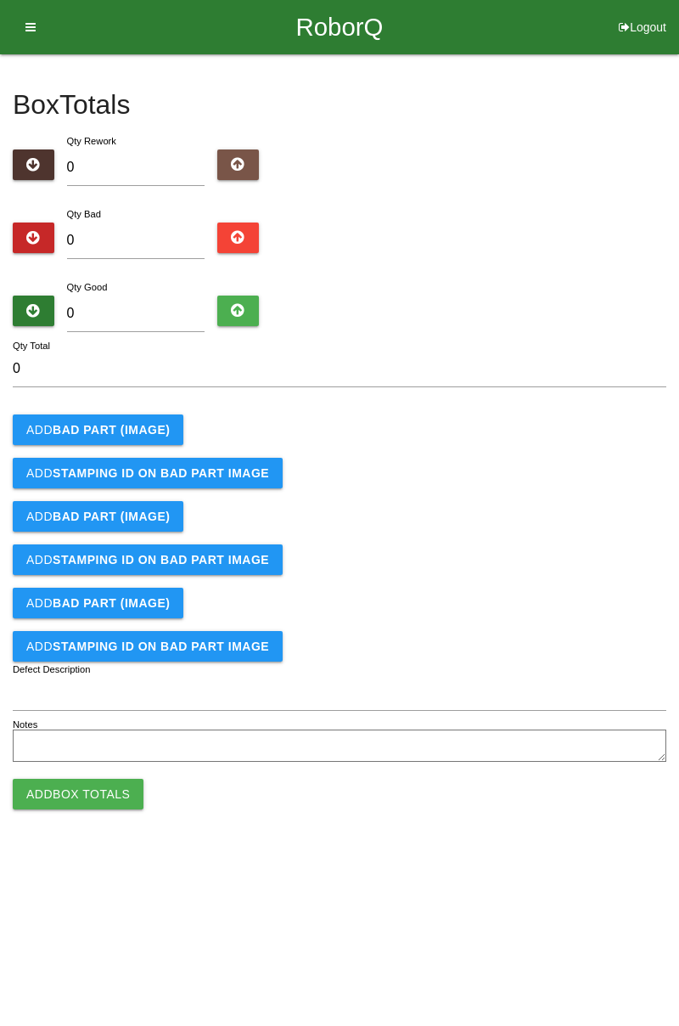
click at [679, 303] on div "Box Totals Translate Weight Weight unit: Rework Weight Bad Weight Good Weight 0…" at bounding box center [339, 410] width 679 height 713
click at [155, 238] on input "0" at bounding box center [136, 241] width 138 height 37
type input "2"
click at [144, 428] on b "BAD PART (IMAGE)" at bounding box center [111, 430] width 117 height 14
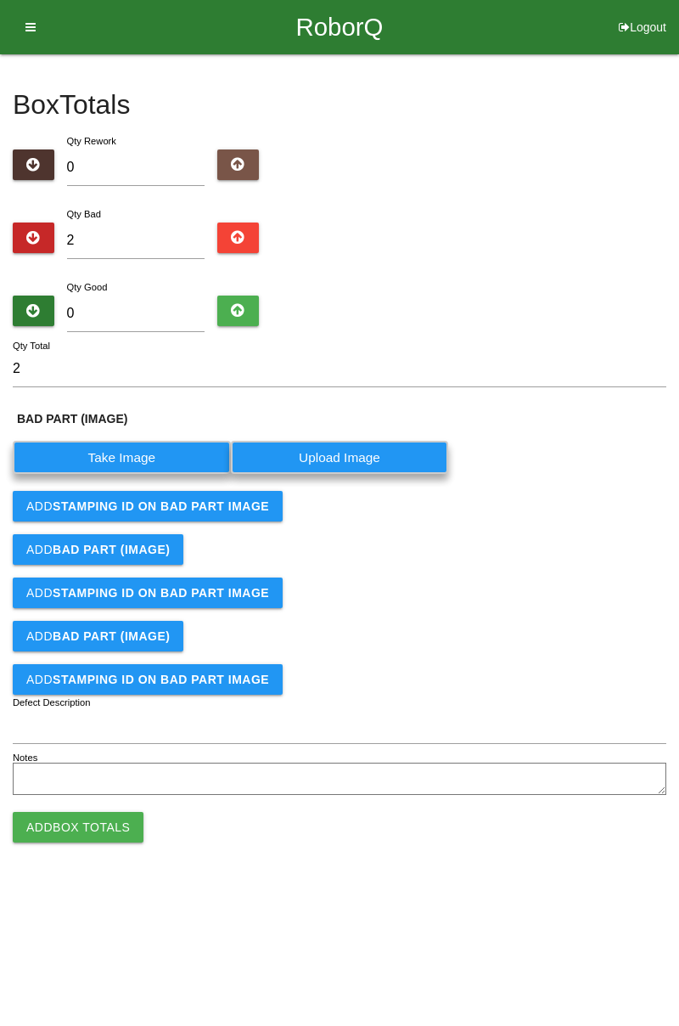
click at [135, 453] on label "Take Image" at bounding box center [122, 457] width 218 height 33
click at [0, 0] on \(IMAGE\) "Take Image" at bounding box center [0, 0] width 0 height 0
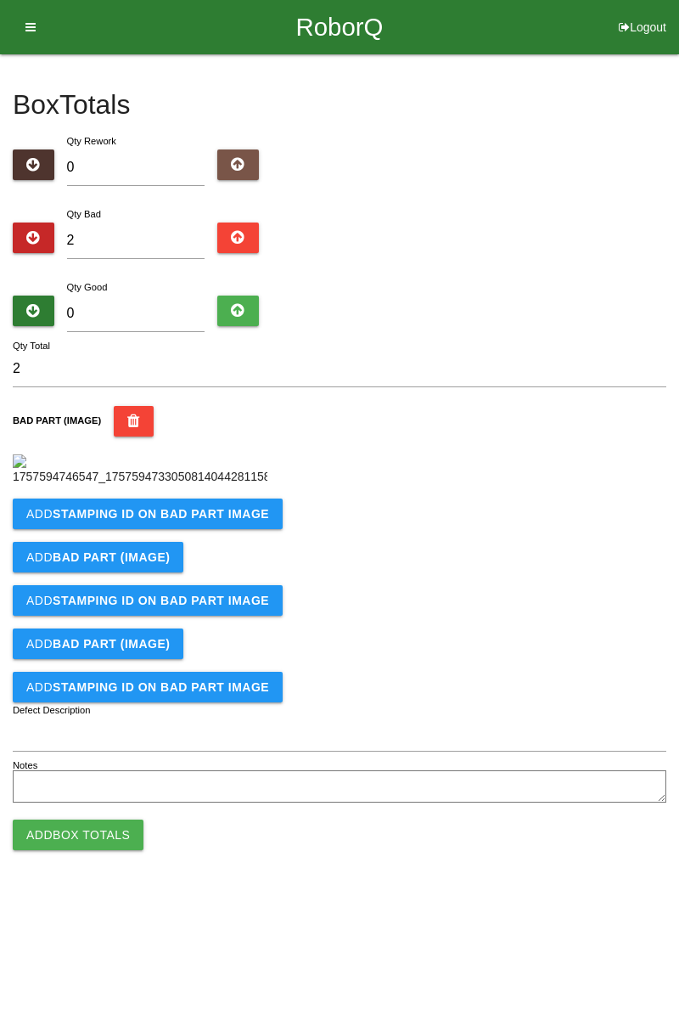
click at [238, 529] on button "Add STAMPING ID on BAD PART Image" at bounding box center [148, 514] width 270 height 31
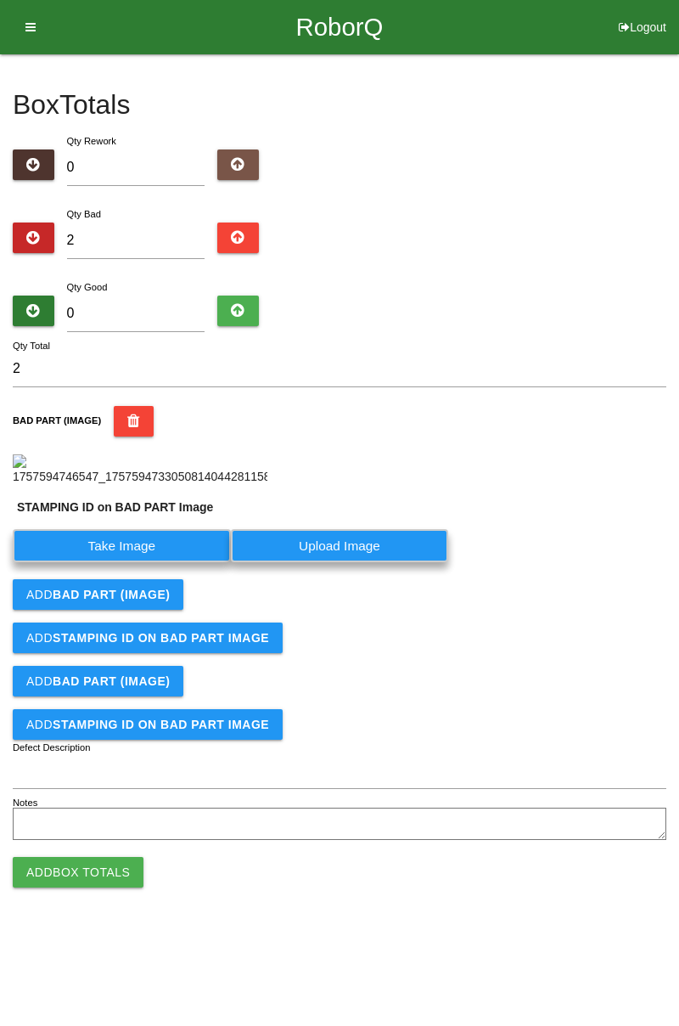
click at [149, 562] on label "Take Image" at bounding box center [122, 545] width 218 height 33
click at [0, 0] on PART "Take Image" at bounding box center [0, 0] width 0 height 0
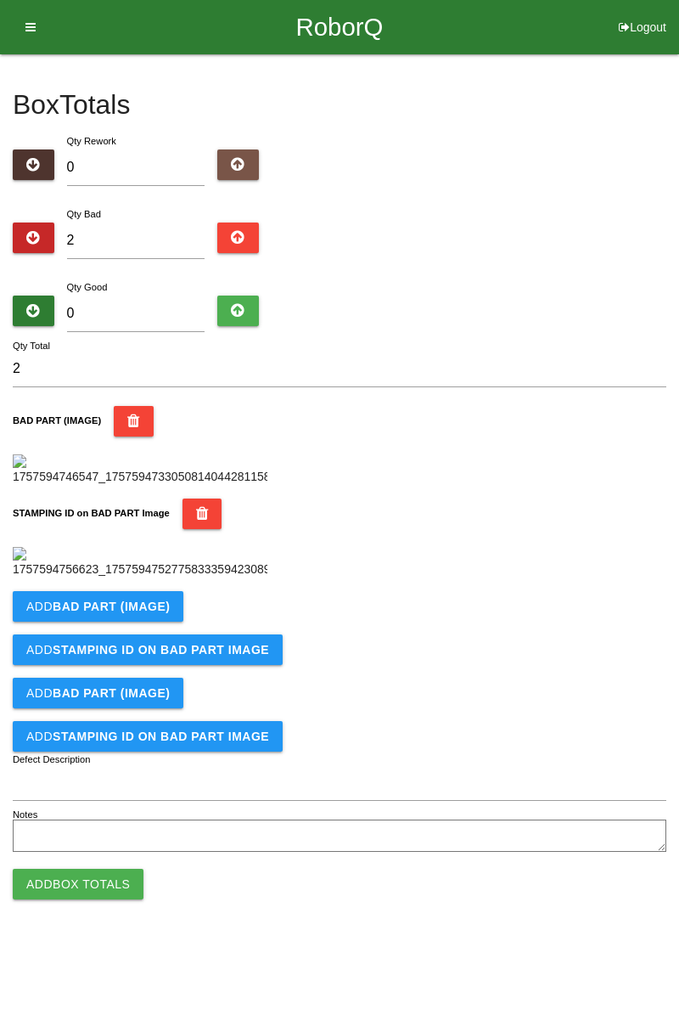
scroll to position [374, 0]
click at [160, 613] on b "BAD PART (IMAGE)" at bounding box center [111, 607] width 117 height 14
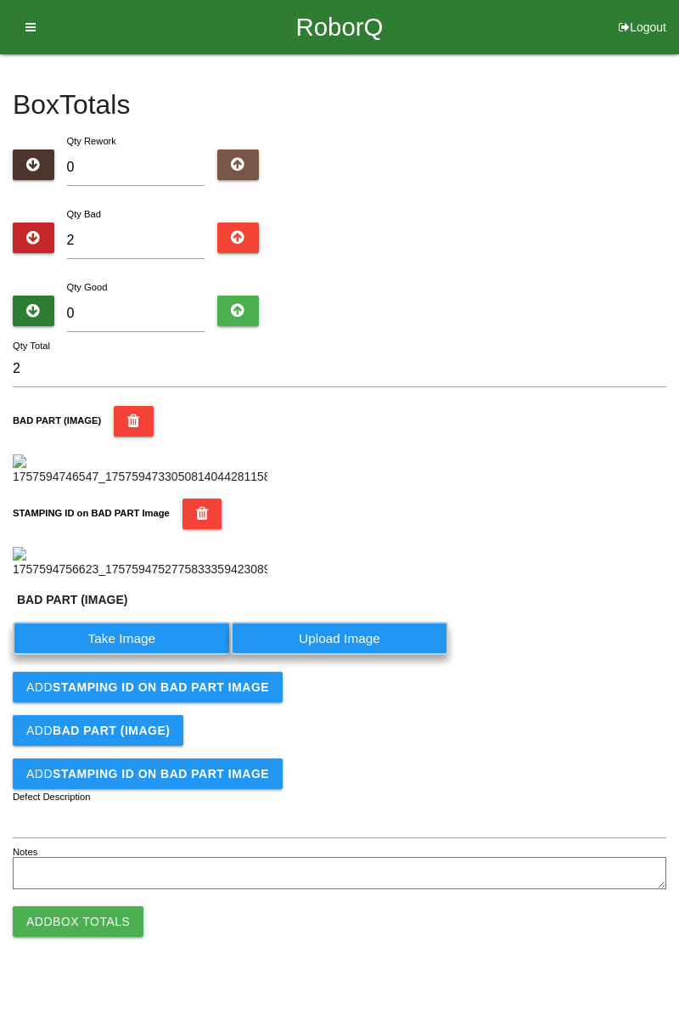
click at [148, 655] on label "Take Image" at bounding box center [122, 638] width 218 height 33
click at [0, 0] on \(IMAGE\) "Take Image" at bounding box center [0, 0] width 0 height 0
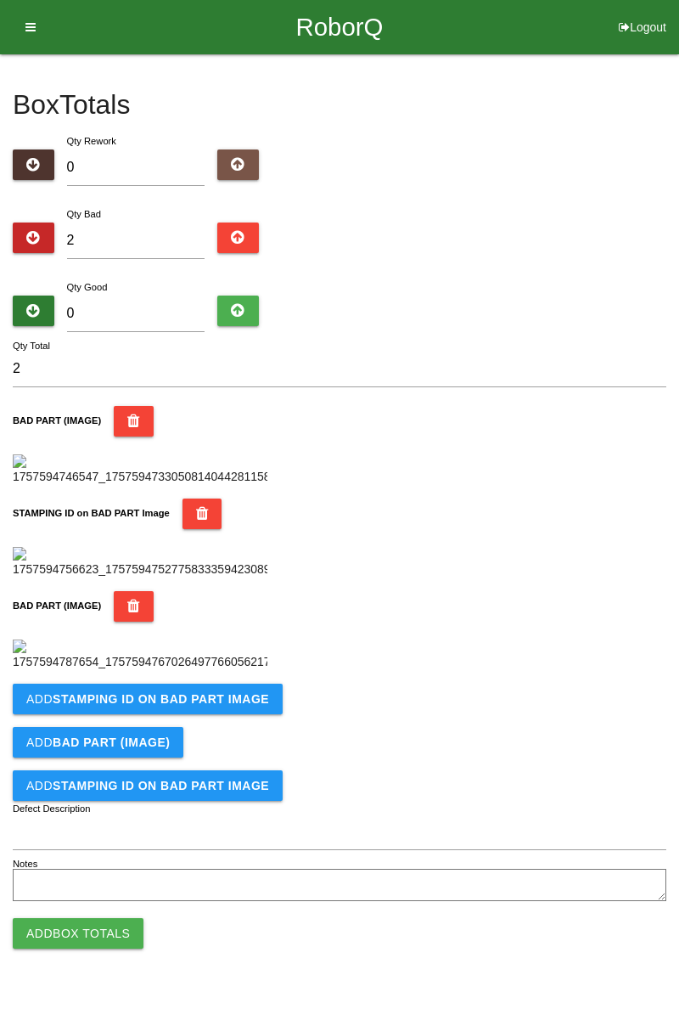
scroll to position [652, 0]
click at [245, 714] on button "Add STAMPING ID on BAD PART Image" at bounding box center [148, 699] width 270 height 31
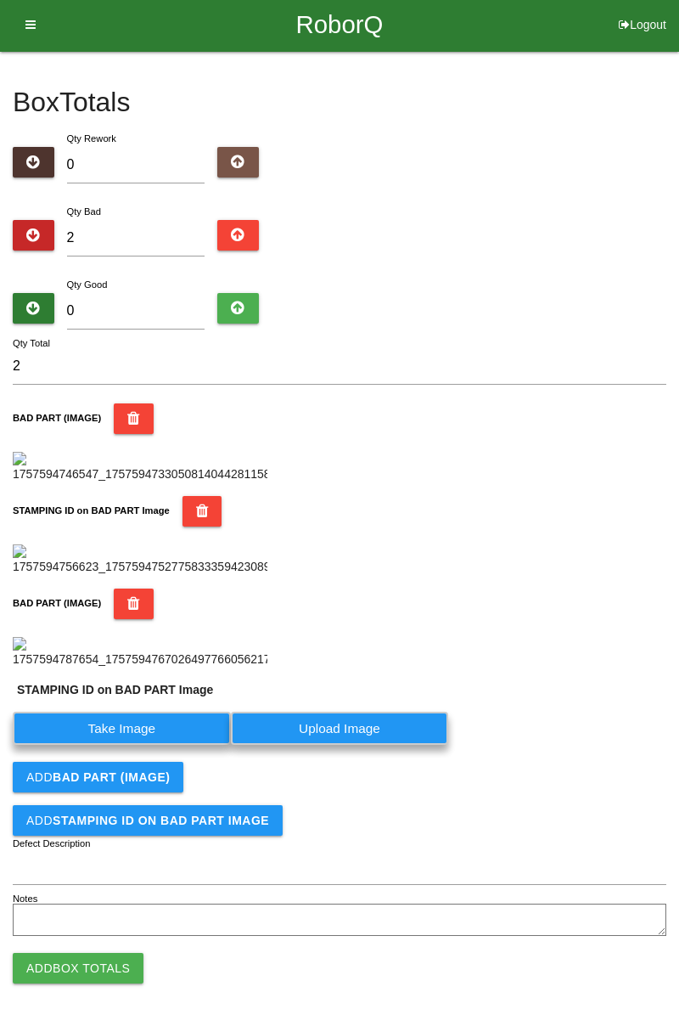
click at [161, 745] on label "Take Image" at bounding box center [122, 728] width 218 height 33
click at [0, 0] on PART "Take Image" at bounding box center [0, 0] width 0 height 0
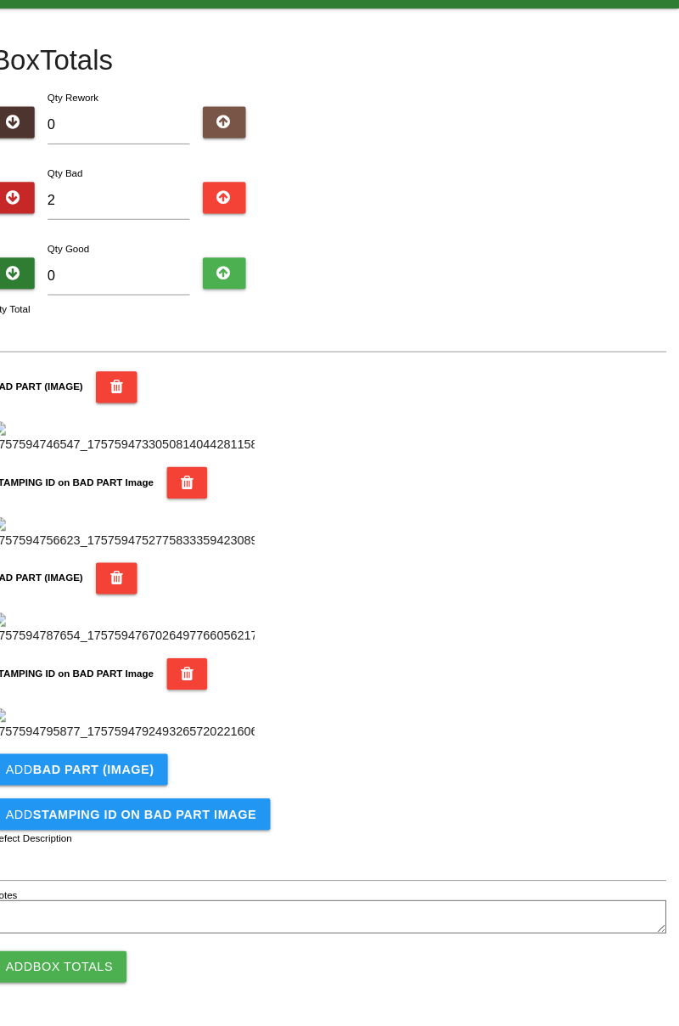
scroll to position [931, 0]
click at [155, 777] on b "BAD PART (IMAGE)" at bounding box center [111, 777] width 117 height 14
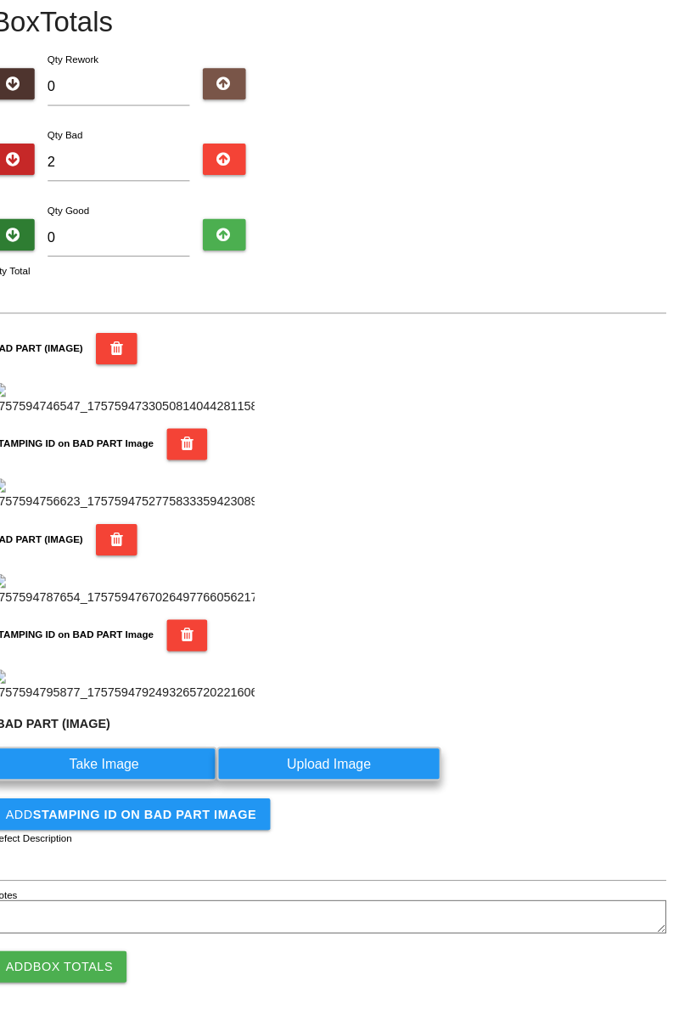
click at [139, 788] on label "Take Image" at bounding box center [122, 771] width 218 height 33
click at [0, 0] on \(IMAGE\) "Take Image" at bounding box center [0, 0] width 0 height 0
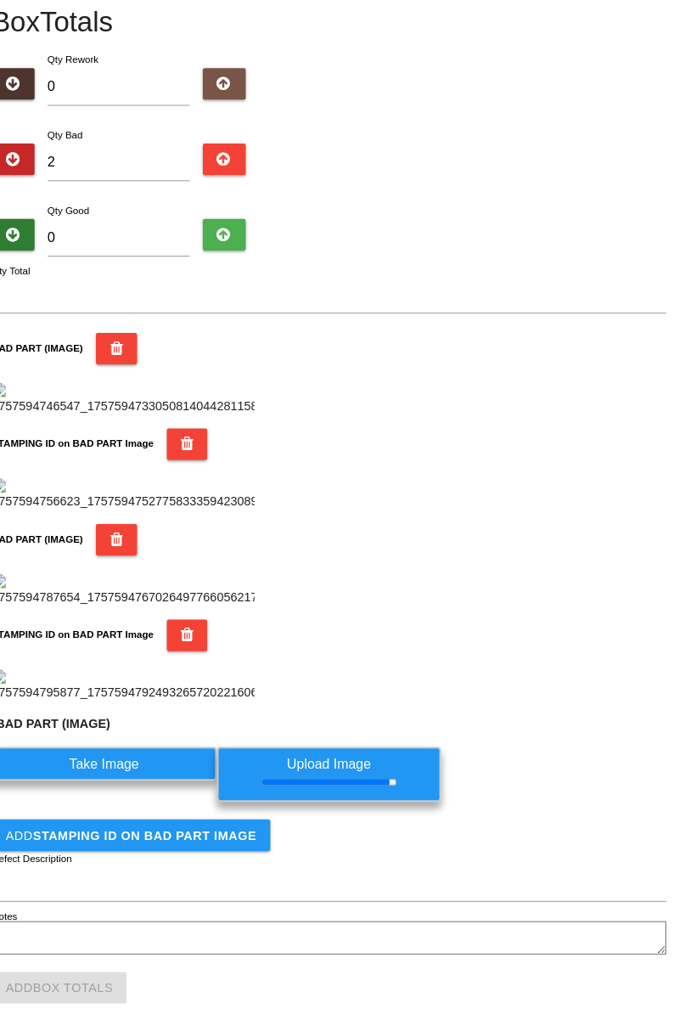
click at [223, 836] on button "Add STAMPING ID on BAD PART Image" at bounding box center [148, 820] width 270 height 31
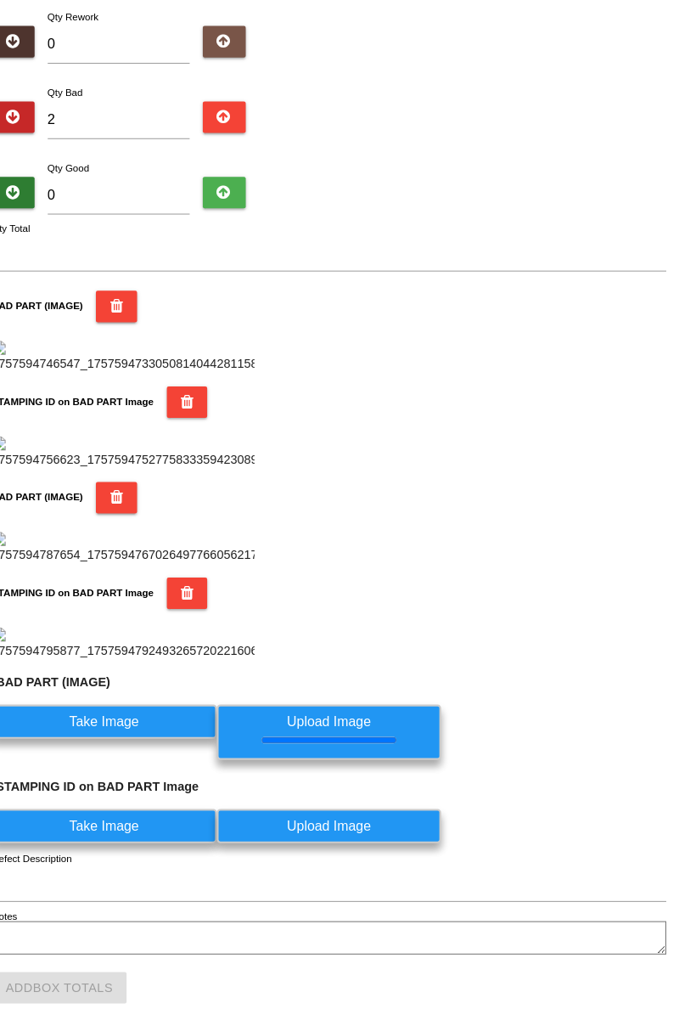
click at [183, 828] on label "Take Image" at bounding box center [122, 811] width 218 height 33
click at [0, 0] on PART "Take Image" at bounding box center [0, 0] width 0 height 0
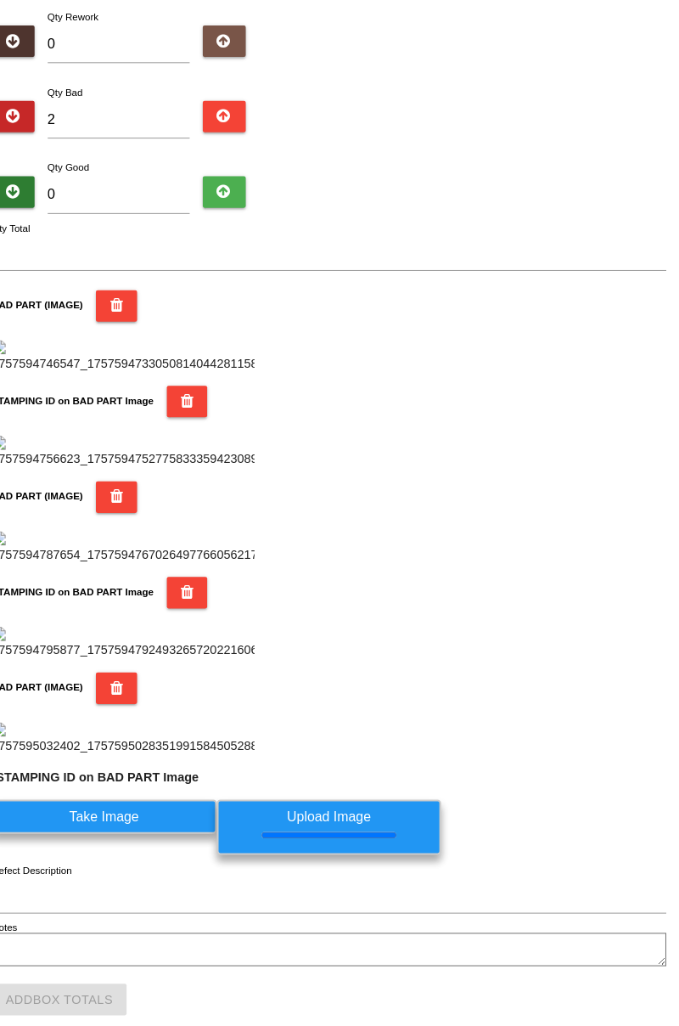
scroll to position [0, 0]
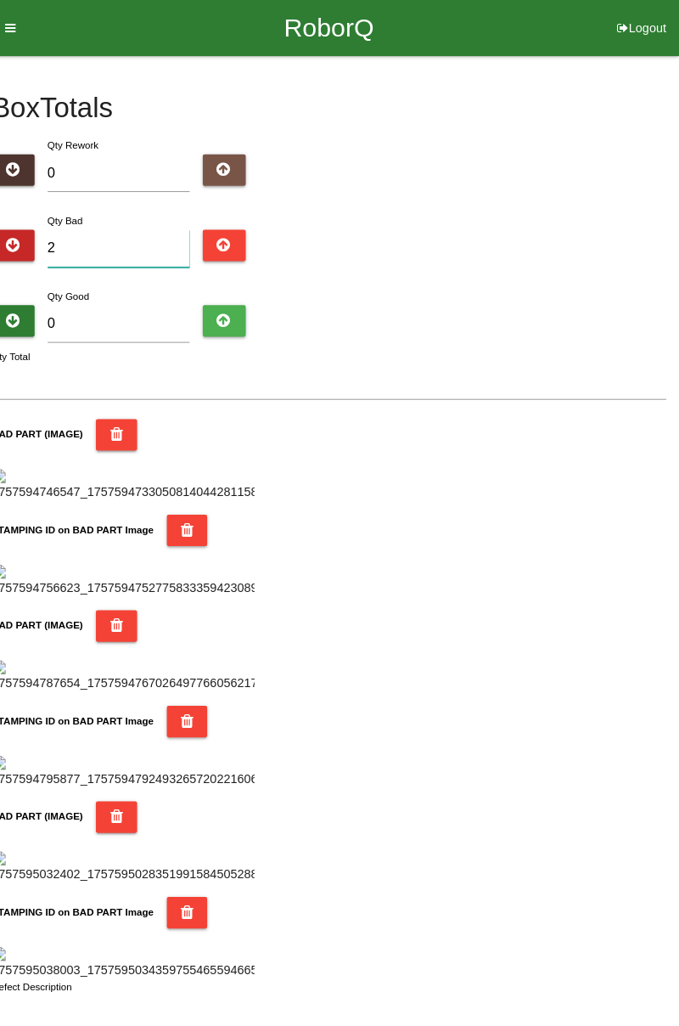
click at [149, 235] on input "2" at bounding box center [136, 241] width 138 height 37
type input "0"
type input "3"
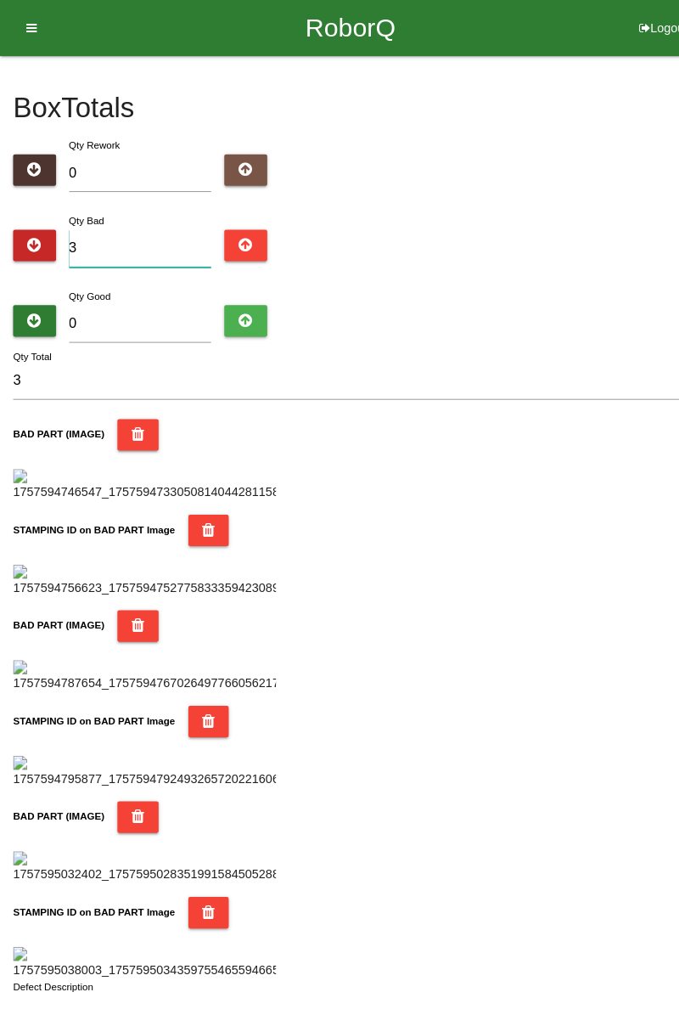
click at [119, 245] on input "3" at bounding box center [136, 241] width 138 height 37
type input "0"
type input "4"
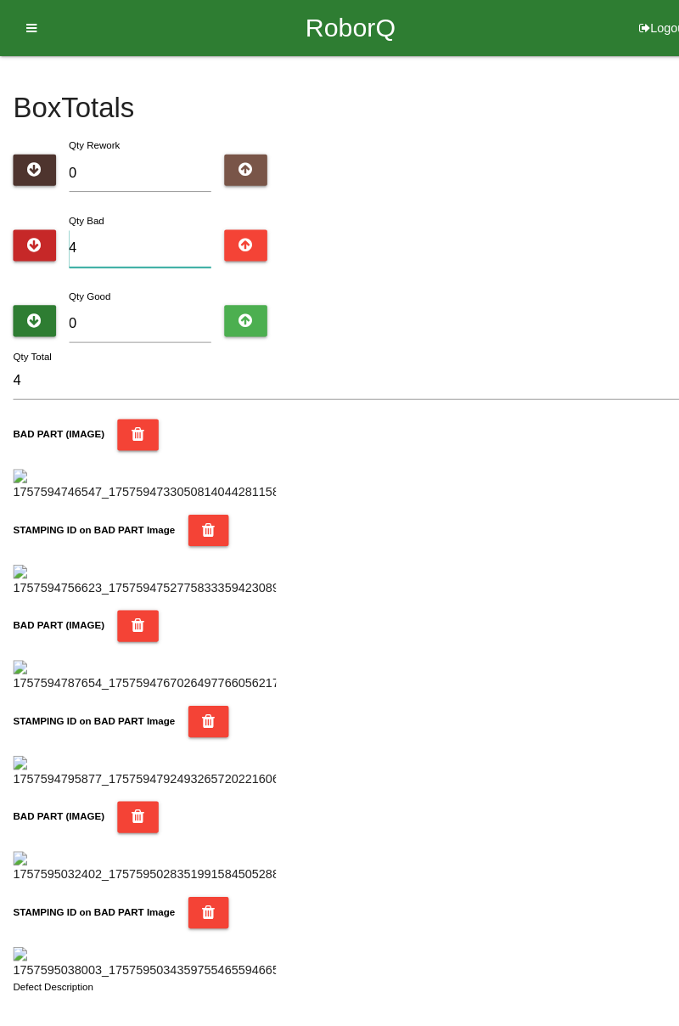
click at [142, 237] on input "4" at bounding box center [136, 241] width 138 height 37
type input "0"
type input "9"
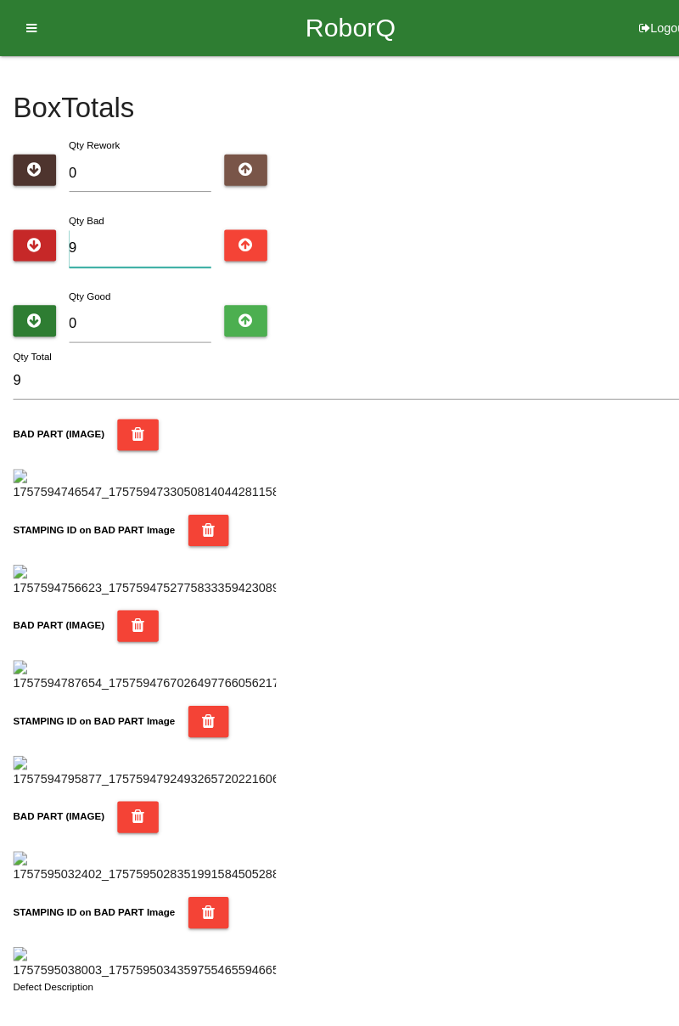
click at [150, 234] on input "9" at bounding box center [136, 241] width 138 height 37
type input "0"
type input "1"
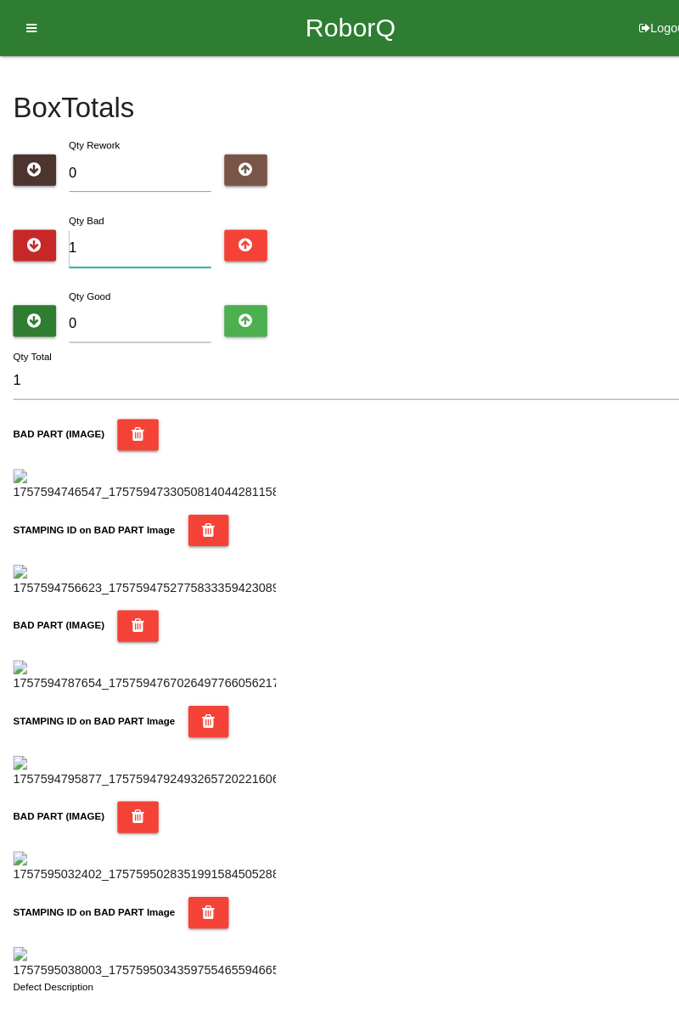
type input "12"
type input "1"
type input "15"
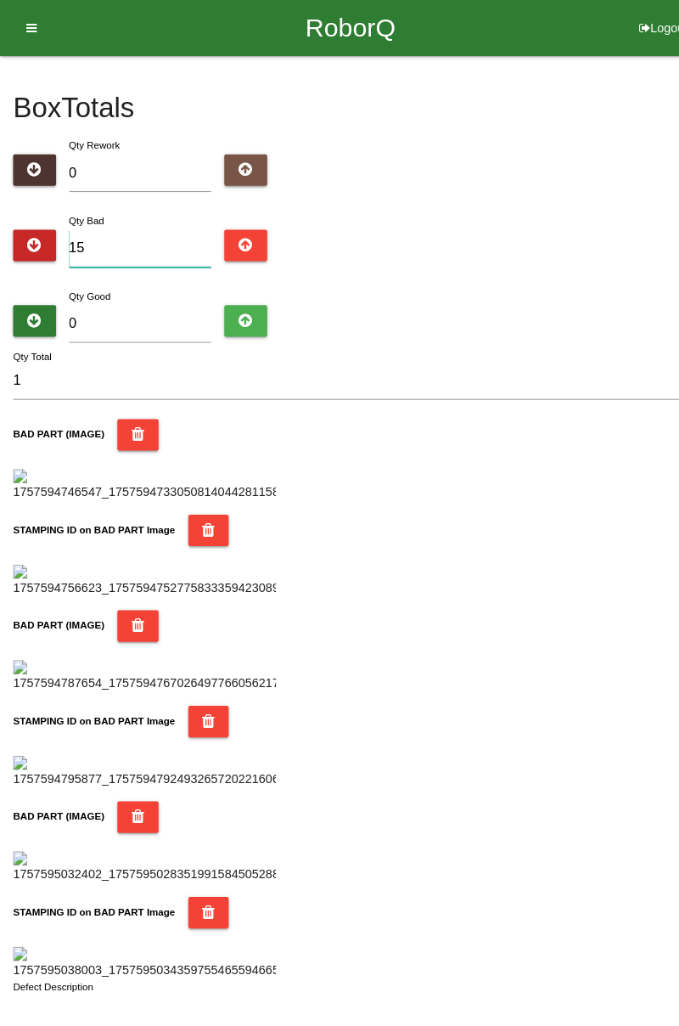
type input "15"
click at [119, 298] on input "0" at bounding box center [136, 314] width 138 height 37
type input "7"
type input "22"
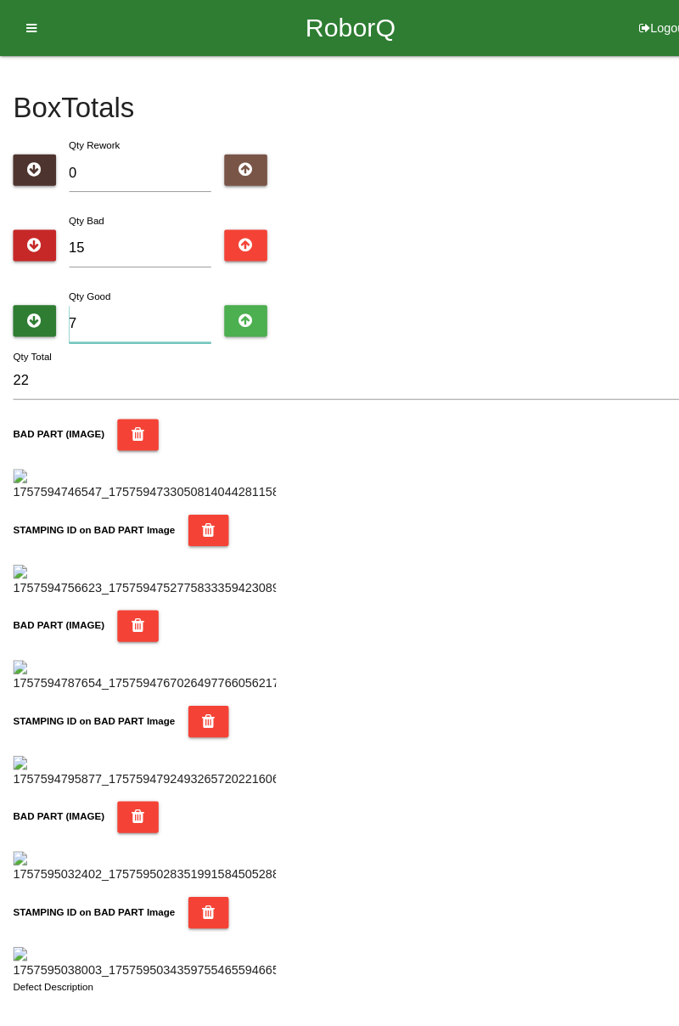
type input "76"
type input "91"
type input "7"
type input "22"
type input "78"
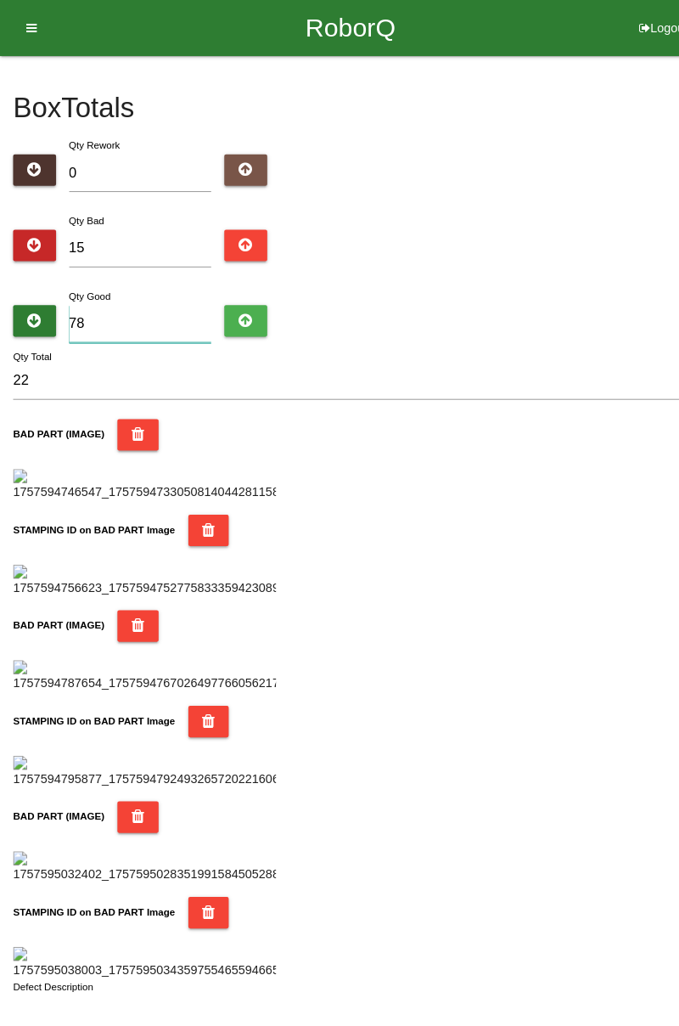
type input "93"
type input "7"
type input "22"
type input "76"
type input "91"
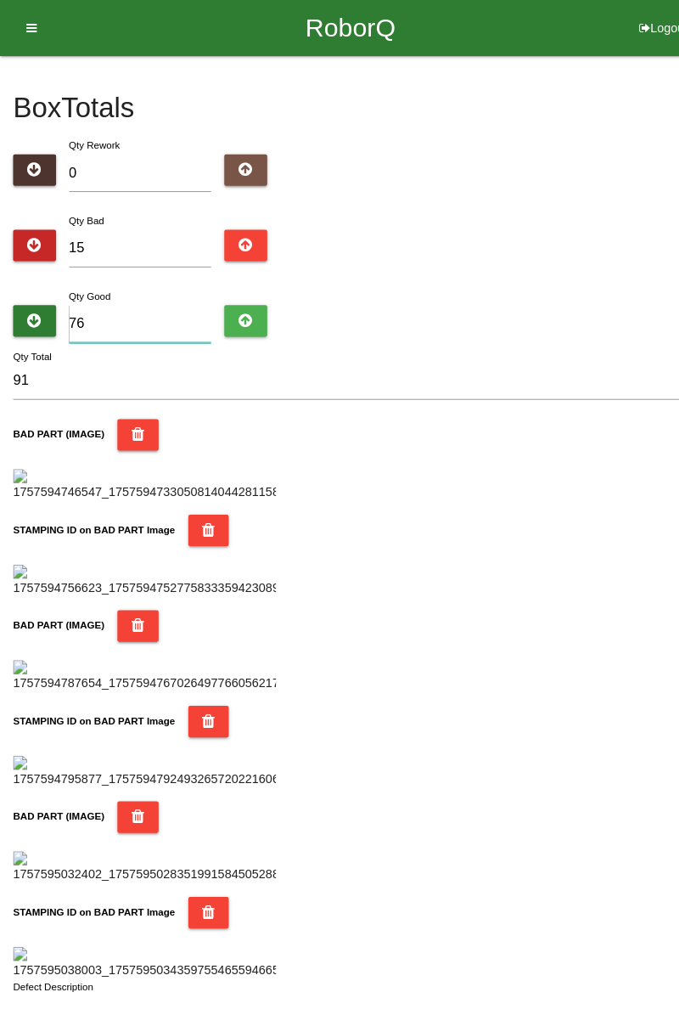
type input "768"
type input "783"
type input "76"
type input "91"
type input "7"
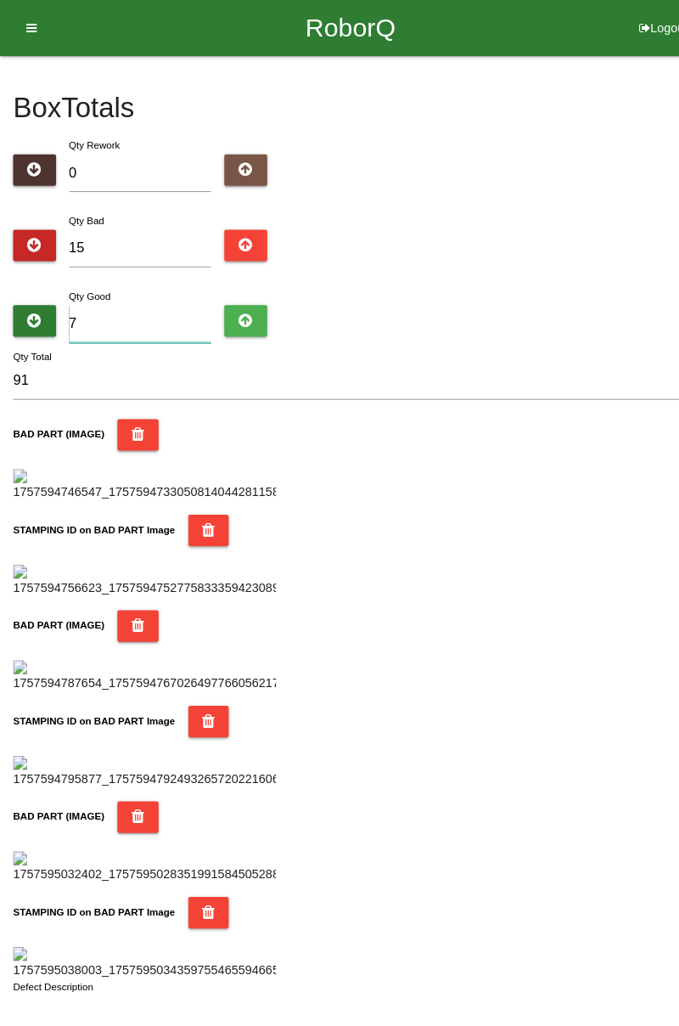
type input "22"
type input "0"
type input "15"
type input "6"
type input "21"
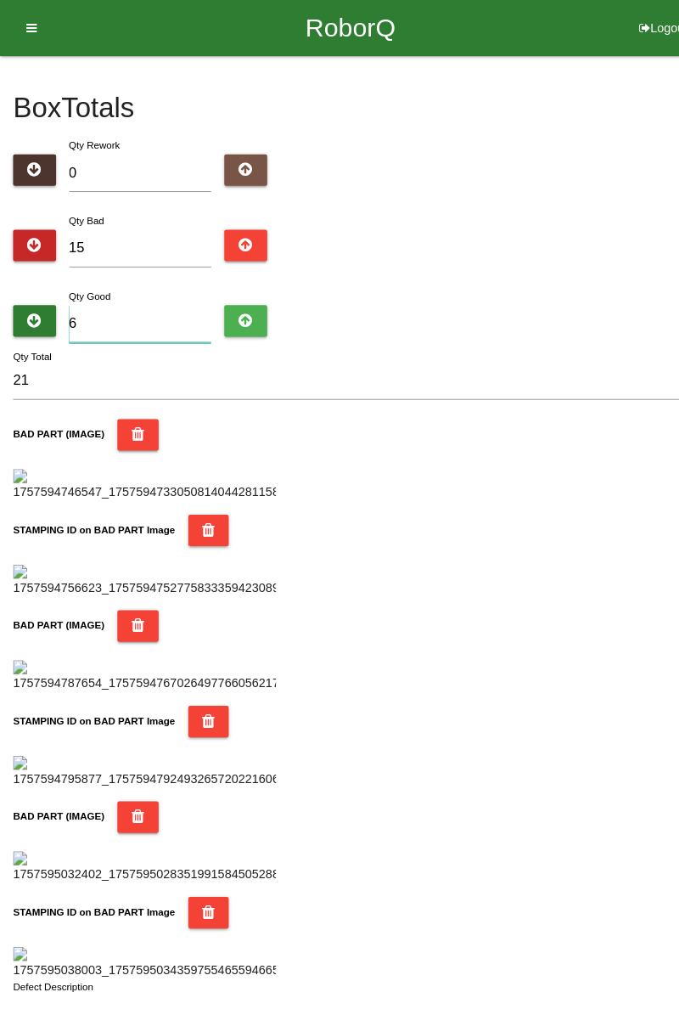
type input "68"
type input "83"
type input "6"
type input "21"
type input "69"
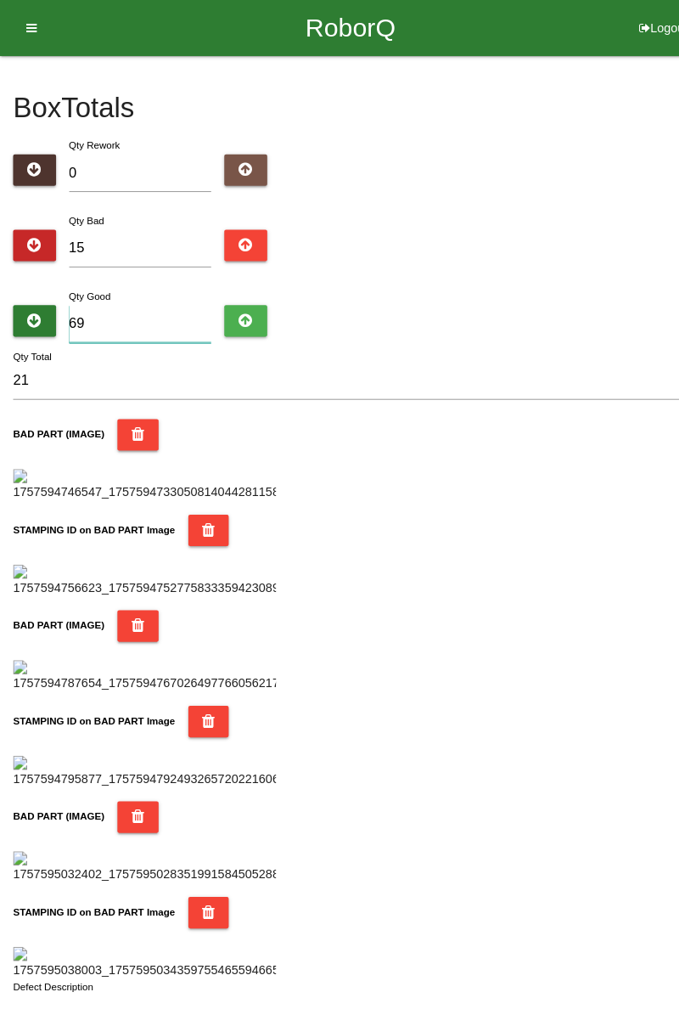
type input "84"
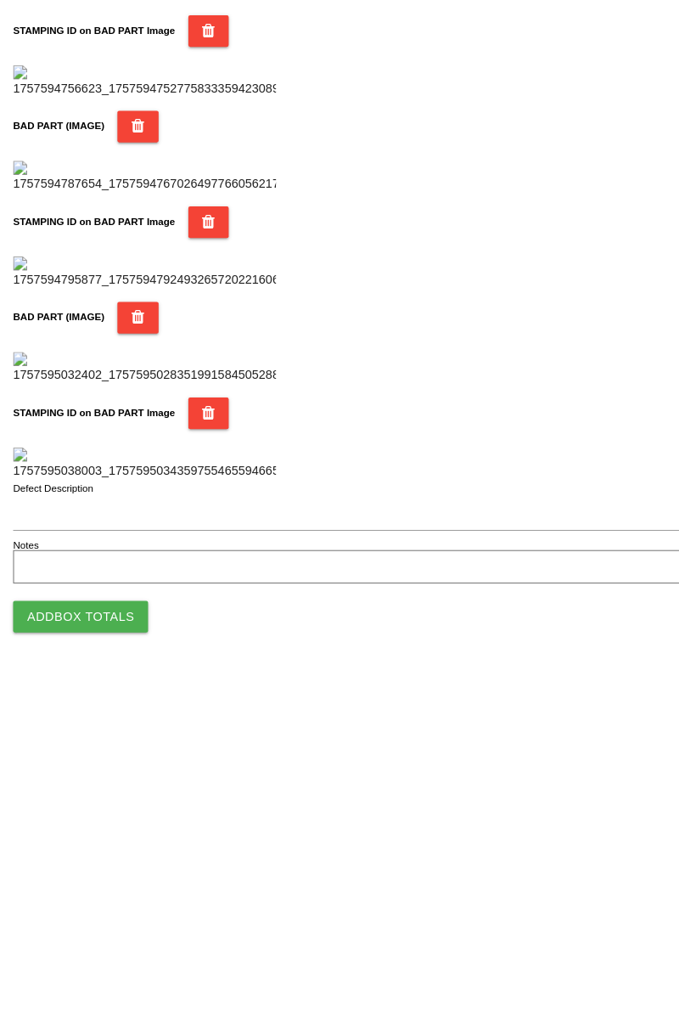
type input "69"
click at [122, 961] on button "Add Box Totals" at bounding box center [78, 968] width 131 height 31
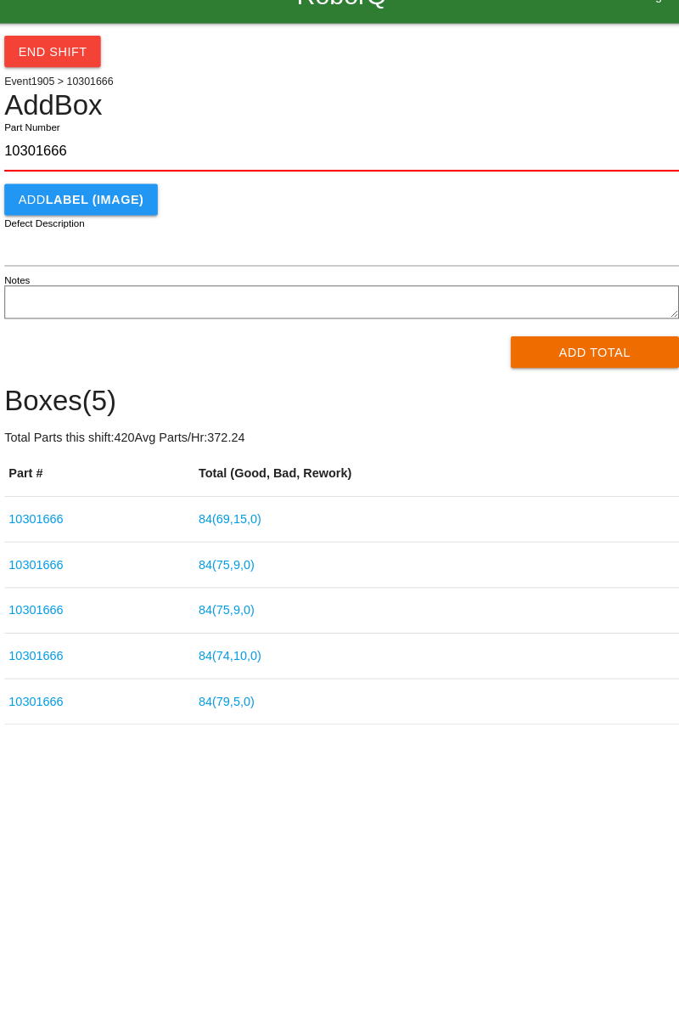
type input "10301666"
click at [597, 369] on button "Add Total" at bounding box center [586, 373] width 164 height 31
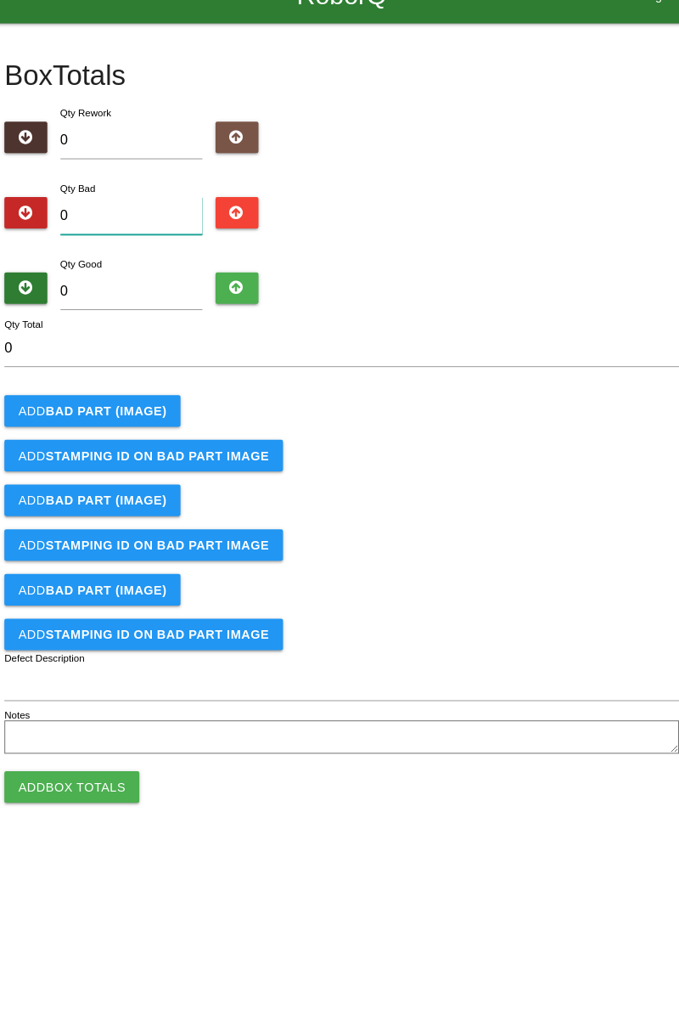
click at [160, 234] on input "0" at bounding box center [136, 241] width 138 height 37
type input "2"
click at [150, 428] on b "BAD PART (IMAGE)" at bounding box center [111, 430] width 117 height 14
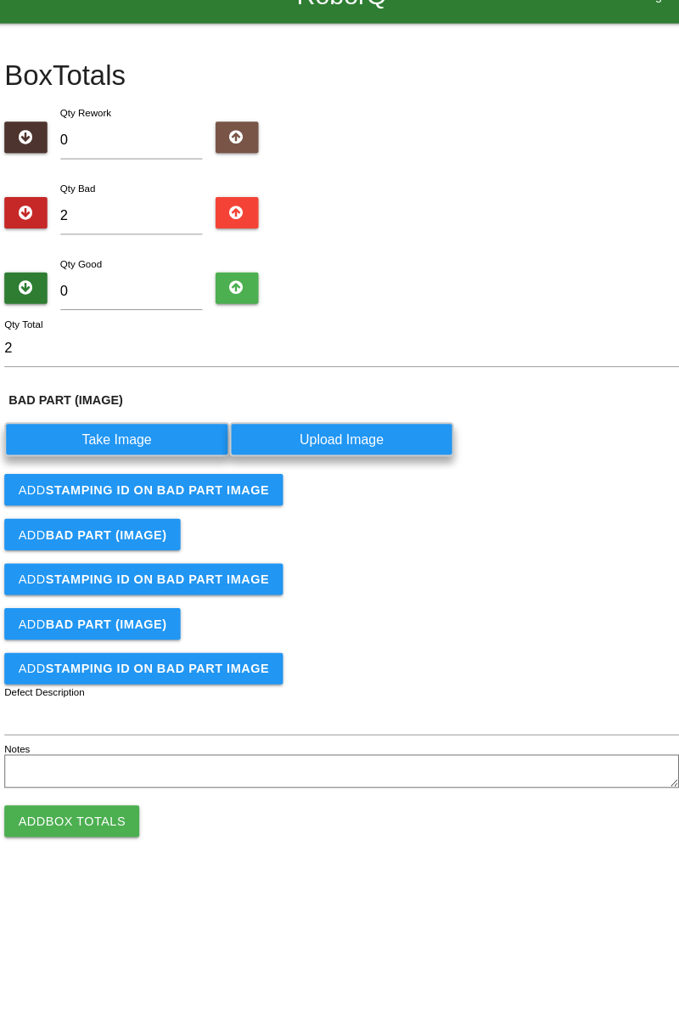
click at [125, 465] on label "Take Image" at bounding box center [122, 457] width 218 height 33
click at [0, 0] on \(IMAGE\) "Take Image" at bounding box center [0, 0] width 0 height 0
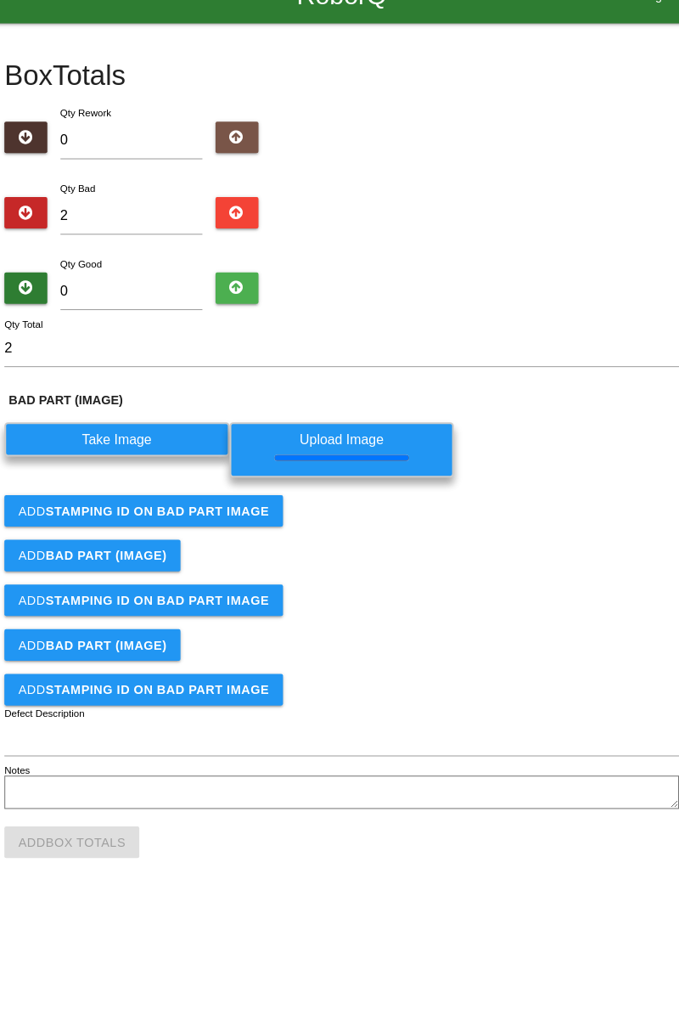
click at [243, 532] on b "STAMPING ID on BAD PART Image" at bounding box center [161, 527] width 217 height 14
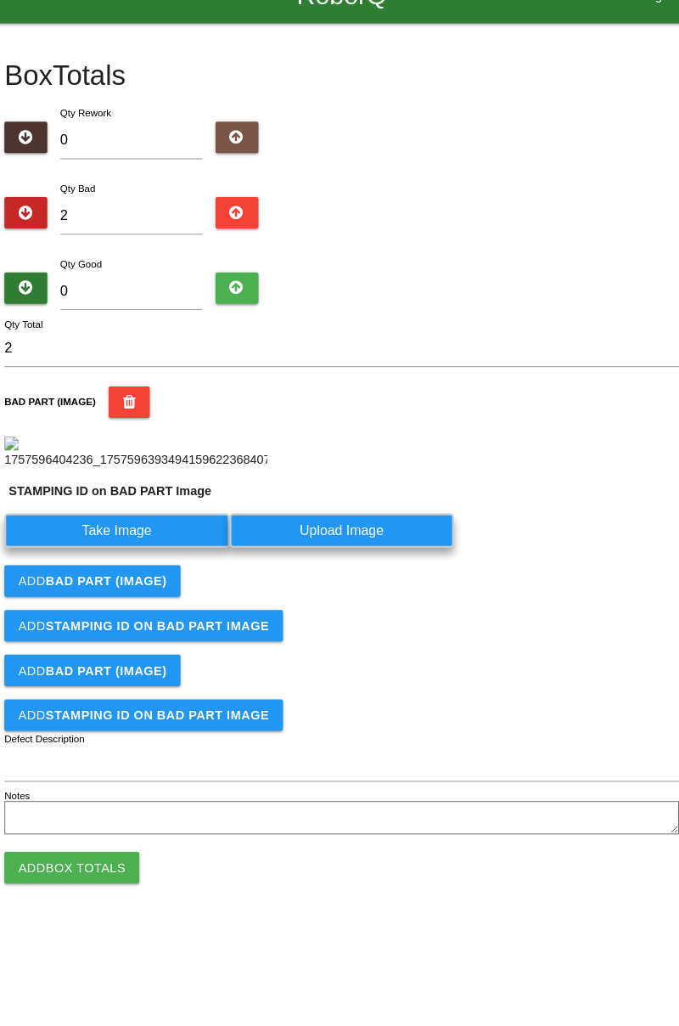
click at [173, 579] on button "Add BAD PART (IMAGE)" at bounding box center [98, 594] width 171 height 31
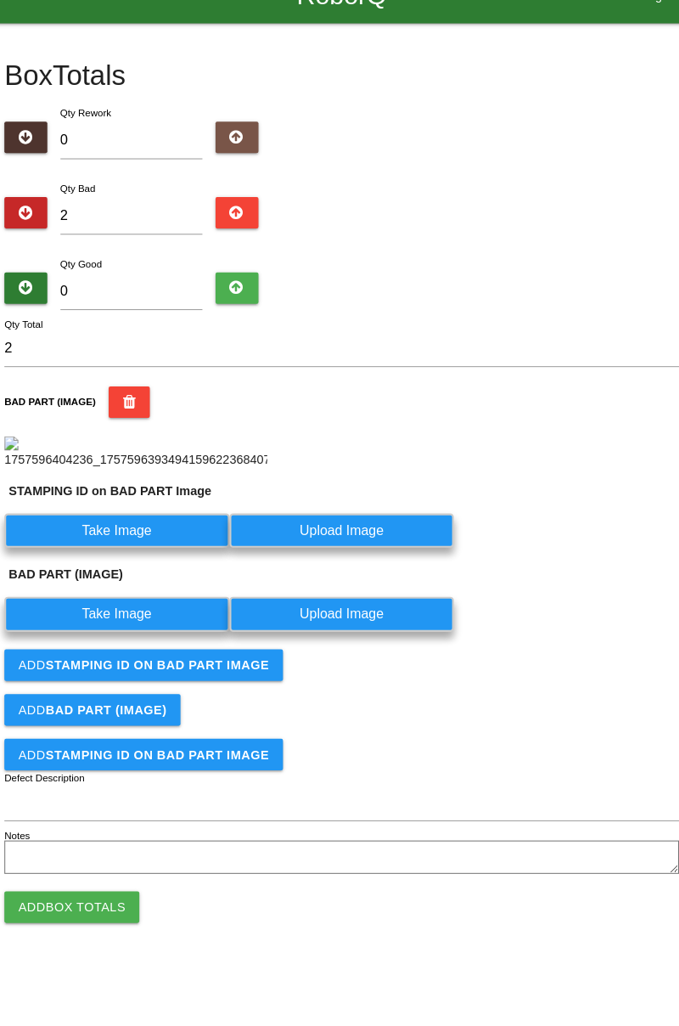
click at [148, 562] on label "Take Image" at bounding box center [122, 545] width 218 height 33
click at [0, 0] on PART "Take Image" at bounding box center [0, 0] width 0 height 0
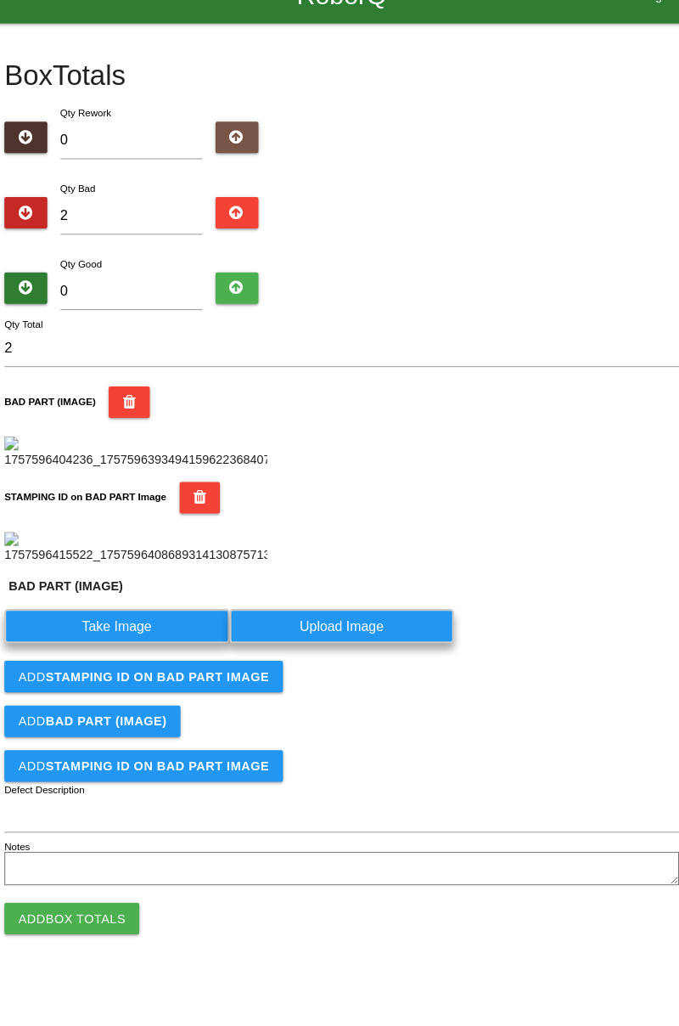
scroll to position [411, 0]
click at [162, 655] on label "Take Image" at bounding box center [122, 638] width 218 height 33
click at [0, 0] on \(IMAGE\) "Take Image" at bounding box center [0, 0] width 0 height 0
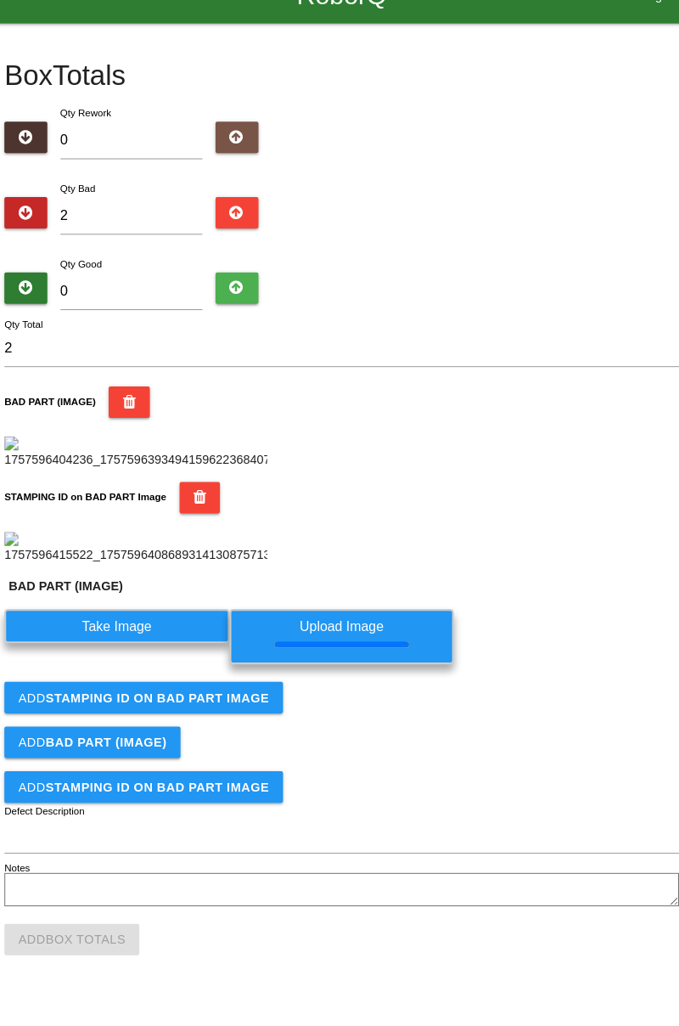
click at [255, 777] on form "2 Qty Total BAD PART (IMAGE) STAMPING ID on BAD PART Image BAD PART (IMAGE) Tak…" at bounding box center [340, 632] width 654 height 563
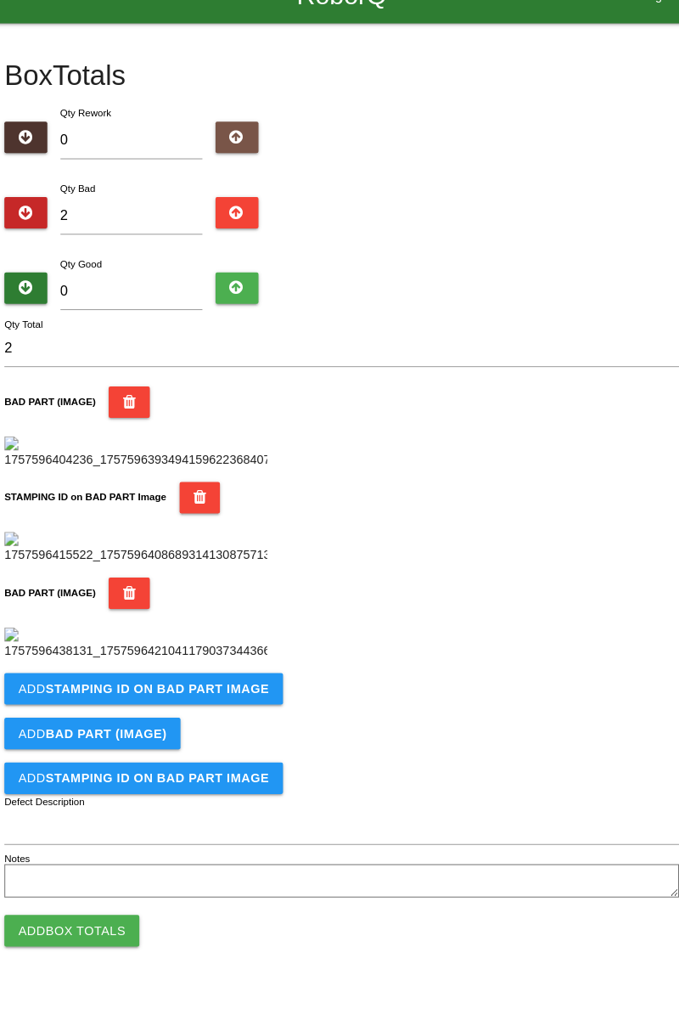
scroll to position [652, 0]
click at [224, 714] on button "Add STAMPING ID on BAD PART Image" at bounding box center [148, 699] width 270 height 31
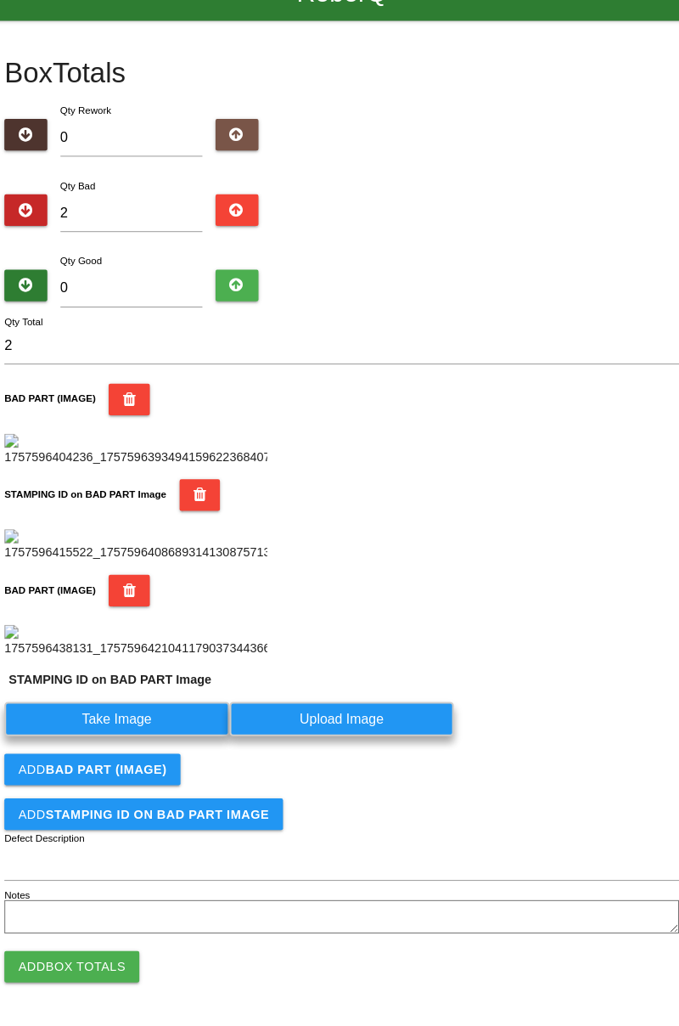
click at [155, 745] on label "Take Image" at bounding box center [122, 728] width 218 height 33
click at [0, 0] on PART "Take Image" at bounding box center [0, 0] width 0 height 0
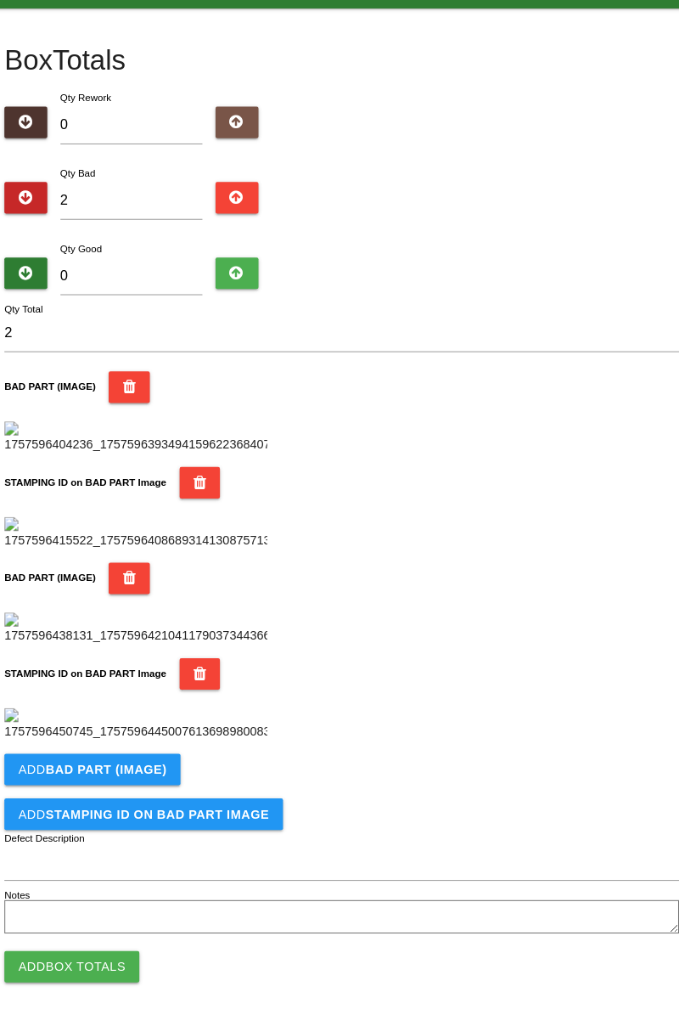
scroll to position [931, 0]
click at [160, 777] on b "BAD PART (IMAGE)" at bounding box center [111, 777] width 117 height 14
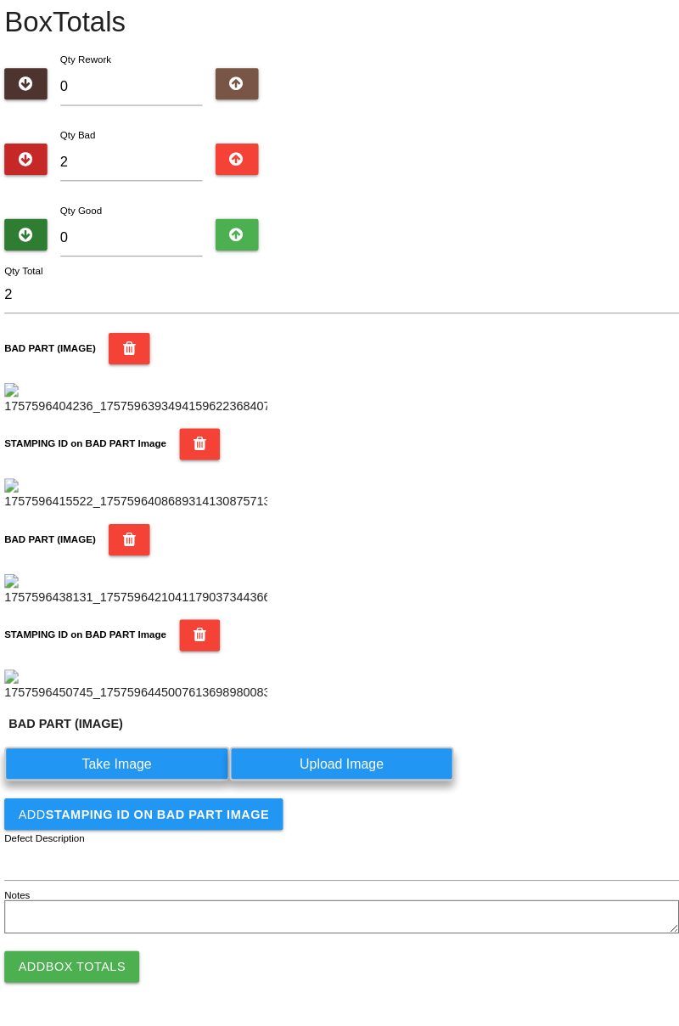
click at [144, 788] on label "Take Image" at bounding box center [122, 771] width 218 height 33
click at [0, 0] on \(IMAGE\) "Take Image" at bounding box center [0, 0] width 0 height 0
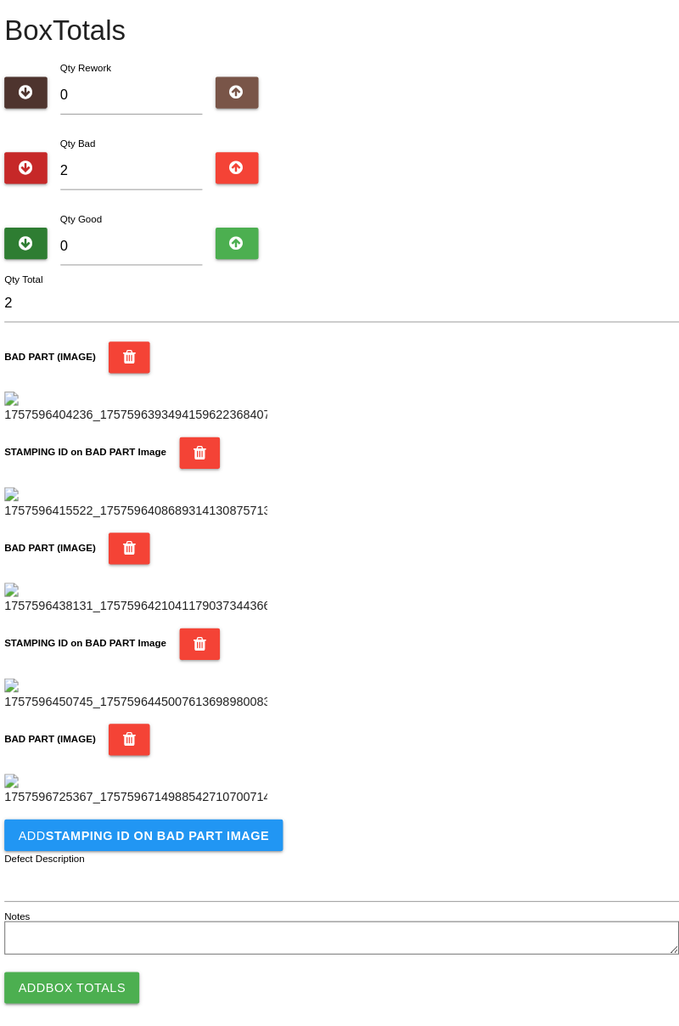
click at [226, 792] on img at bounding box center [140, 776] width 255 height 31
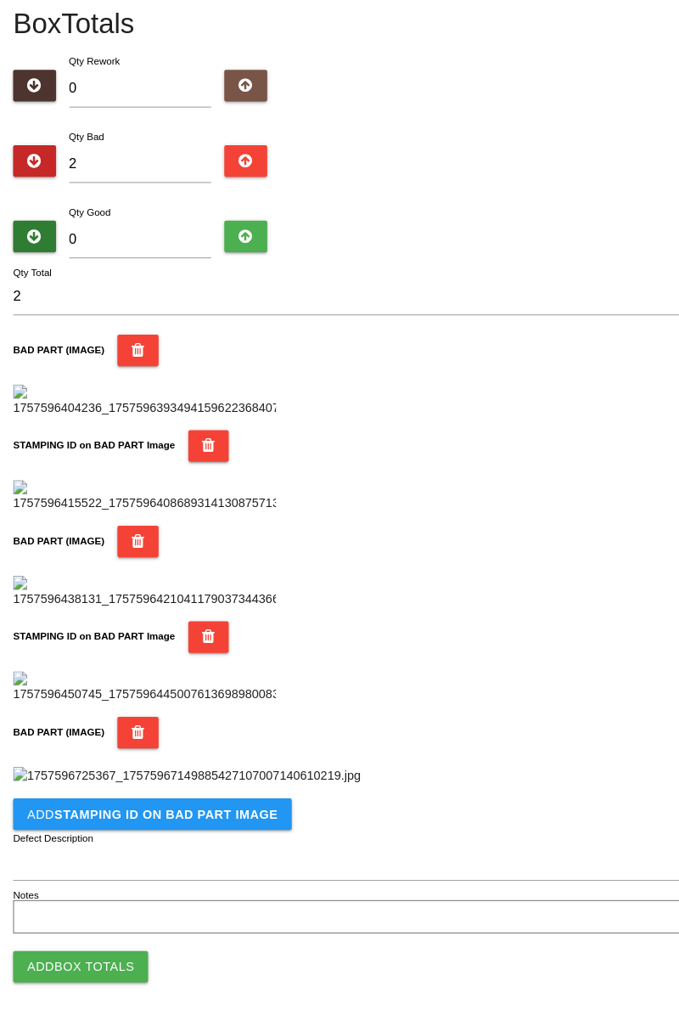
click at [338, 775] on img at bounding box center [181, 784] width 337 height 18
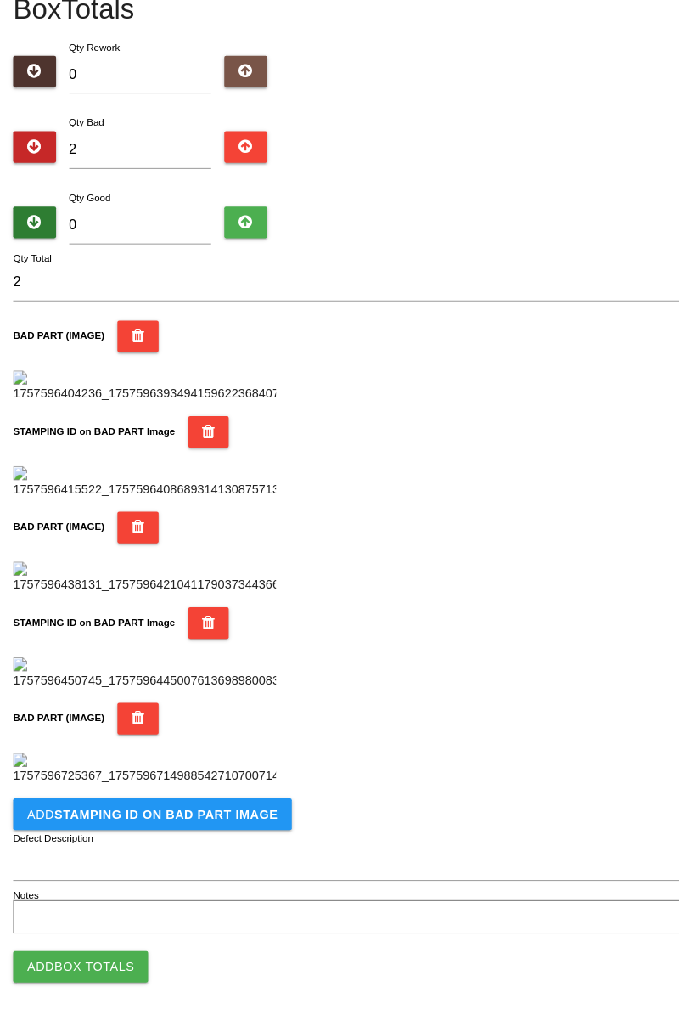
click at [223, 829] on button "Add STAMPING ID on BAD PART Image" at bounding box center [148, 820] width 270 height 31
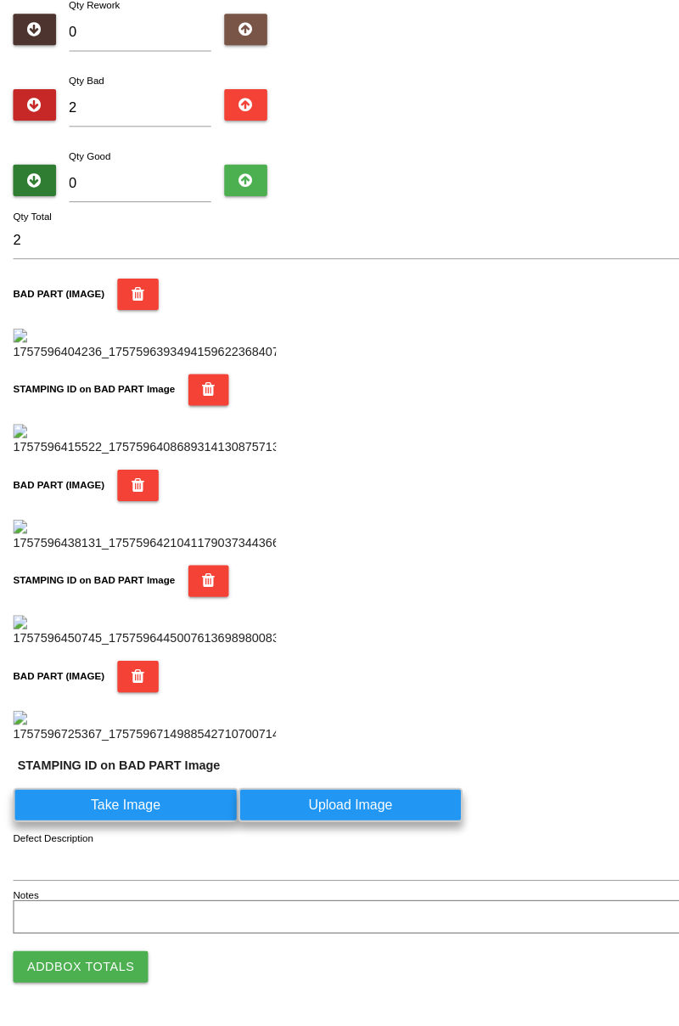
click at [166, 828] on label "Take Image" at bounding box center [122, 811] width 218 height 33
click at [0, 0] on PART "Take Image" at bounding box center [0, 0] width 0 height 0
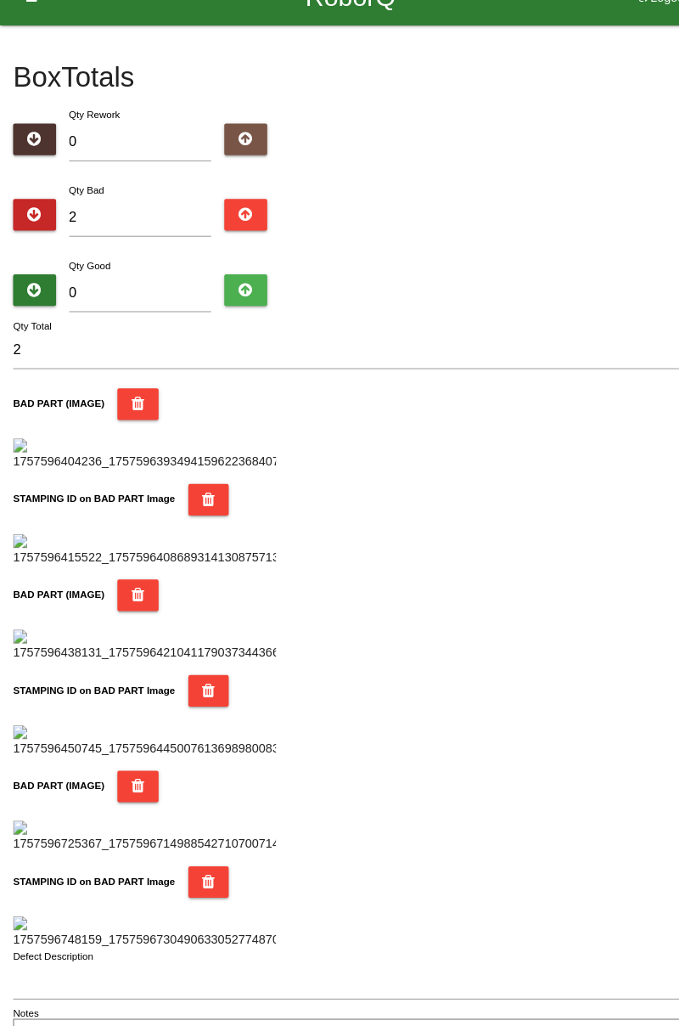
scroll to position [29, 0]
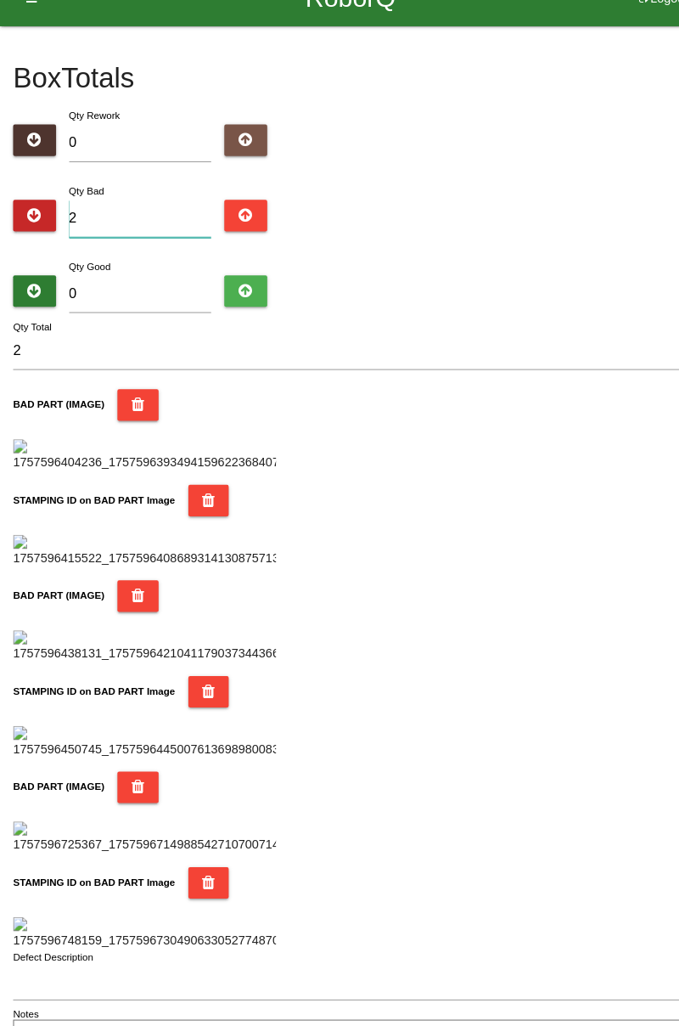
click at [137, 202] on input "2" at bounding box center [136, 212] width 138 height 37
type input "0"
type input "3"
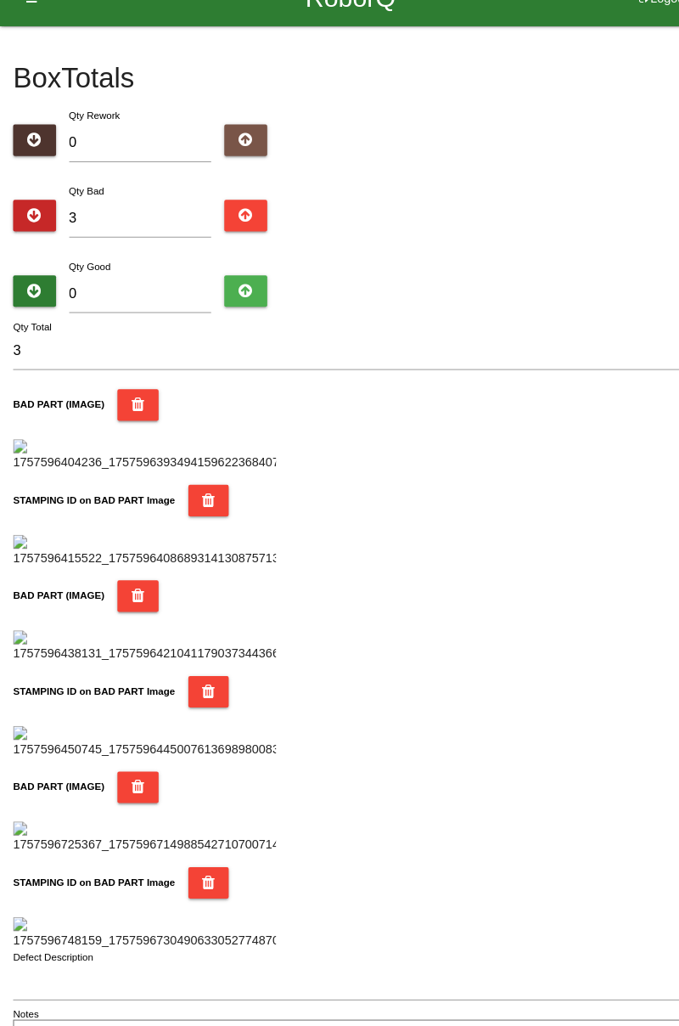
click at [657, 250] on div "Qty Good 0" at bounding box center [340, 279] width 654 height 61
click at [151, 210] on input "3" at bounding box center [136, 212] width 138 height 37
type input "0"
type input "5"
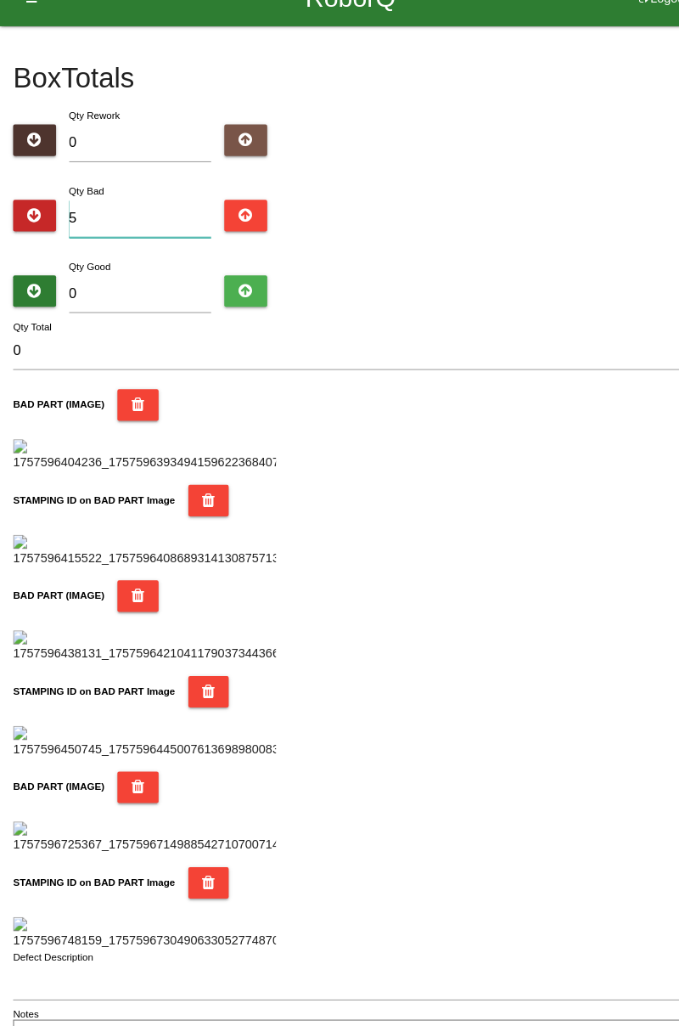
type input "5"
click at [641, 260] on div "Qty Good 0" at bounding box center [340, 279] width 654 height 61
click at [134, 213] on input "5" at bounding box center [136, 212] width 138 height 37
type input "0"
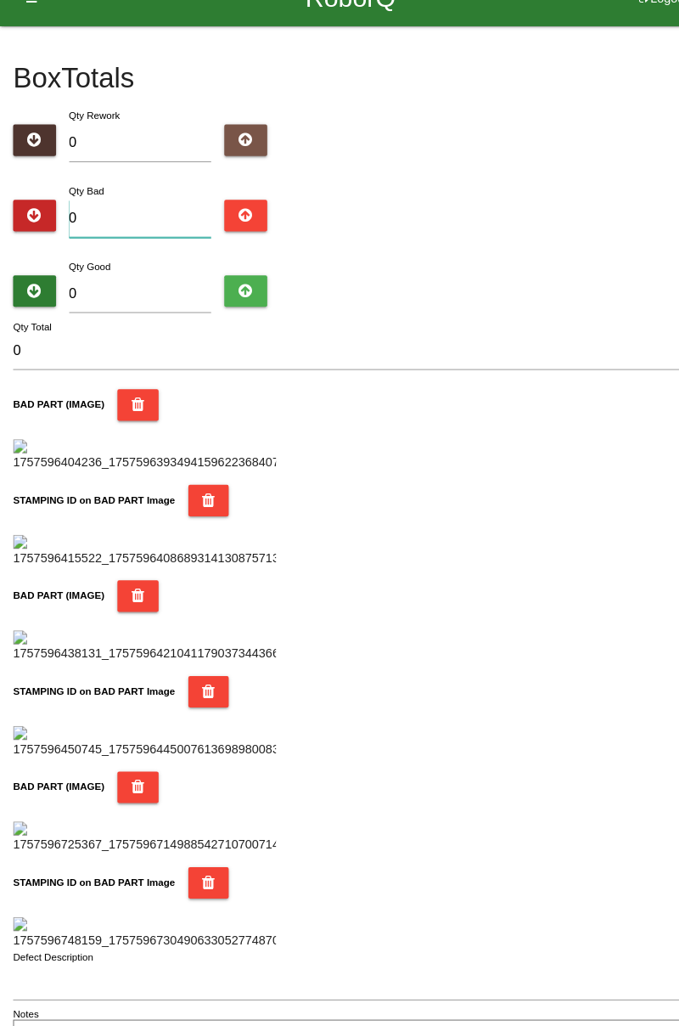
type input "6"
click at [141, 267] on input "0" at bounding box center [136, 285] width 138 height 37
type input "7"
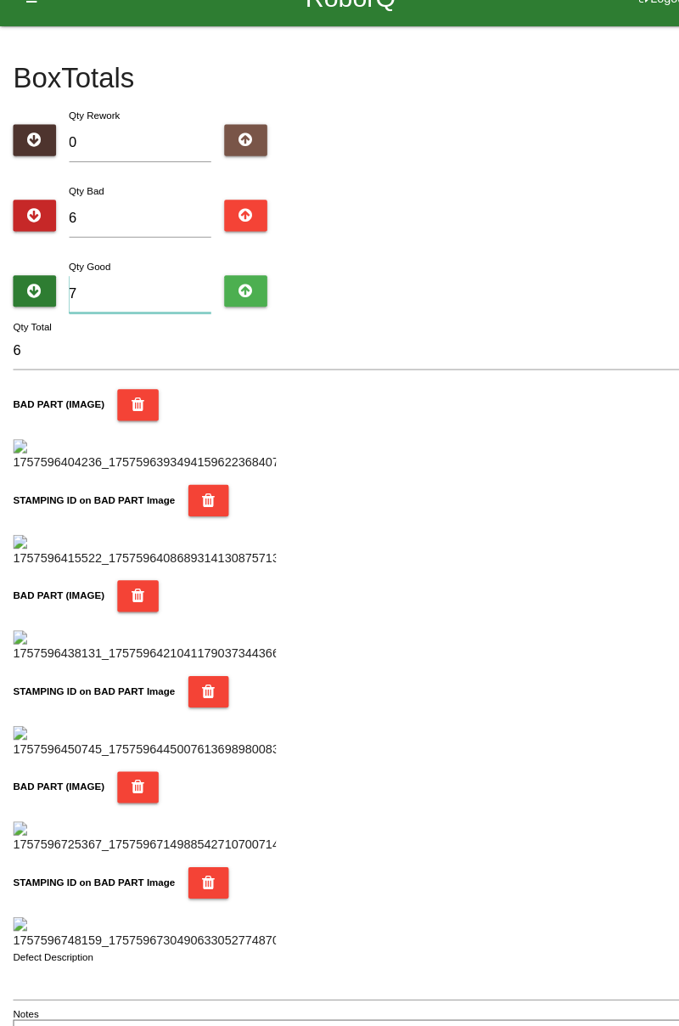
type input "13"
type input "74"
type input "80"
type input "7"
type input "13"
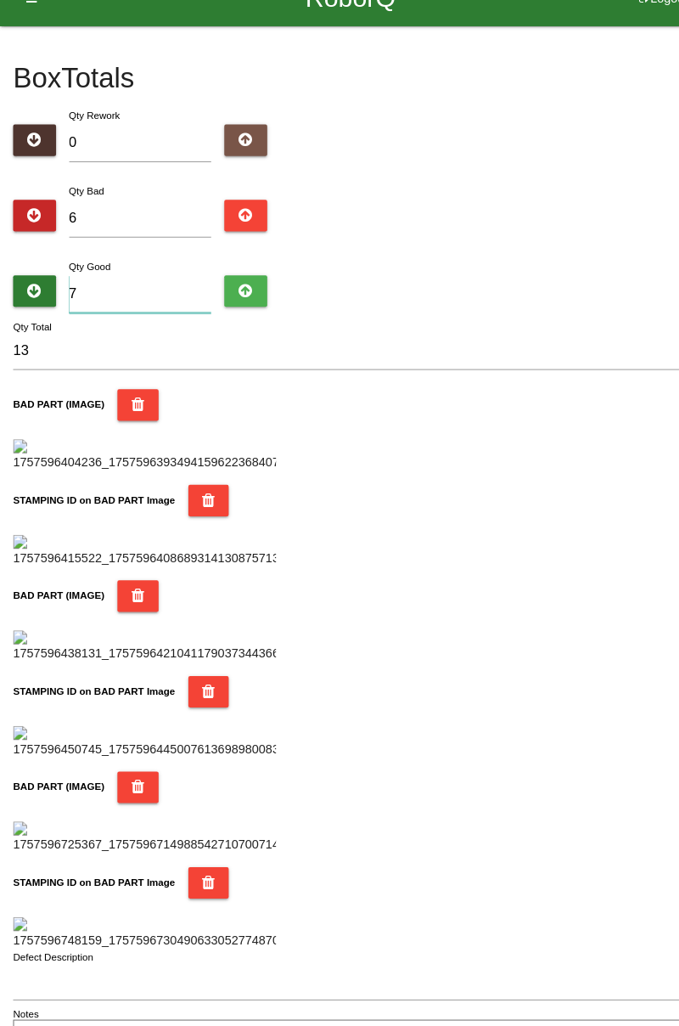
type input "76"
type input "82"
type input "7"
type input "13"
type input "78"
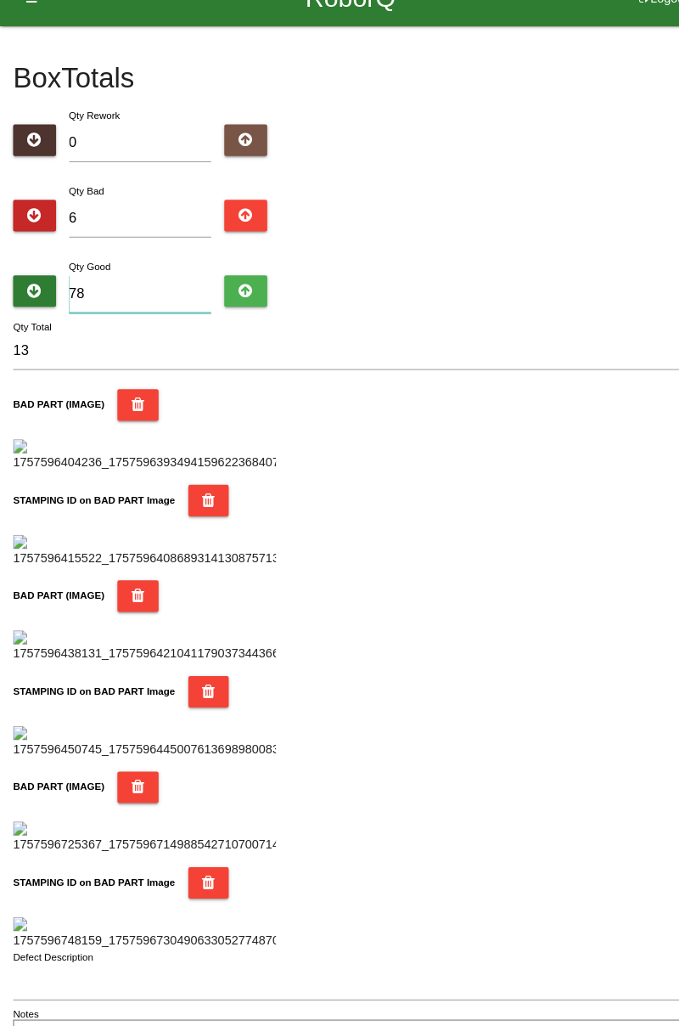
type input "84"
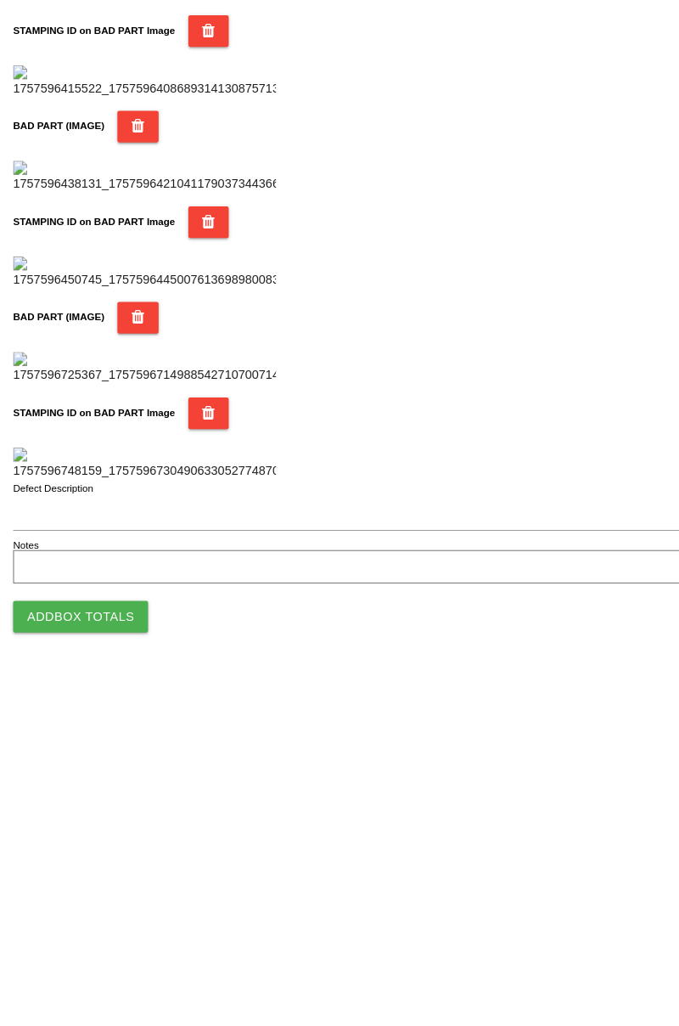
type input "78"
click at [129, 970] on button "Add Box Totals" at bounding box center [78, 968] width 131 height 31
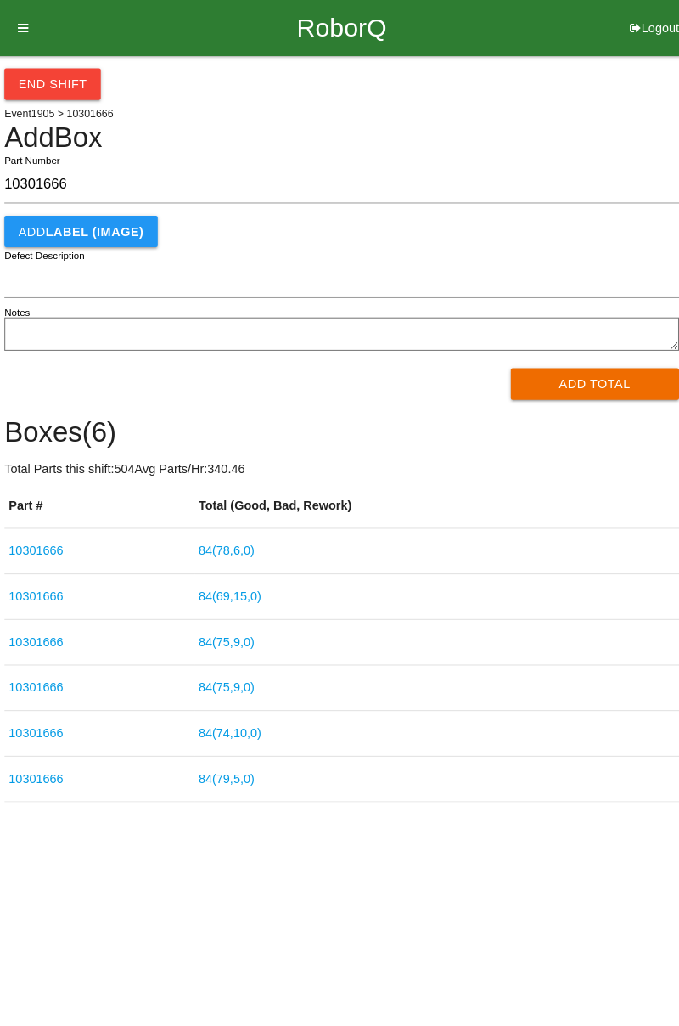
type input "10301666"
click at [603, 377] on button "Add Total" at bounding box center [586, 372] width 164 height 31
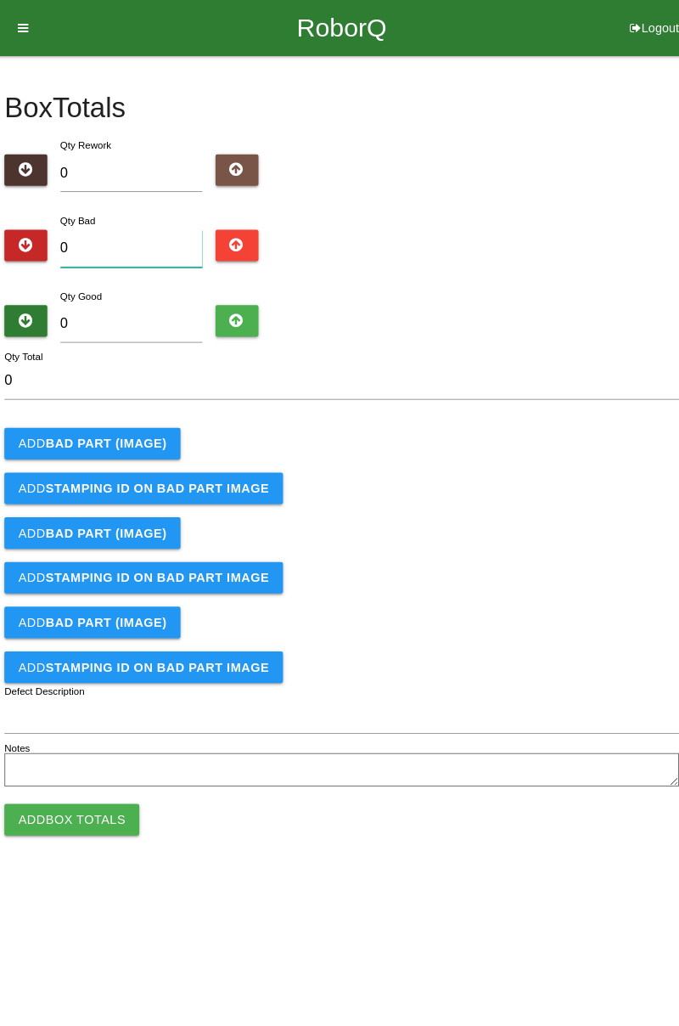
click at [131, 225] on input "0" at bounding box center [136, 241] width 138 height 37
click at [665, 404] on form "0 Qty Total Add BAD PART (IMAGE) Add STAMPING ID on BAD PART Image Add BAD PART…" at bounding box center [340, 559] width 654 height 416
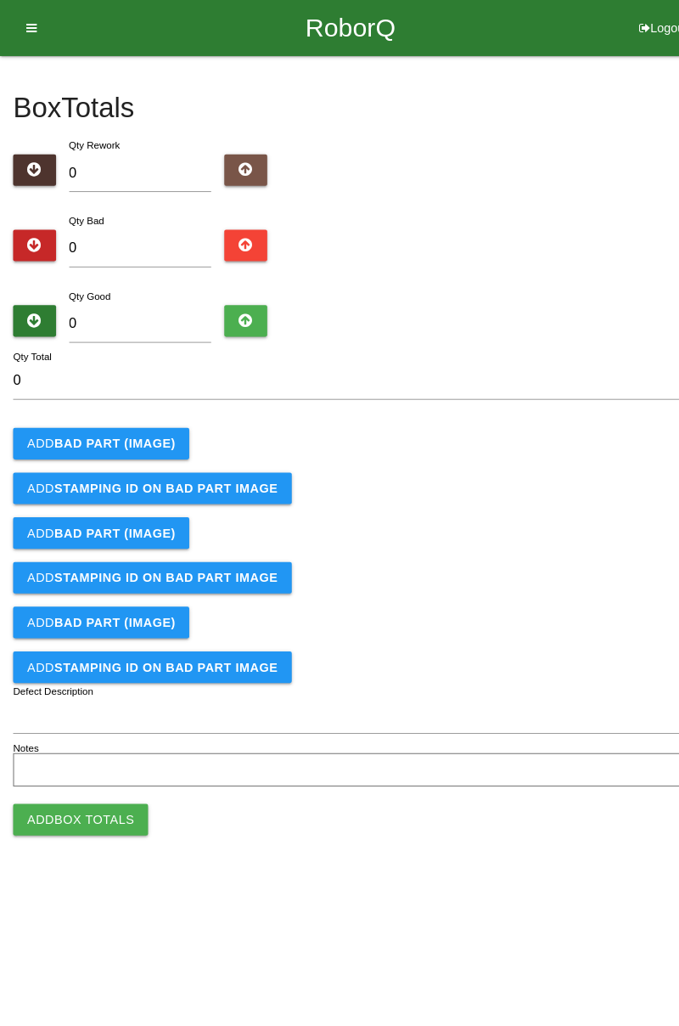
click at [108, 209] on div "Qty Bad 0" at bounding box center [136, 235] width 164 height 61
click at [137, 211] on div "Qty Bad 0" at bounding box center [136, 235] width 164 height 61
click at [113, 226] on input "0" at bounding box center [136, 241] width 138 height 37
click at [136, 427] on b "BAD PART (IMAGE)" at bounding box center [111, 430] width 117 height 14
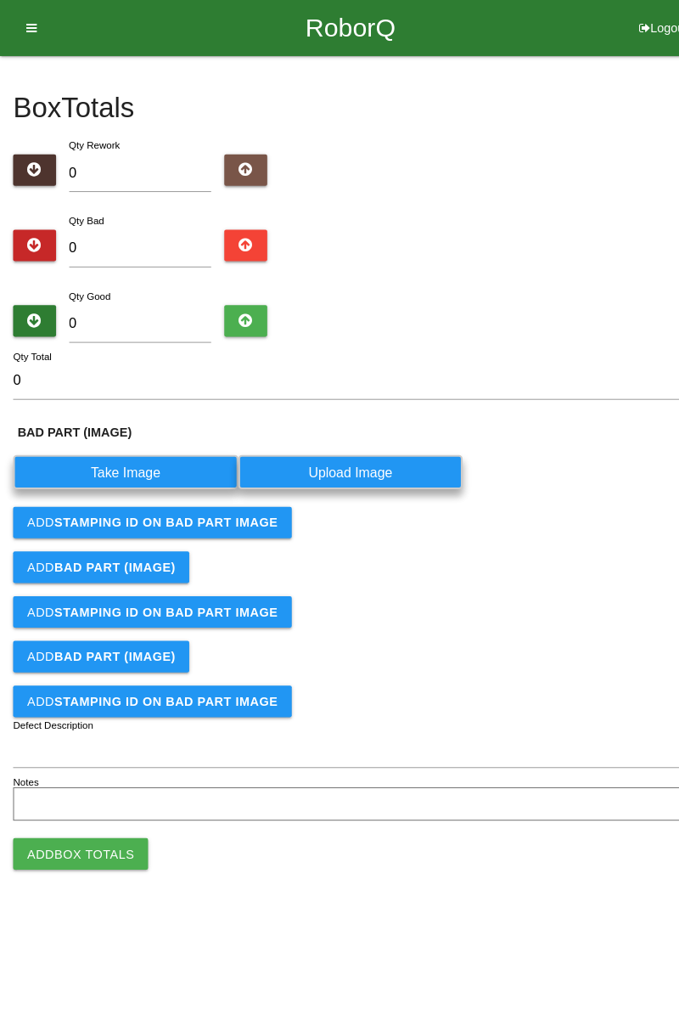
click at [129, 460] on label "Take Image" at bounding box center [122, 457] width 218 height 33
click at [0, 0] on \(IMAGE\) "Take Image" at bounding box center [0, 0] width 0 height 0
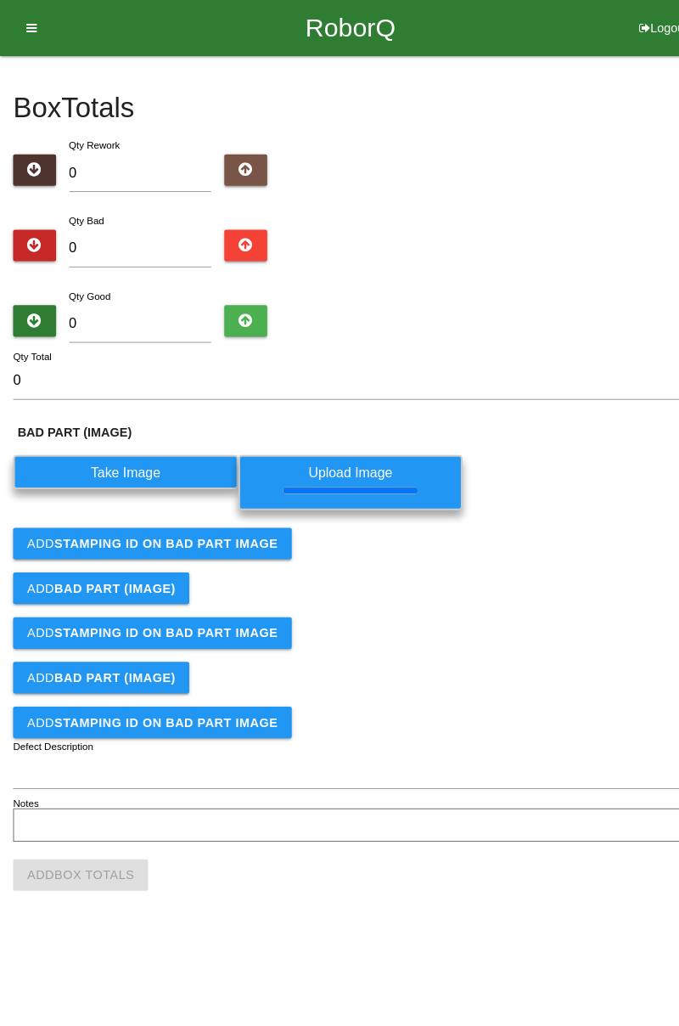
click at [251, 527] on b "STAMPING ID on BAD PART Image" at bounding box center [161, 527] width 217 height 14
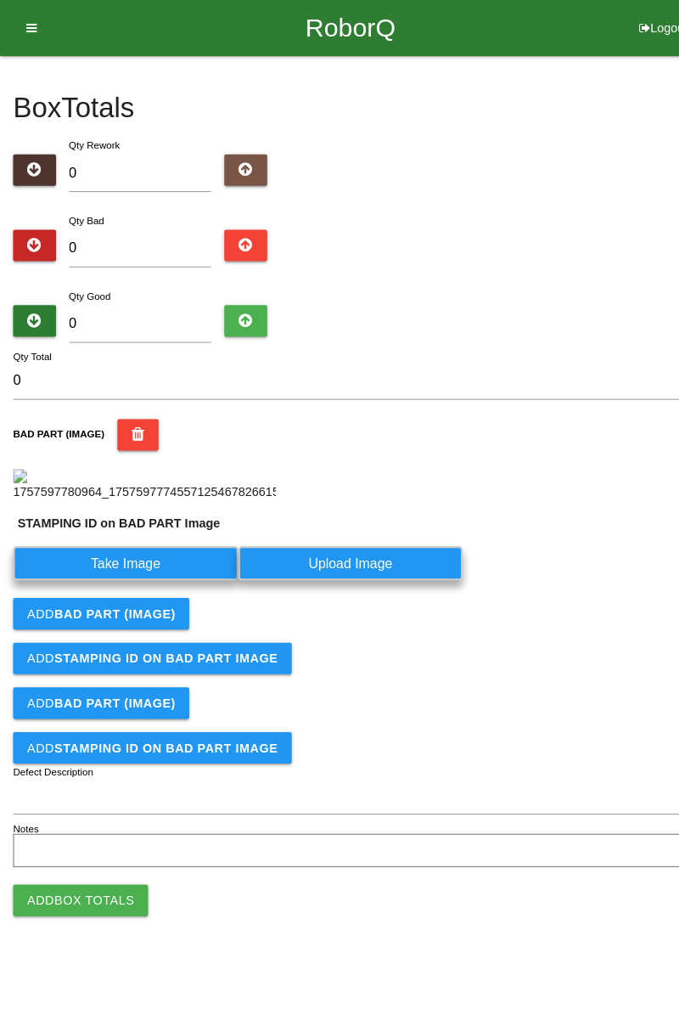
click at [175, 562] on label "Take Image" at bounding box center [122, 545] width 218 height 33
click at [0, 0] on PART "Take Image" at bounding box center [0, 0] width 0 height 0
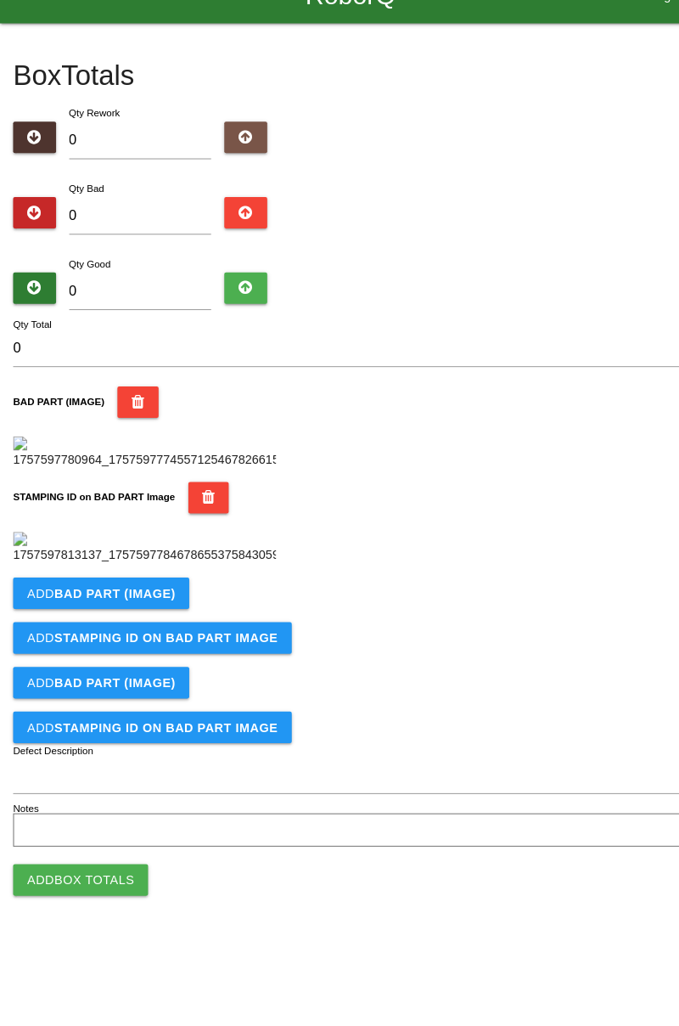
scroll to position [374, 0]
click at [155, 622] on button "Add BAD PART (IMAGE)" at bounding box center [98, 606] width 171 height 31
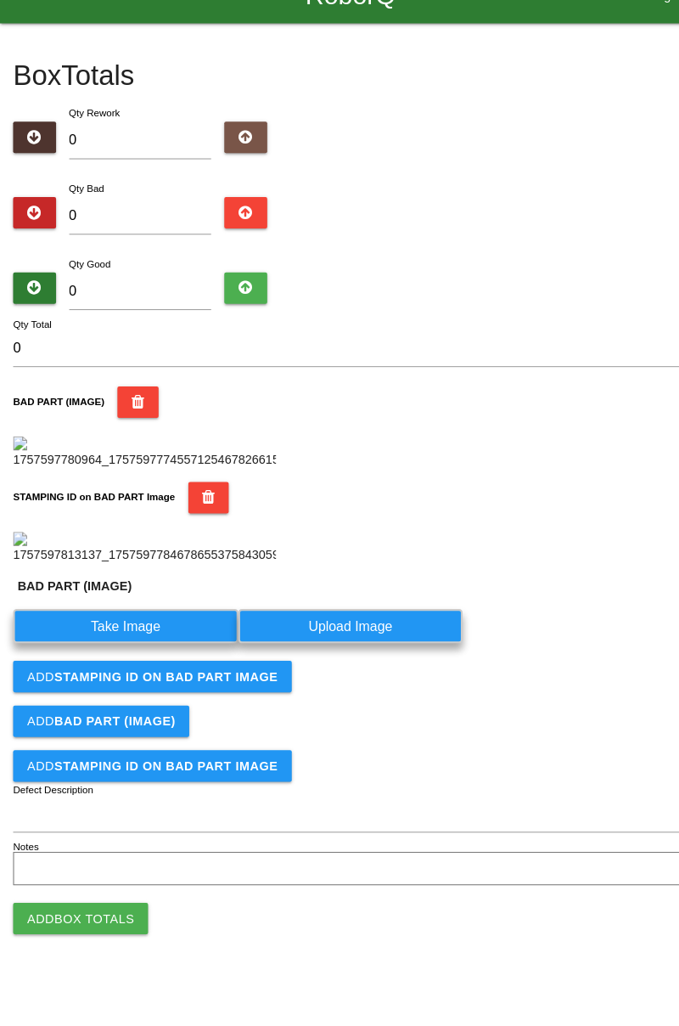
click at [150, 655] on label "Take Image" at bounding box center [122, 638] width 218 height 33
click at [0, 0] on \(IMAGE\) "Take Image" at bounding box center [0, 0] width 0 height 0
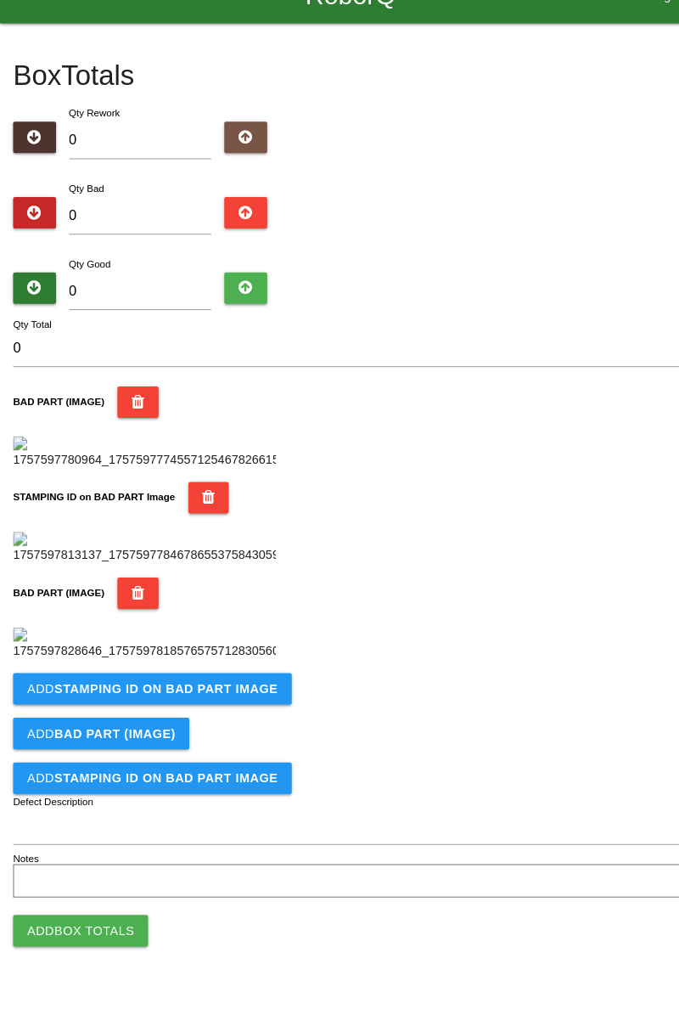
scroll to position [652, 0]
click at [201, 706] on b "STAMPING ID on BAD PART Image" at bounding box center [161, 699] width 217 height 14
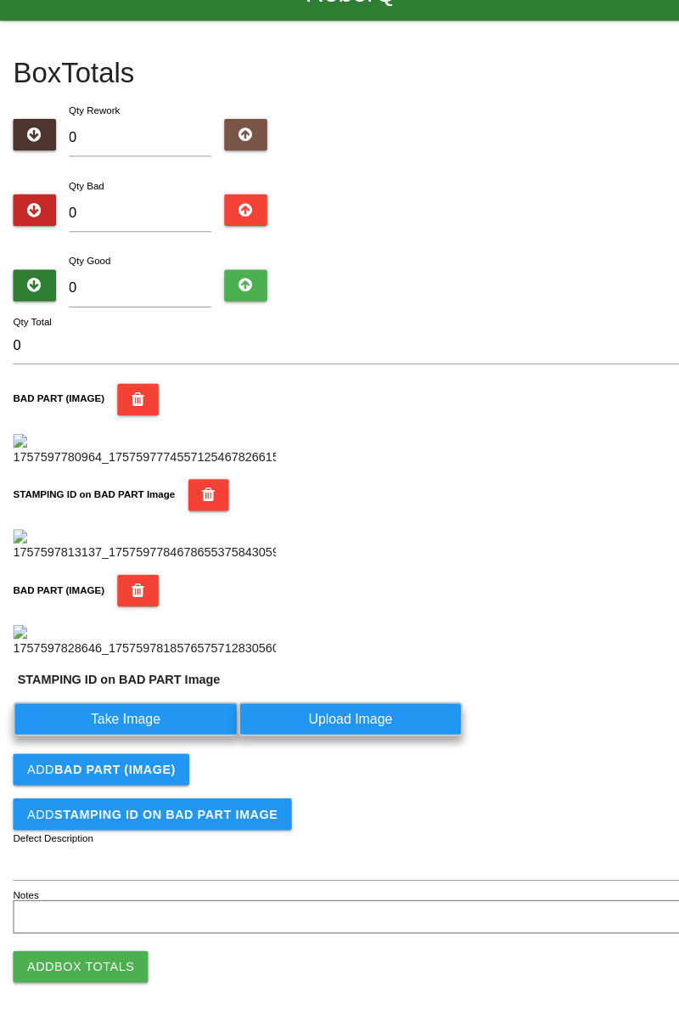
click at [150, 745] on label "Take Image" at bounding box center [122, 728] width 218 height 33
click at [0, 0] on PART "Take Image" at bounding box center [0, 0] width 0 height 0
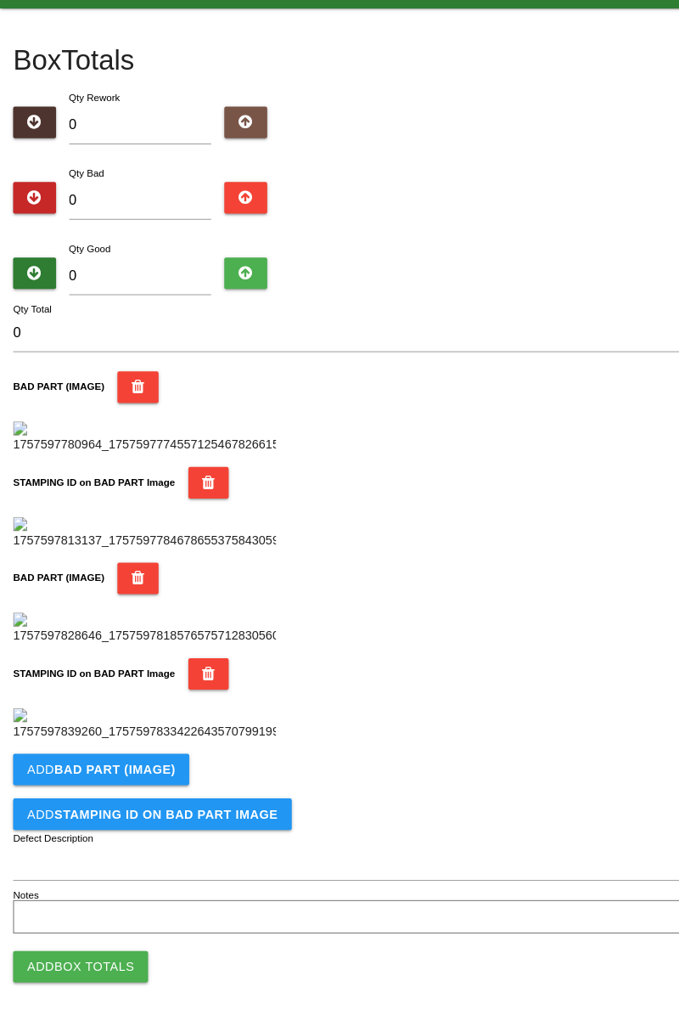
scroll to position [931, 0]
click at [144, 788] on button "Add BAD PART (IMAGE)" at bounding box center [98, 777] width 171 height 31
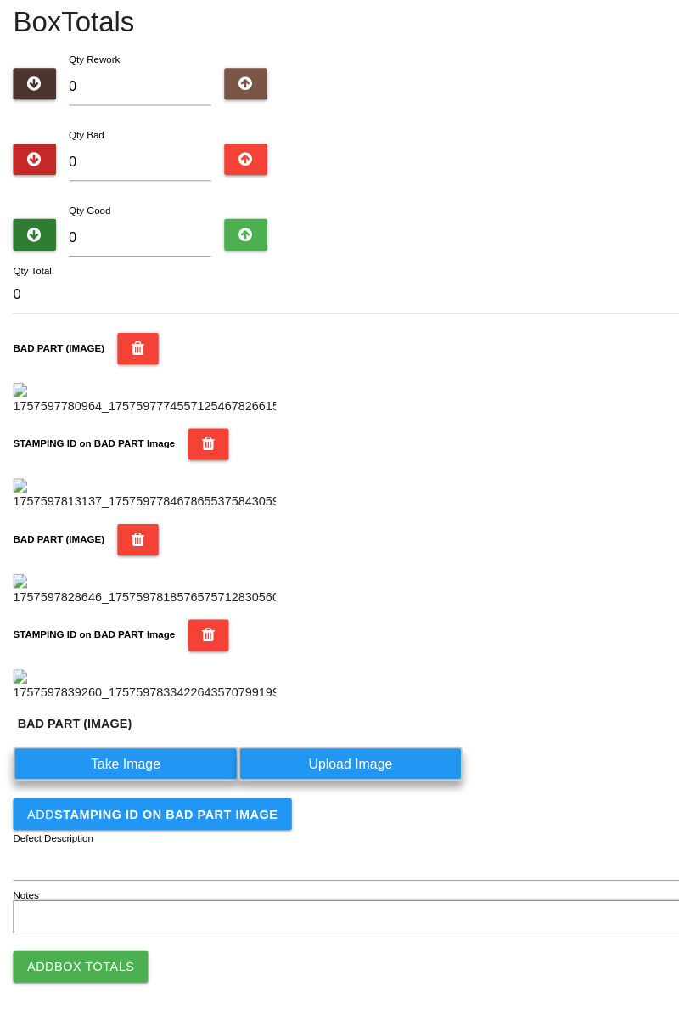
click at [140, 788] on label "Take Image" at bounding box center [122, 771] width 218 height 33
click at [0, 0] on \(IMAGE\) "Take Image" at bounding box center [0, 0] width 0 height 0
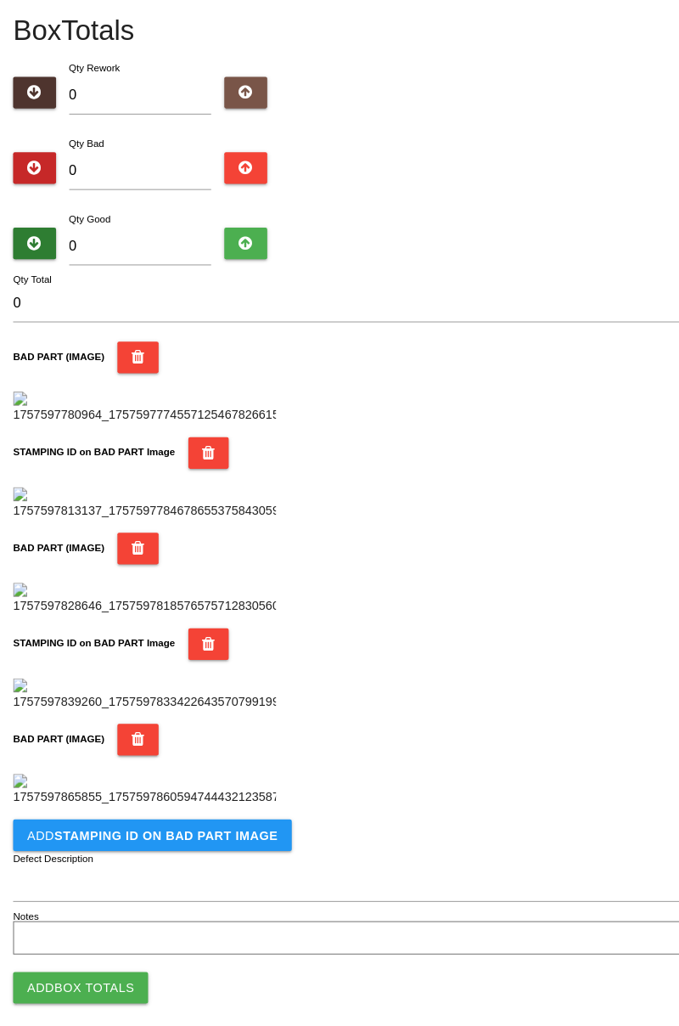
scroll to position [1209, 0]
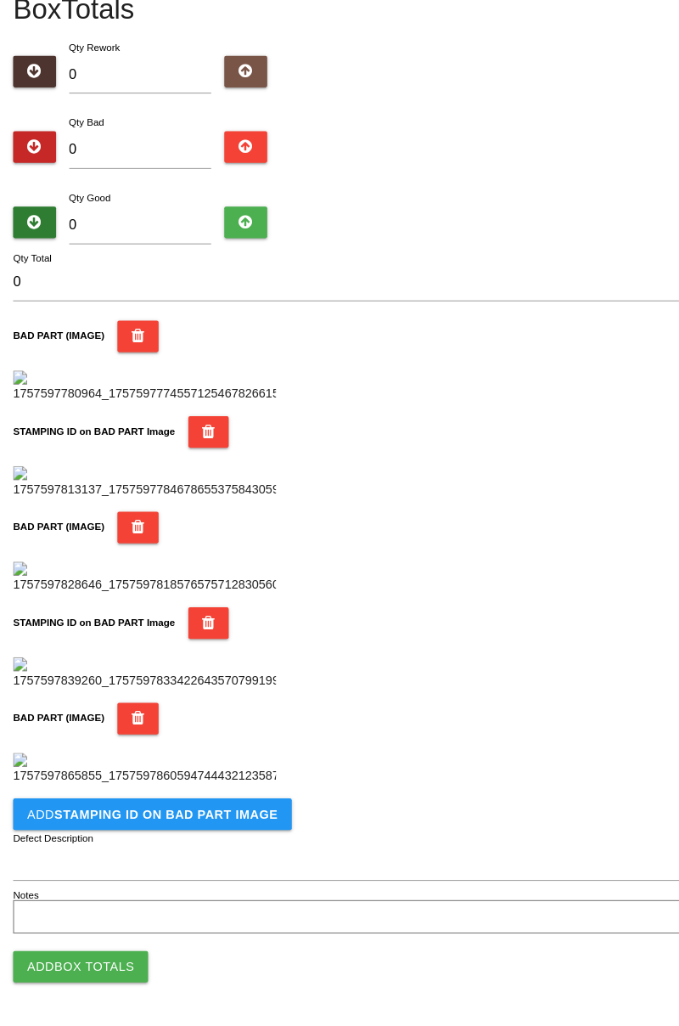
click at [193, 829] on button "Add STAMPING ID on BAD PART Image" at bounding box center [148, 820] width 270 height 31
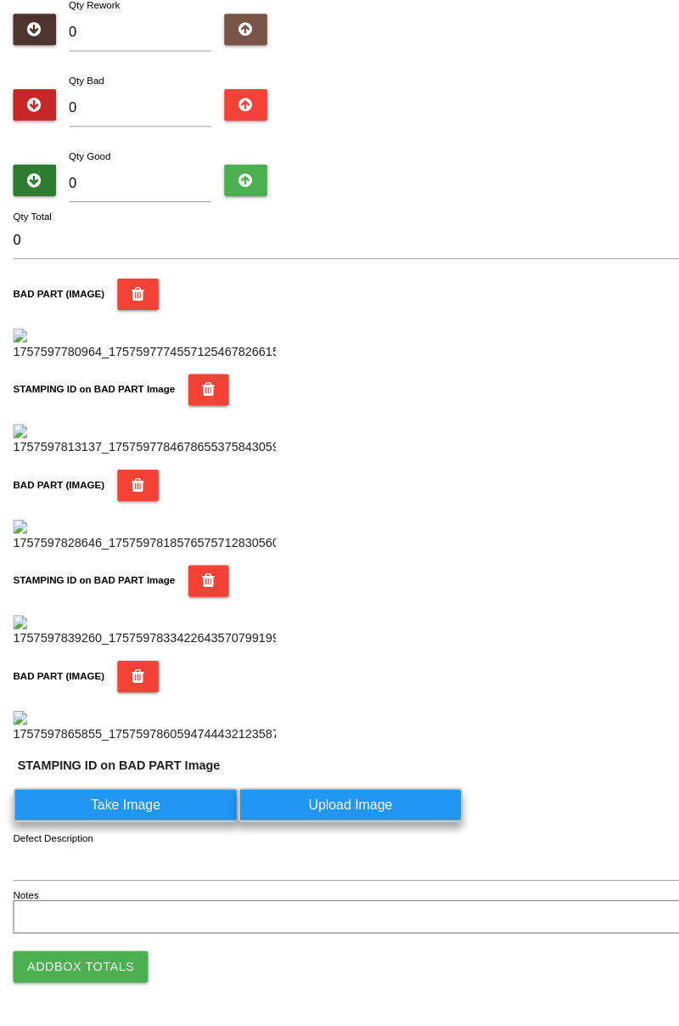
click at [149, 828] on label "Take Image" at bounding box center [122, 811] width 218 height 33
click at [0, 0] on PART "Take Image" at bounding box center [0, 0] width 0 height 0
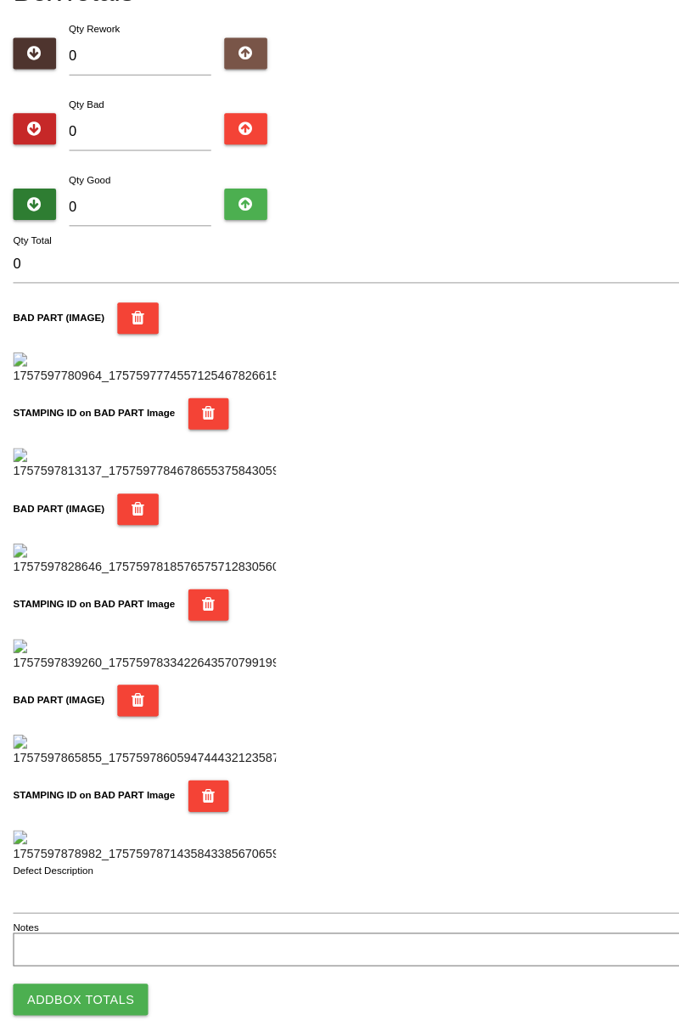
scroll to position [0, 0]
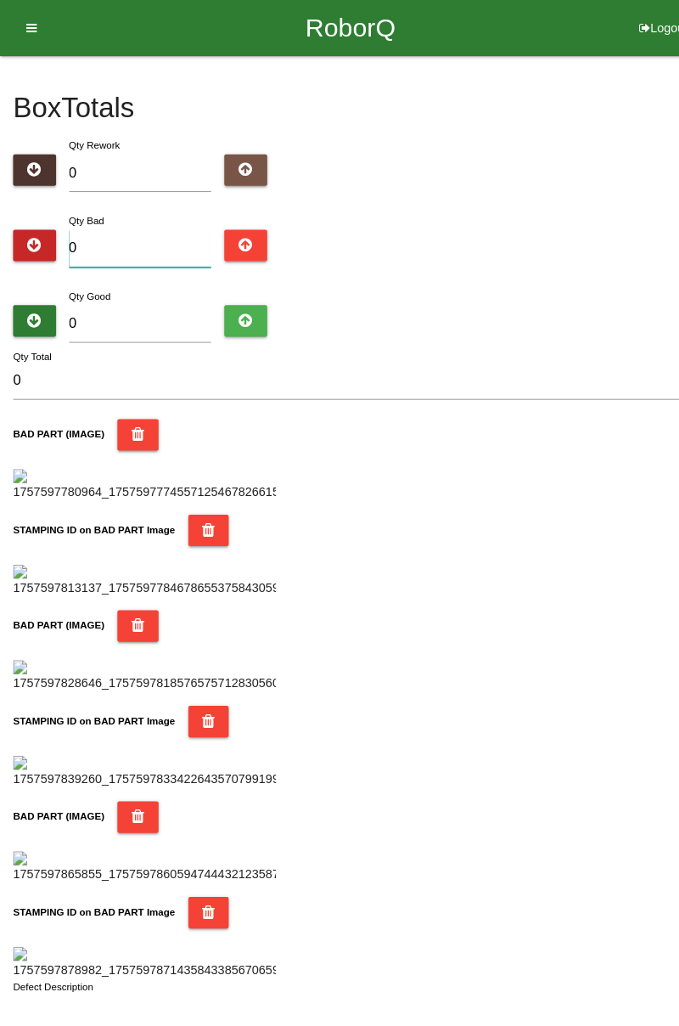
click at [144, 239] on input "0" at bounding box center [136, 241] width 138 height 37
type input "6"
